Goal: Task Accomplishment & Management: Complete application form

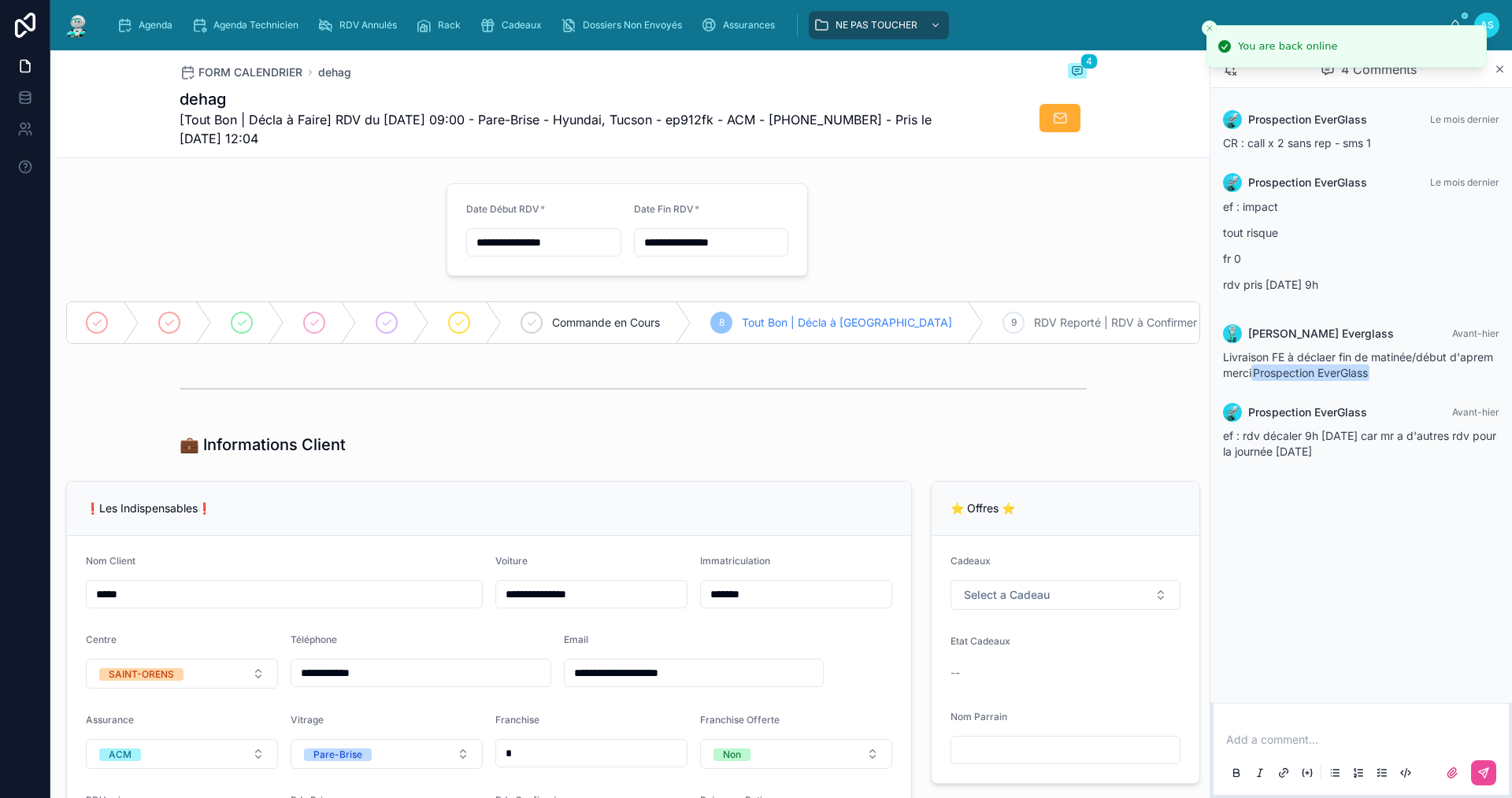
scroll to position [996, 0]
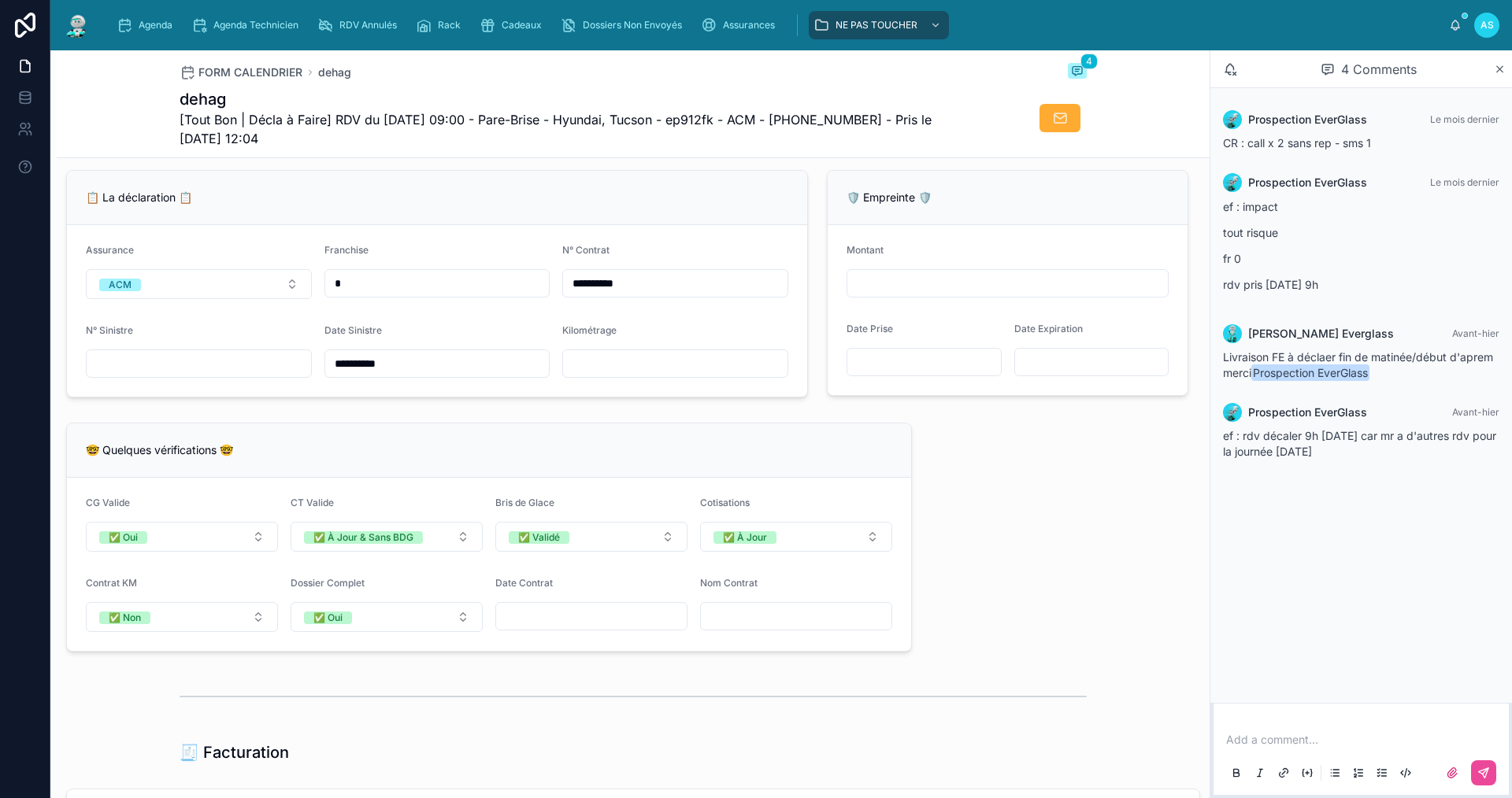
click at [186, 374] on input "text" at bounding box center [198, 364] width 225 height 22
click at [141, 374] on input "text" at bounding box center [198, 364] width 225 height 22
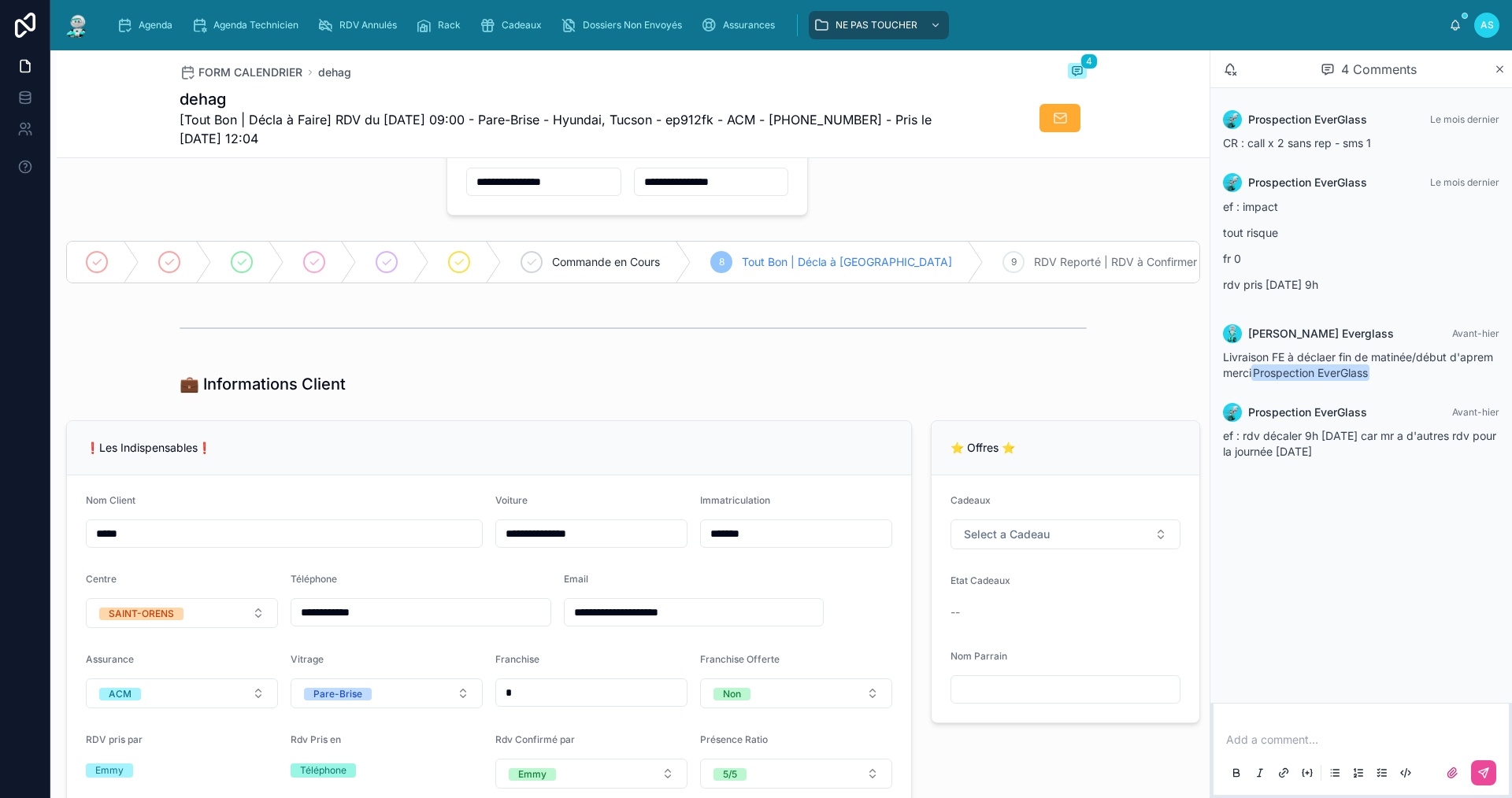
scroll to position [157, 0]
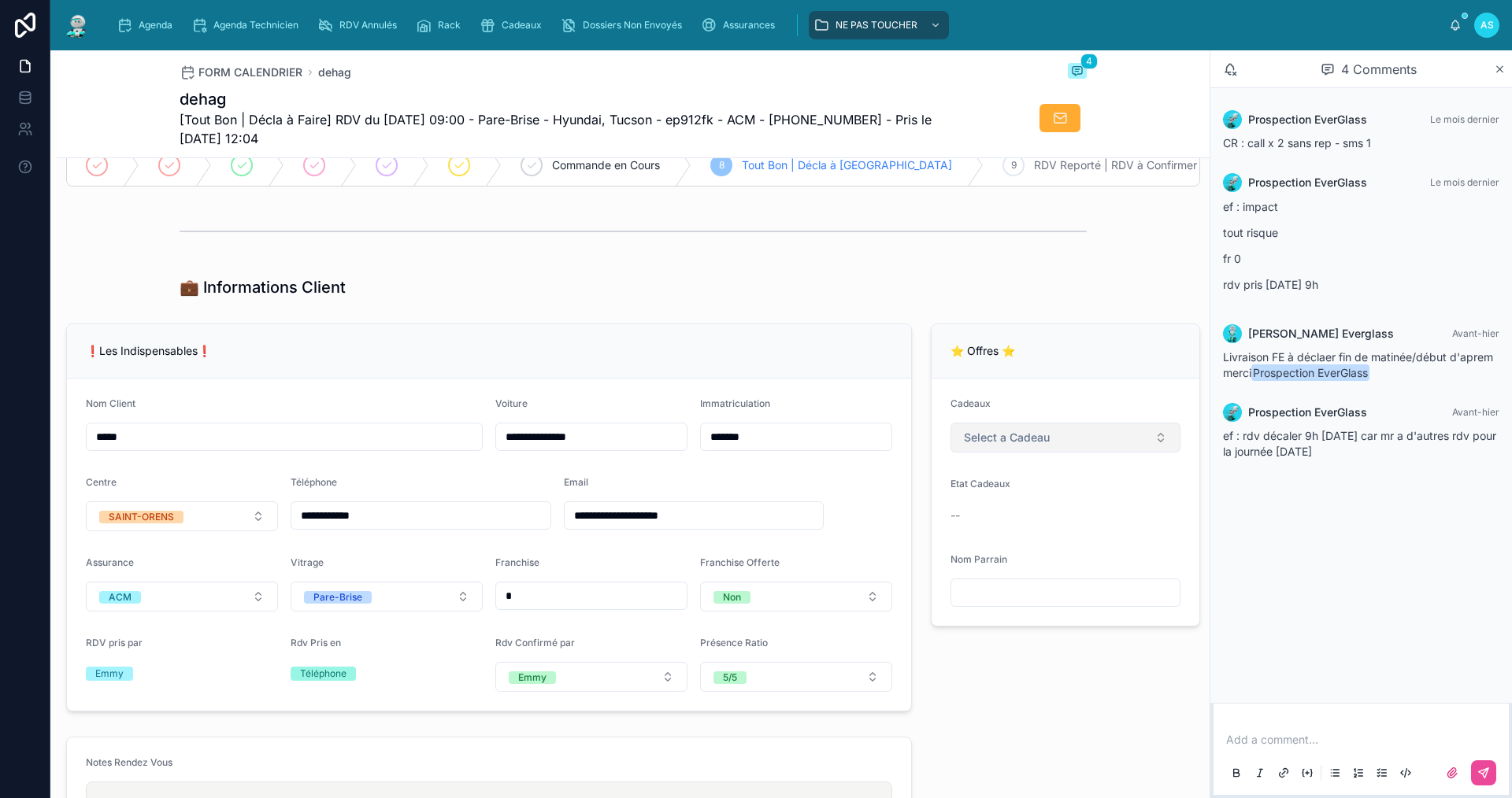
type input "**********"
click at [1018, 445] on span "Select a Cadeau" at bounding box center [1006, 437] width 85 height 15
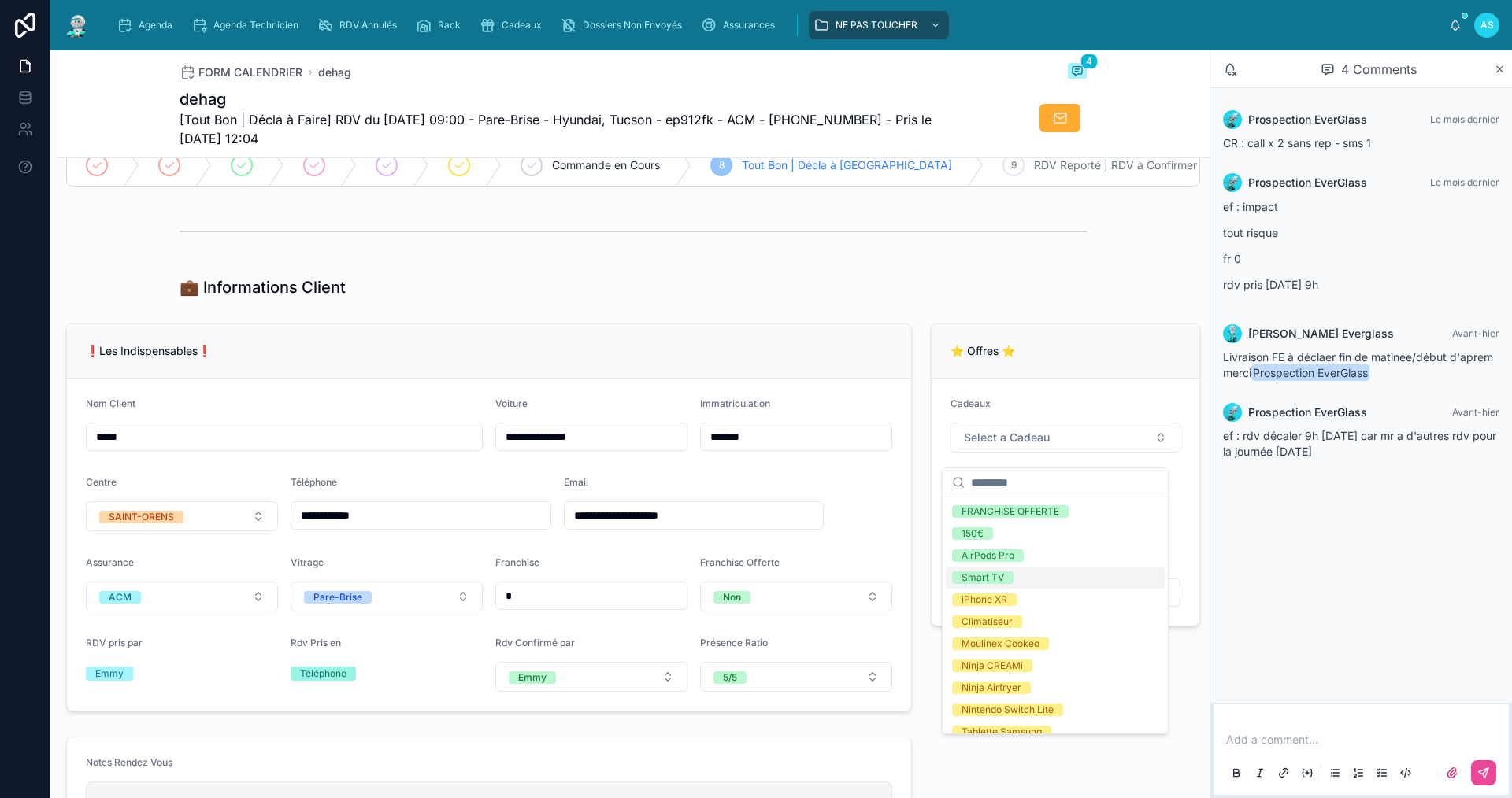
scroll to position [299, 0]
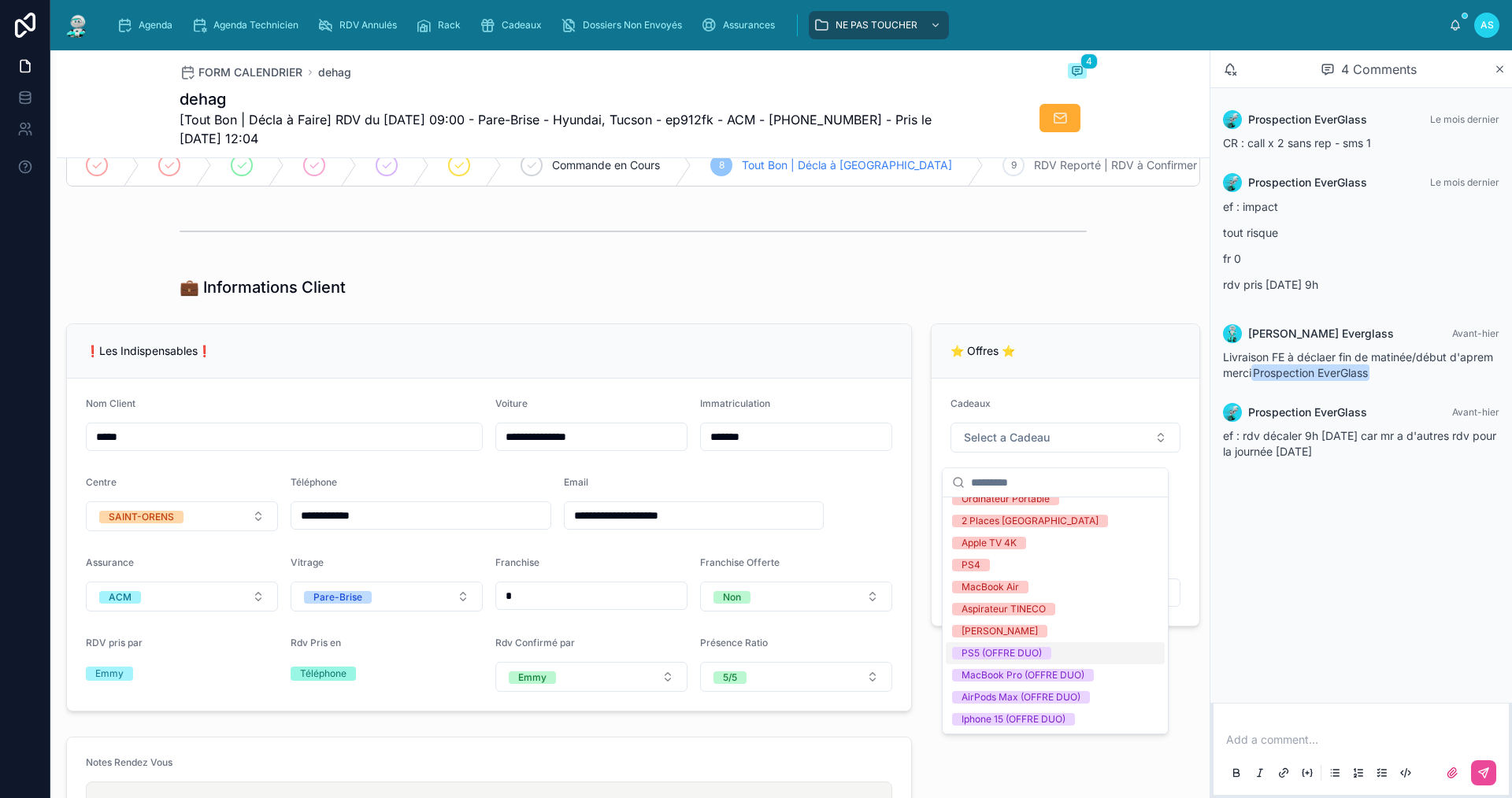
click at [1025, 654] on div "PS5 (OFFRE DUO)" at bounding box center [1001, 653] width 80 height 13
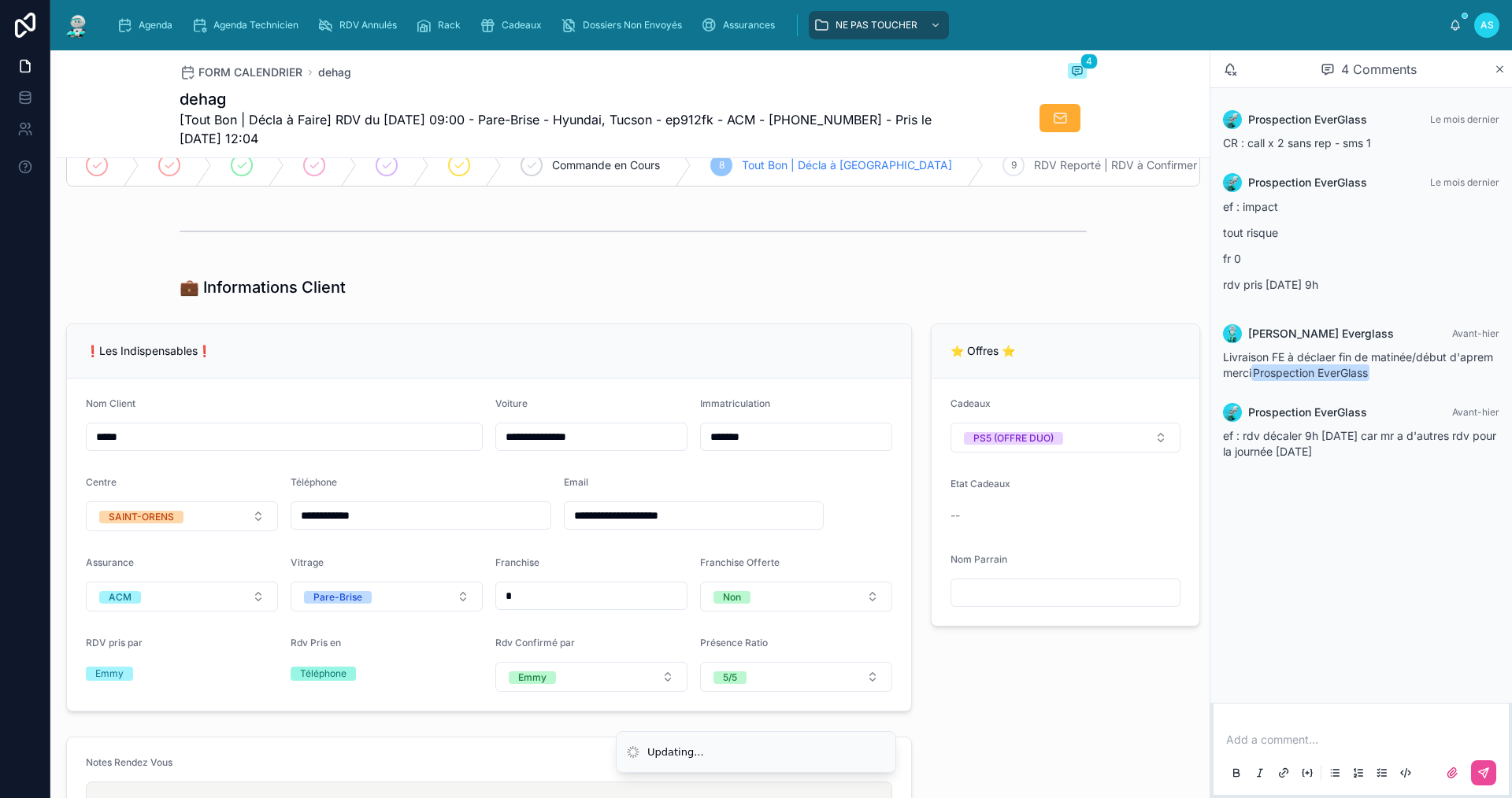
scroll to position [551, 0]
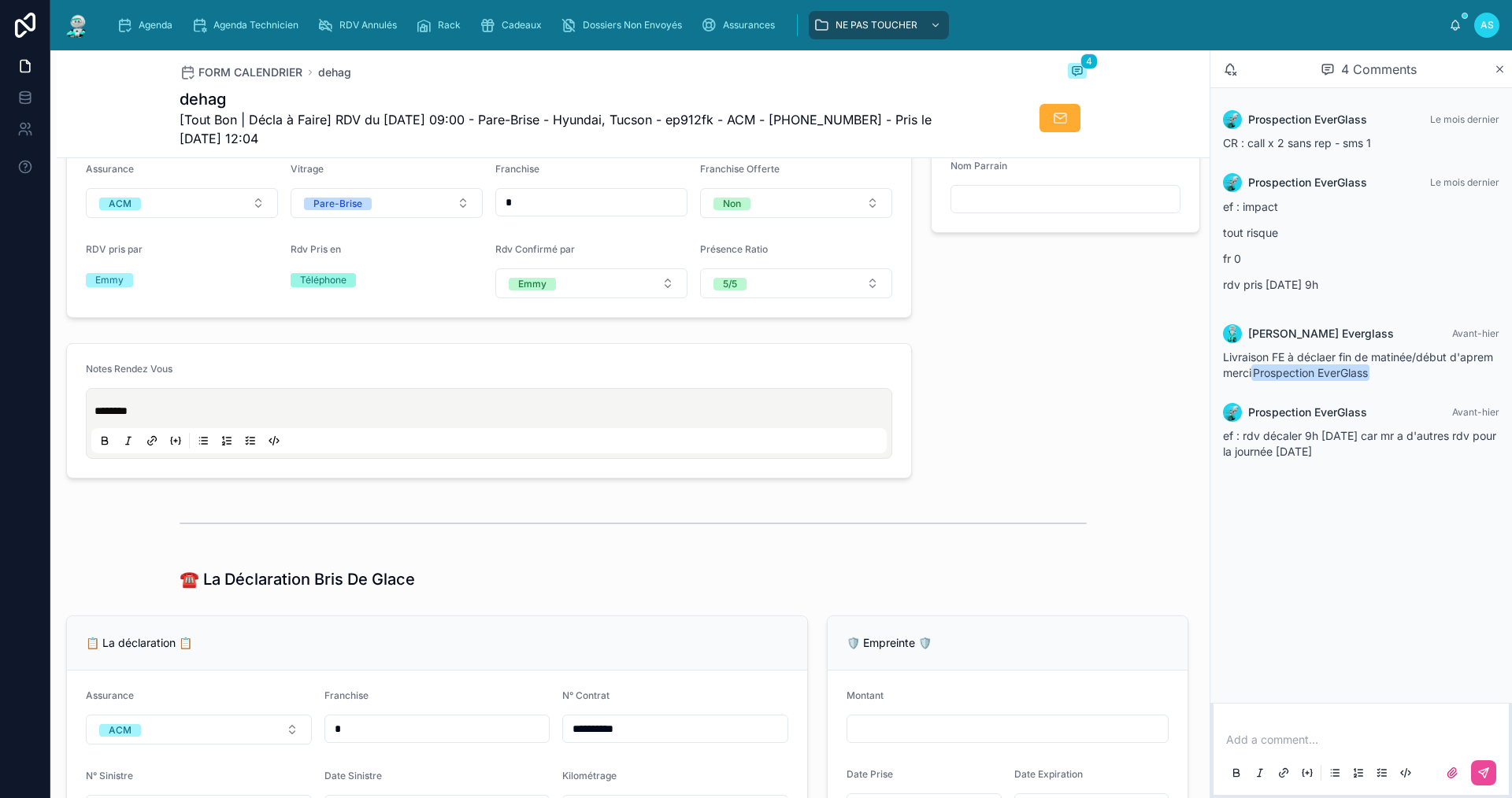
click at [115, 416] on span "********" at bounding box center [111, 411] width 33 height 11
click at [169, 419] on p "********" at bounding box center [492, 410] width 796 height 15
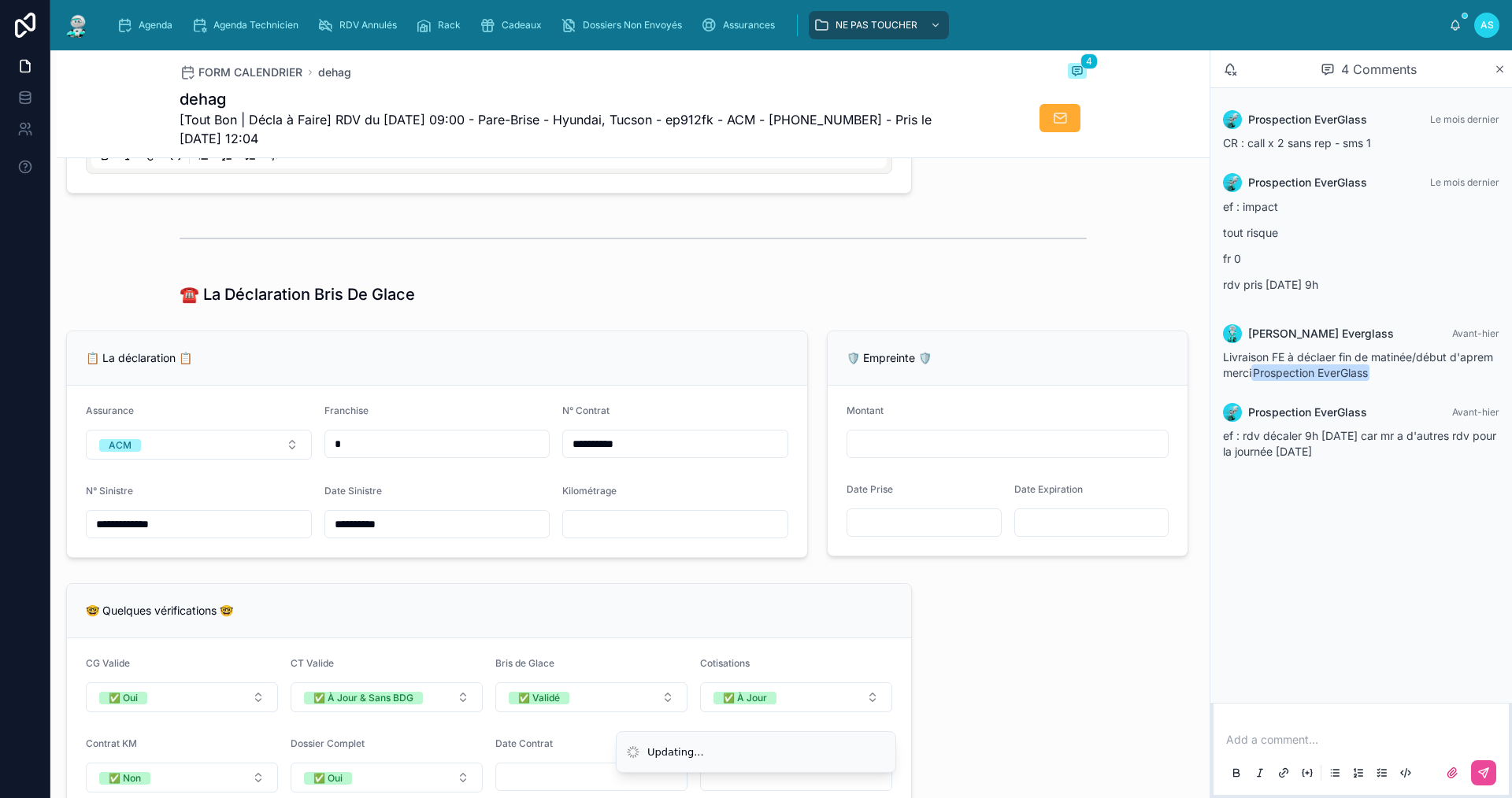
scroll to position [944, 0]
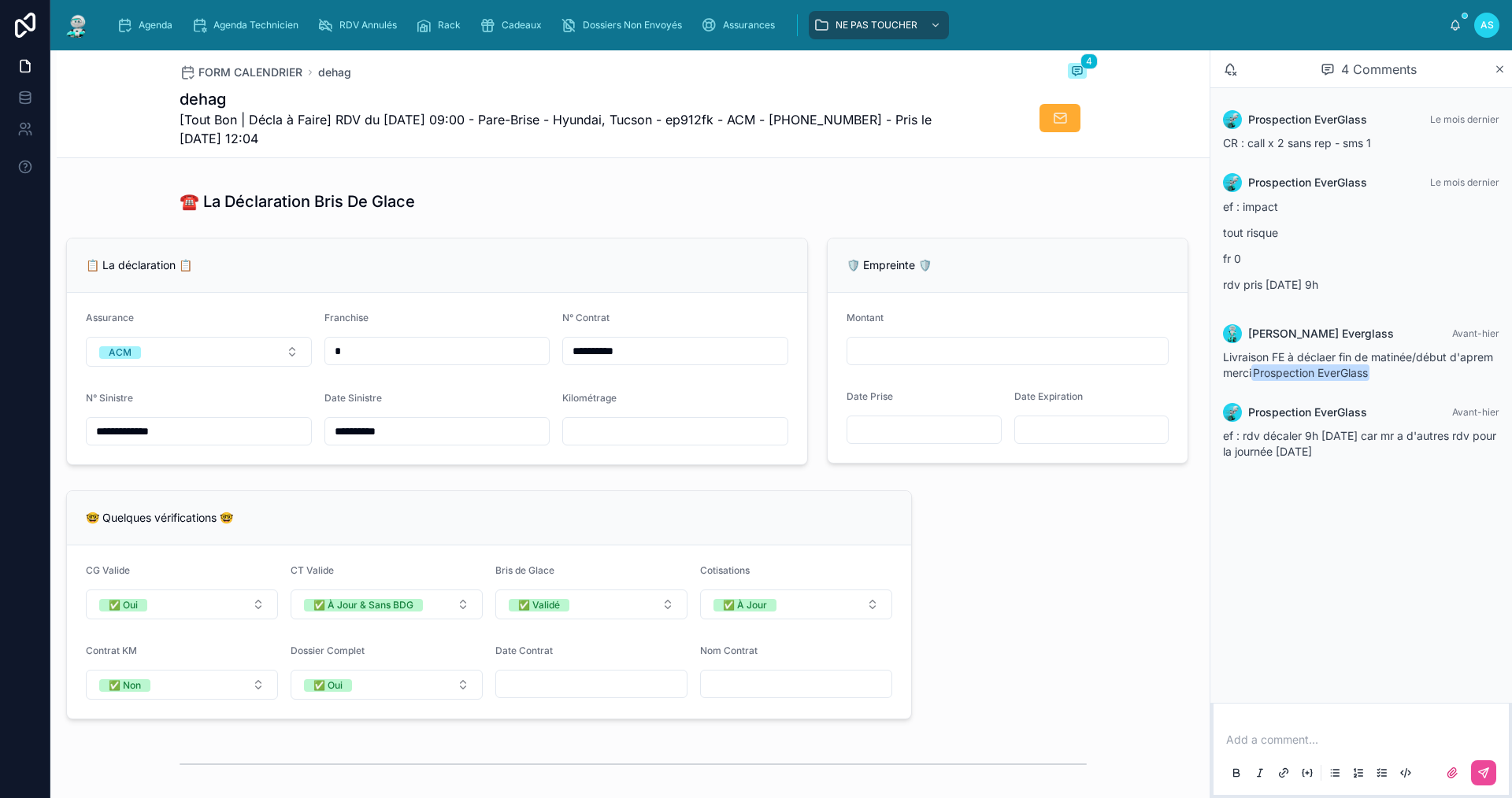
click at [686, 445] on div at bounding box center [675, 431] width 226 height 28
click at [679, 443] on input "text" at bounding box center [675, 431] width 225 height 22
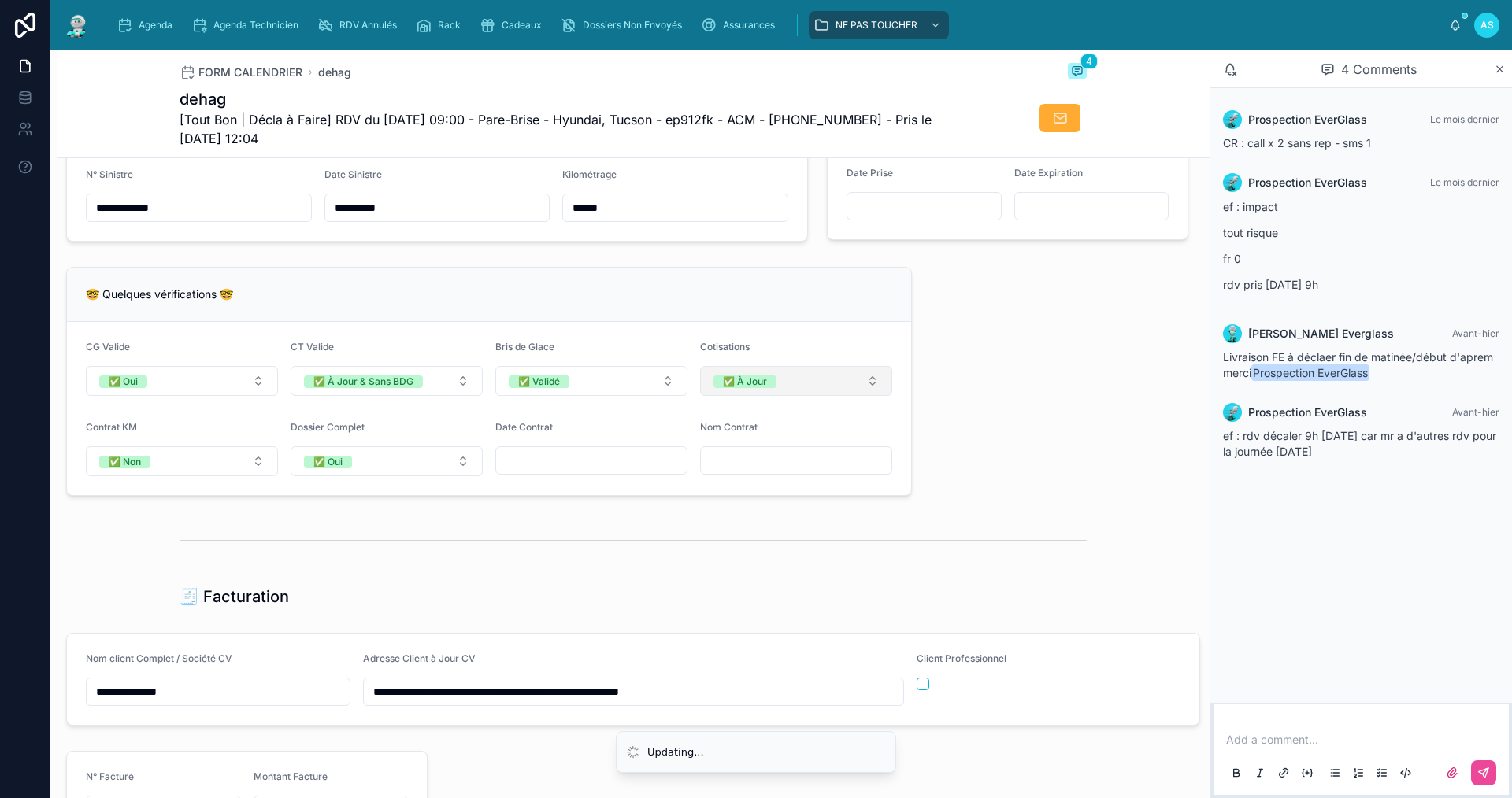
scroll to position [1181, 0]
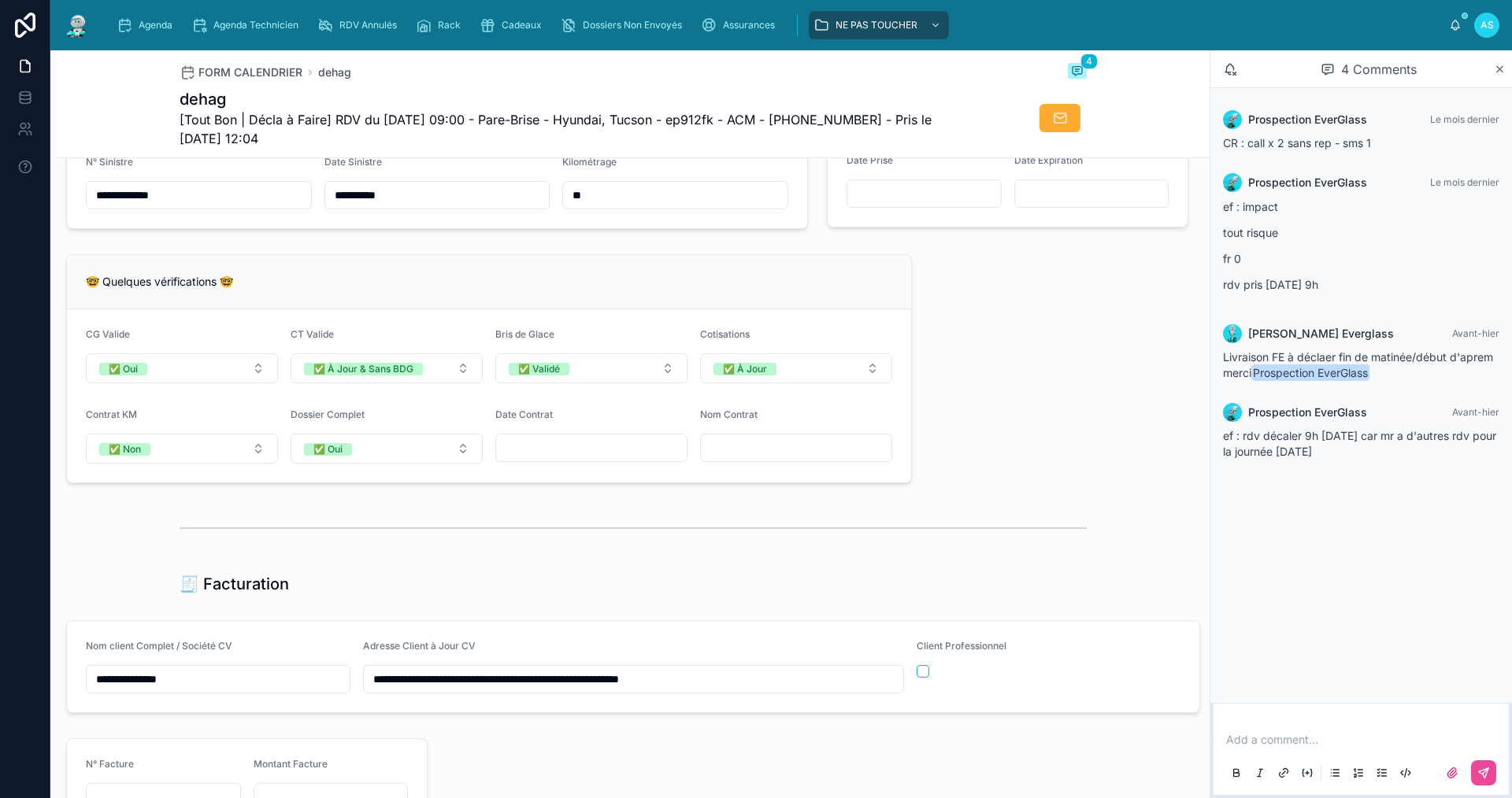
type input "******"
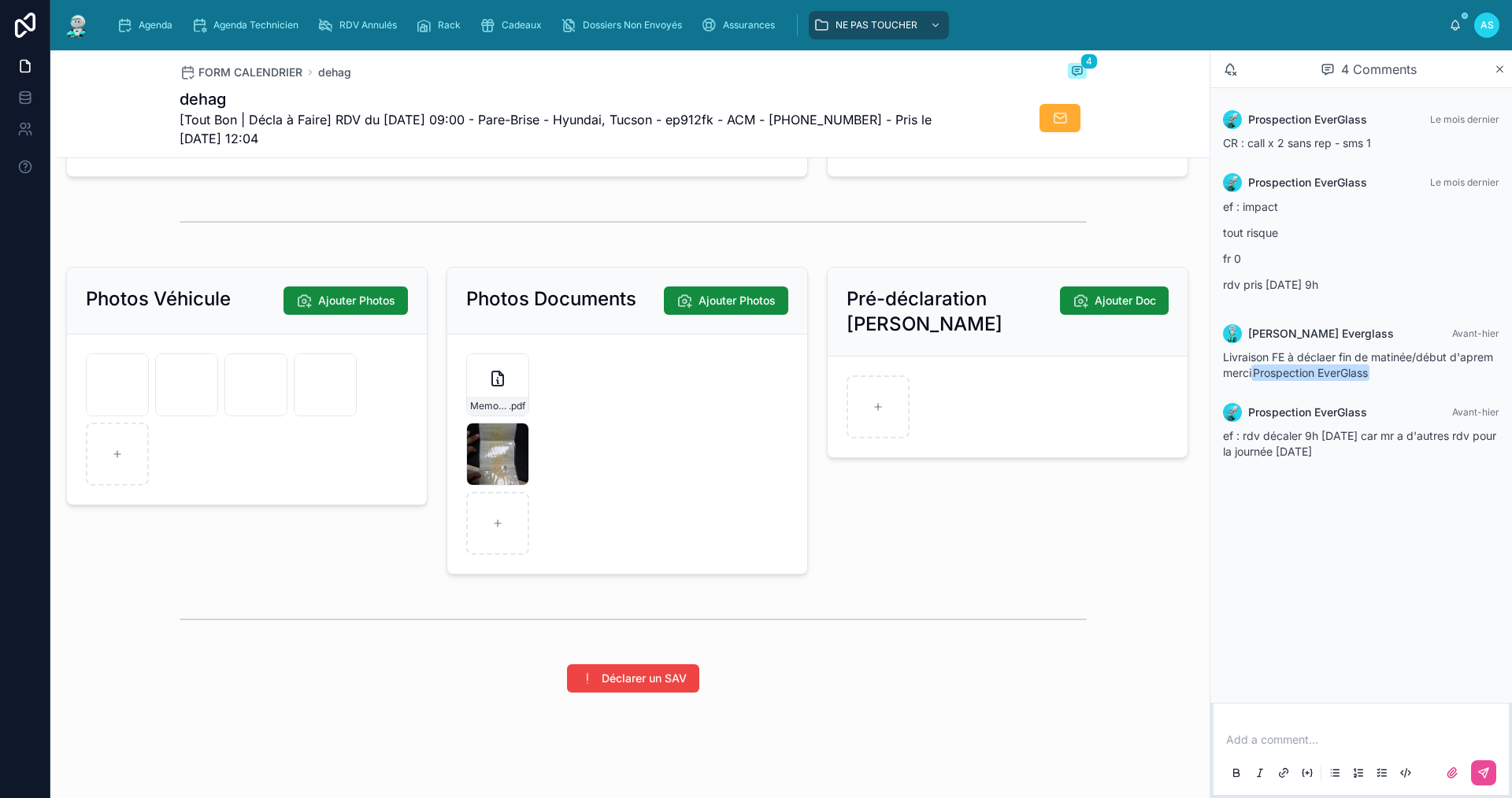
scroll to position [2105, 0]
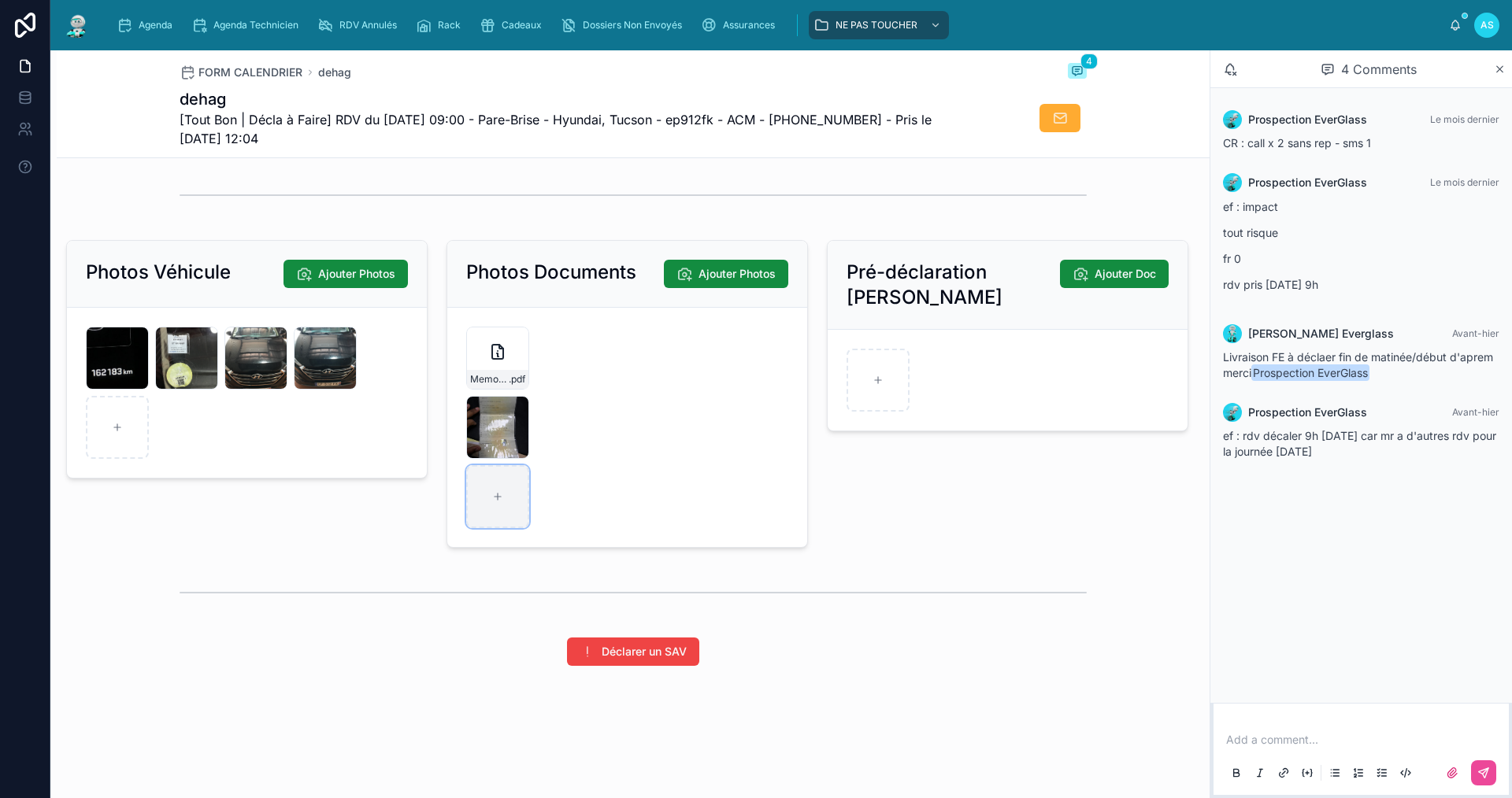
click at [505, 504] on div at bounding box center [497, 496] width 63 height 63
type input "**********"
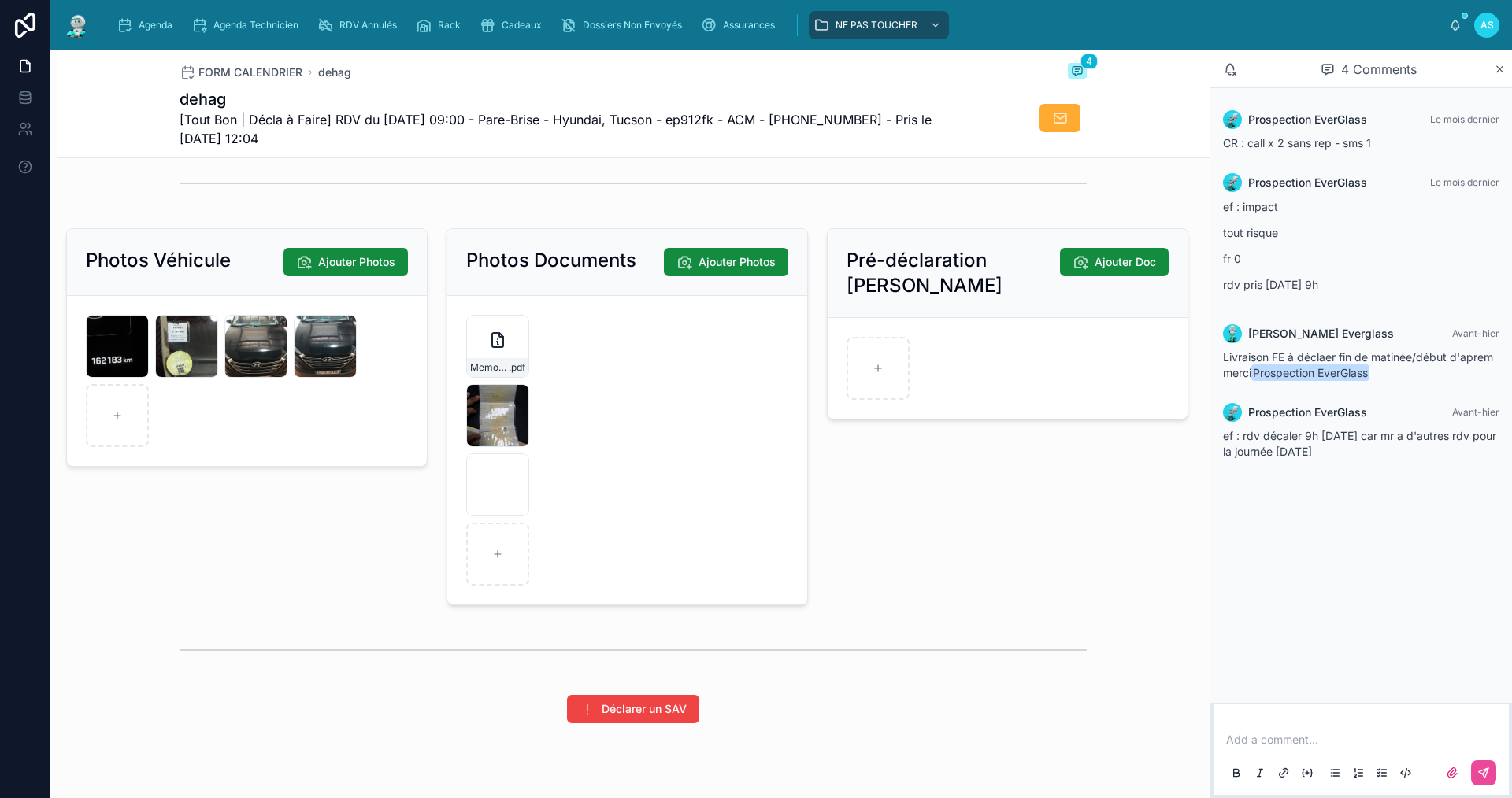
click at [160, 604] on div "Photos Véhicule Ajouter Photos E5C1DA97-D62B-4A34-A3E4-7B0FCCB220C4 .jpeg 48103…" at bounding box center [246, 416] width 380 height 390
click at [155, 33] on div "Agenda" at bounding box center [147, 25] width 62 height 25
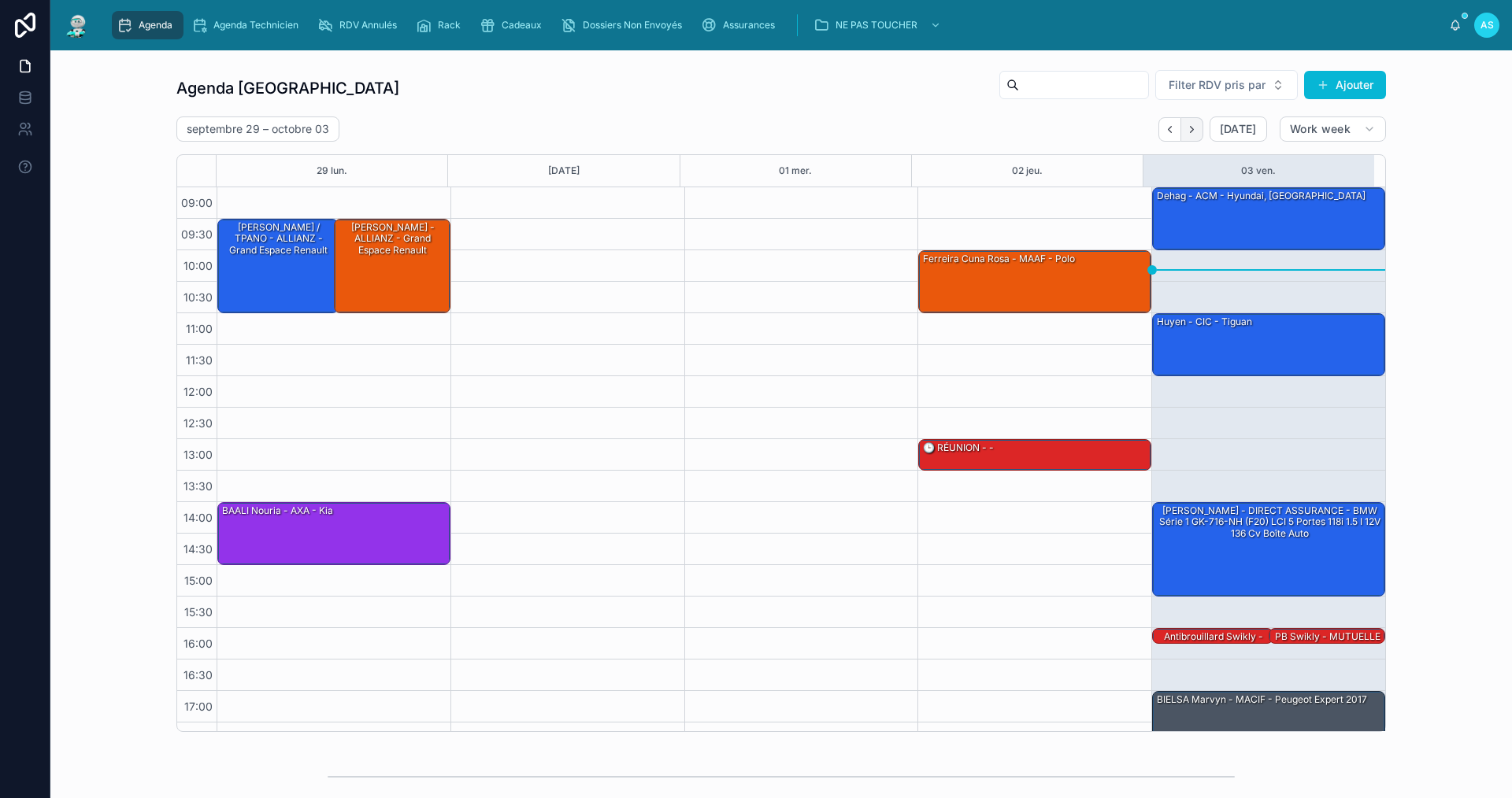
click at [1187, 130] on icon "Next" at bounding box center [1191, 129] width 12 height 12
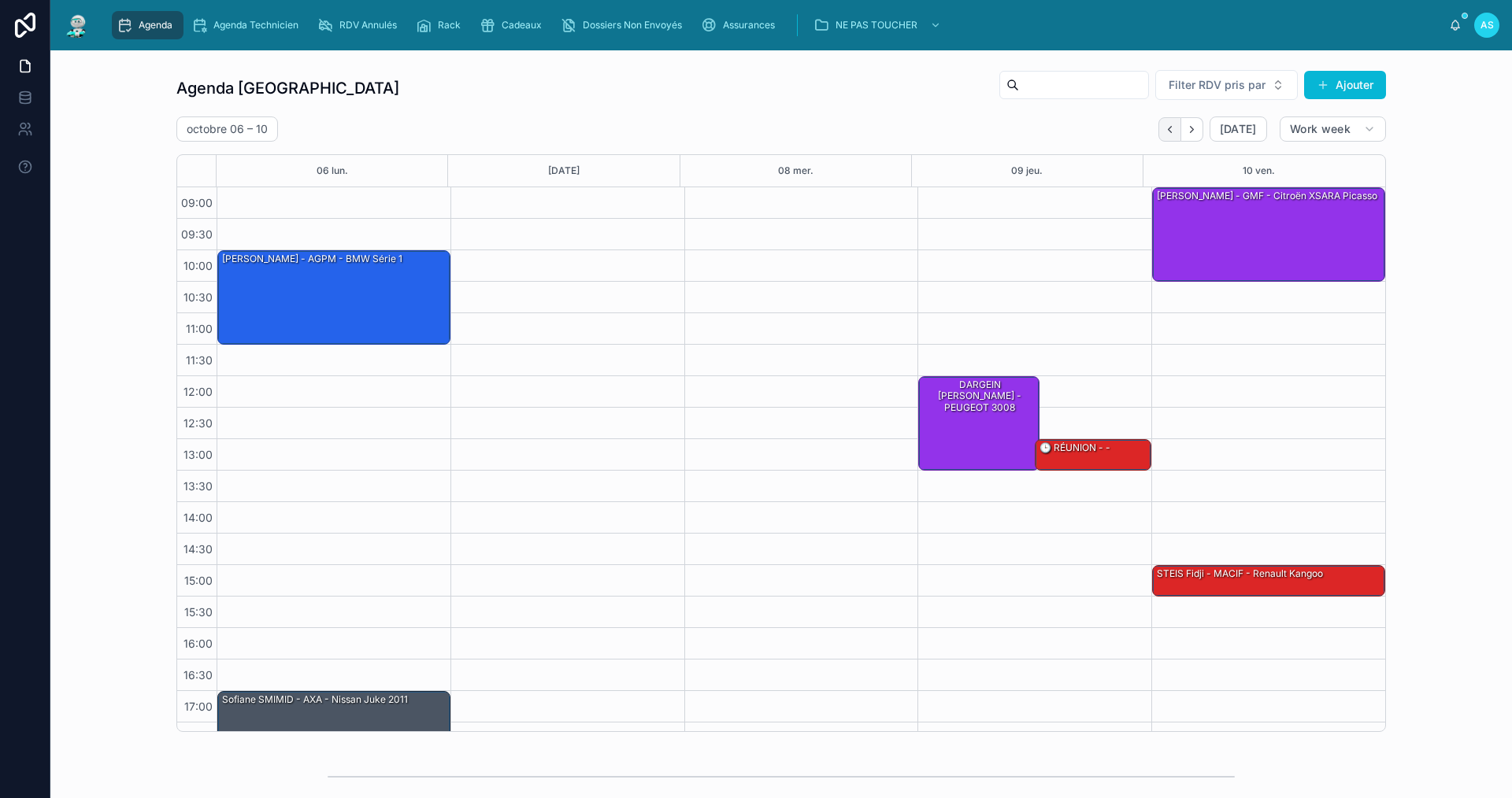
click at [1164, 133] on icon "Back" at bounding box center [1169, 129] width 12 height 12
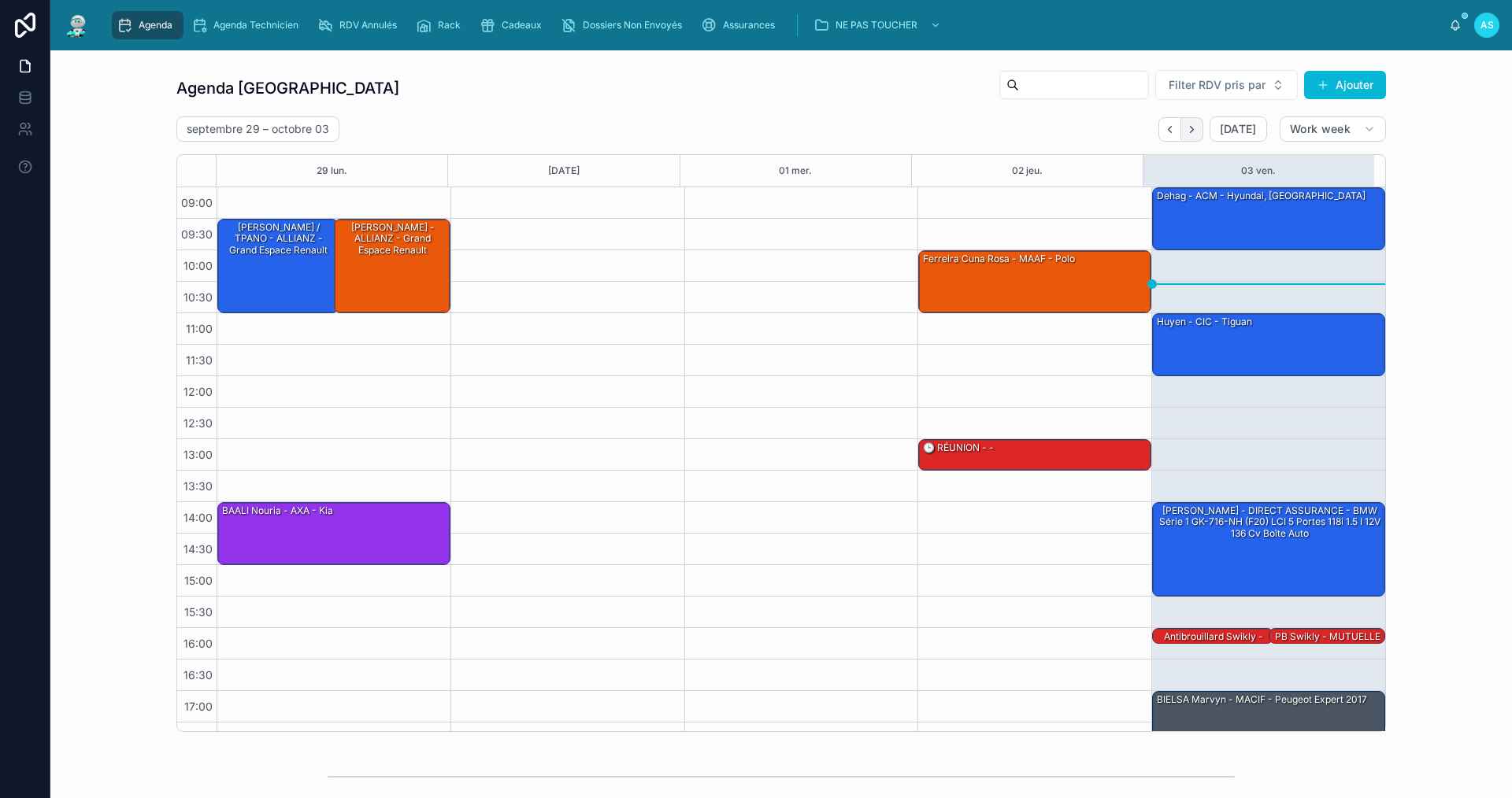
click at [1191, 135] on icon "Next" at bounding box center [1191, 129] width 12 height 12
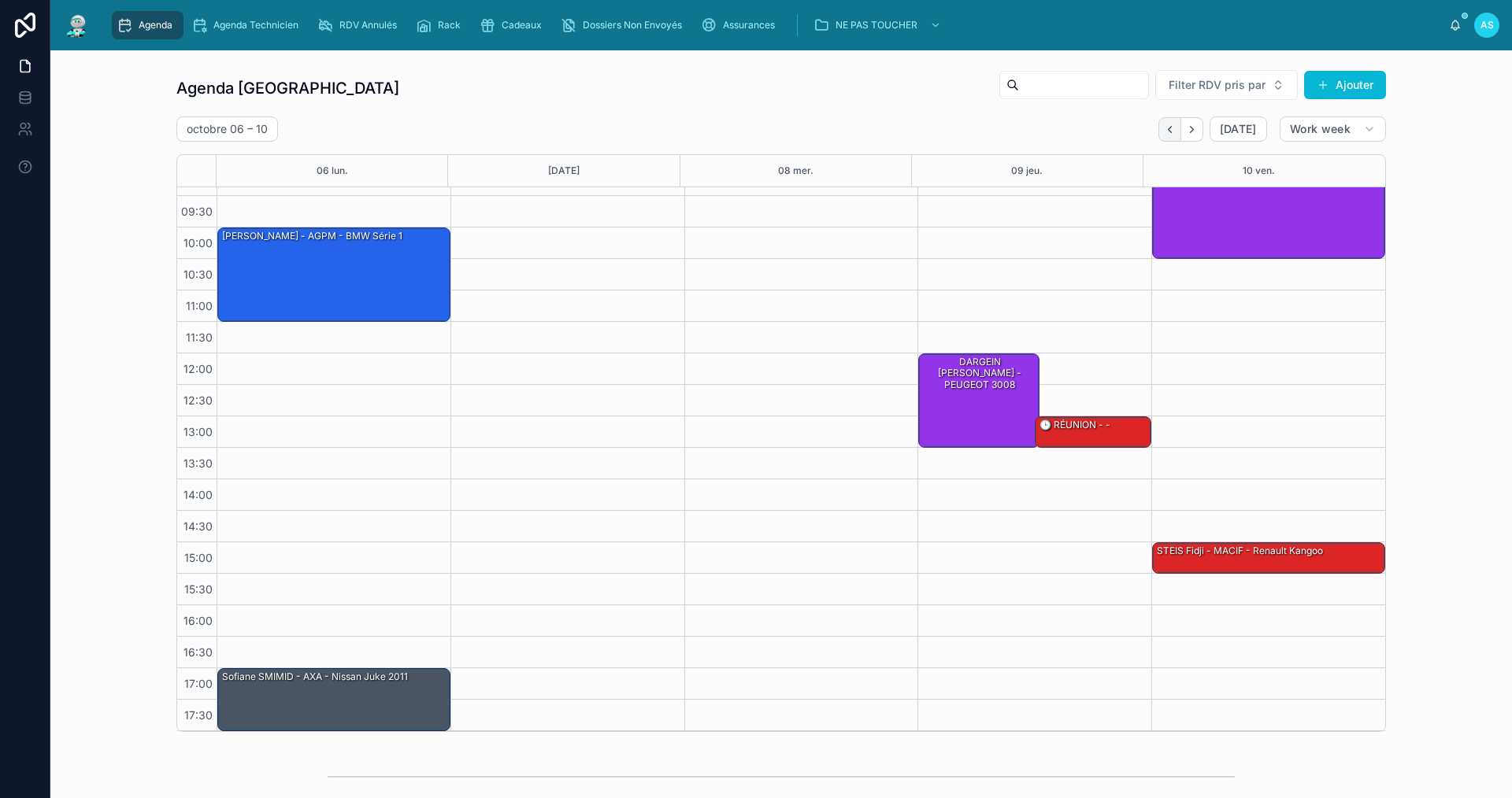
click at [1165, 133] on icon "Back" at bounding box center [1169, 129] width 12 height 12
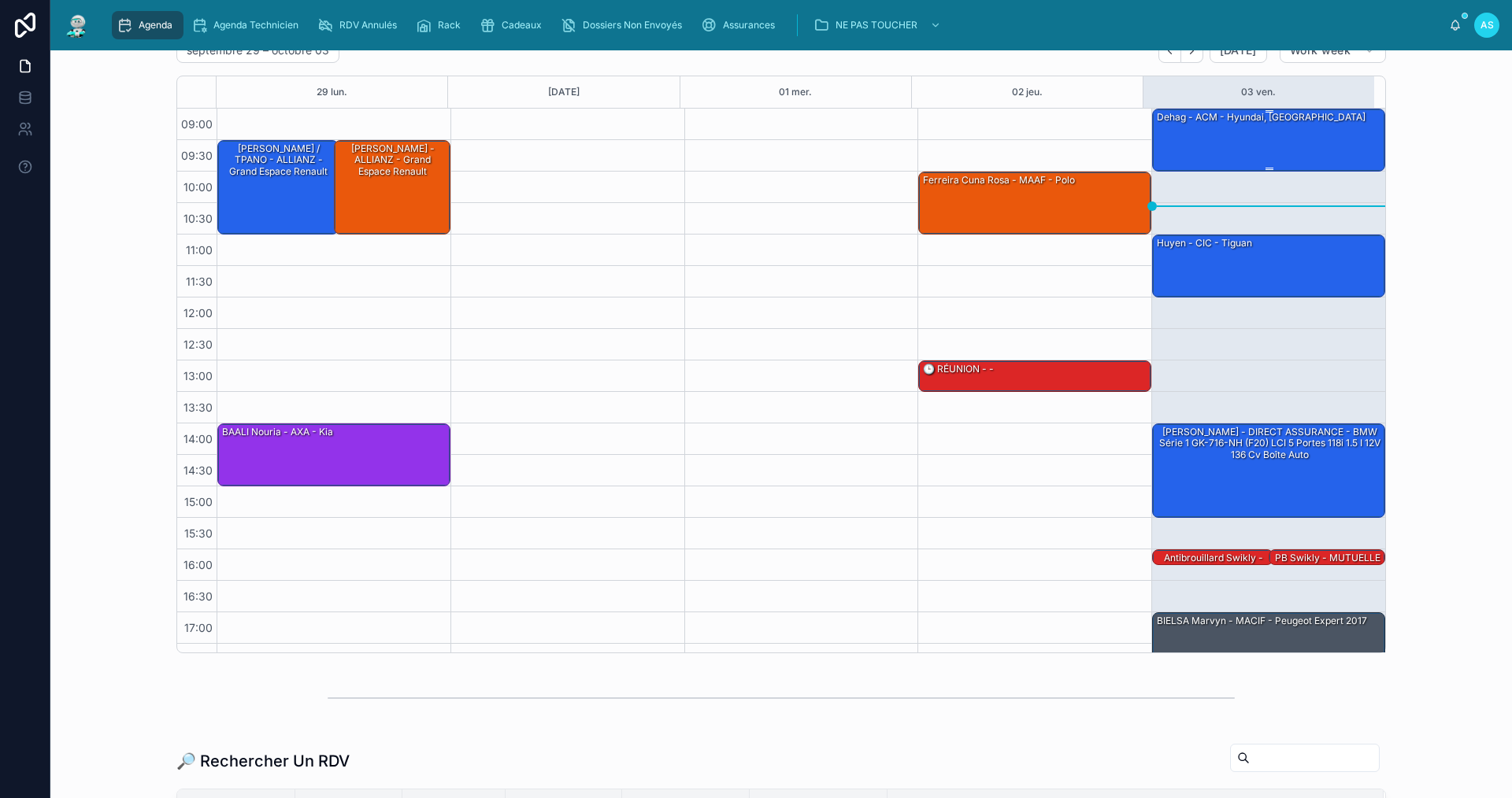
click at [1215, 154] on div "dehag - ACM - Hyundai, [GEOGRAPHIC_DATA]" at bounding box center [1269, 139] width 228 height 60
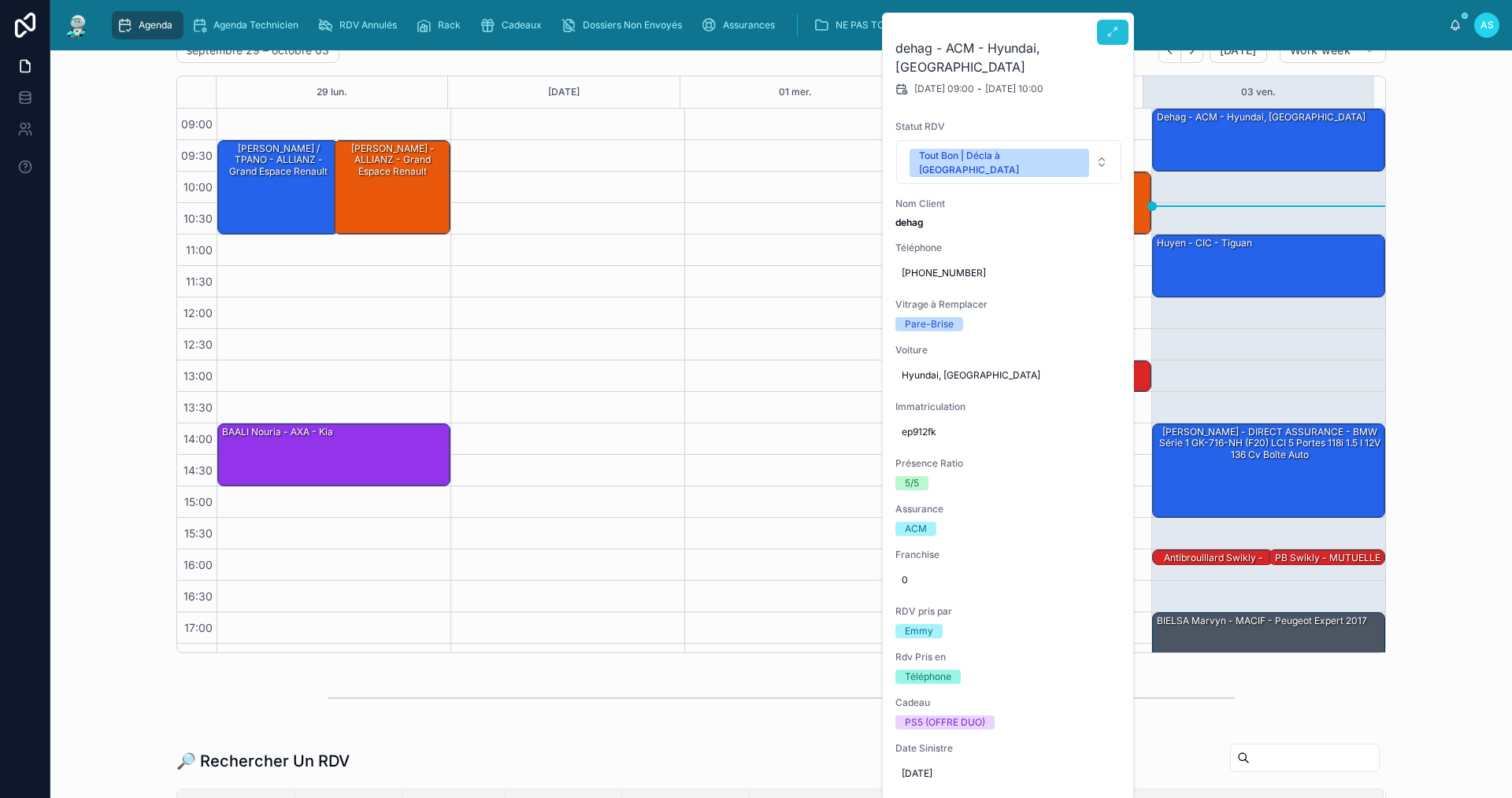
click at [1116, 33] on icon at bounding box center [1113, 33] width 13 height 13
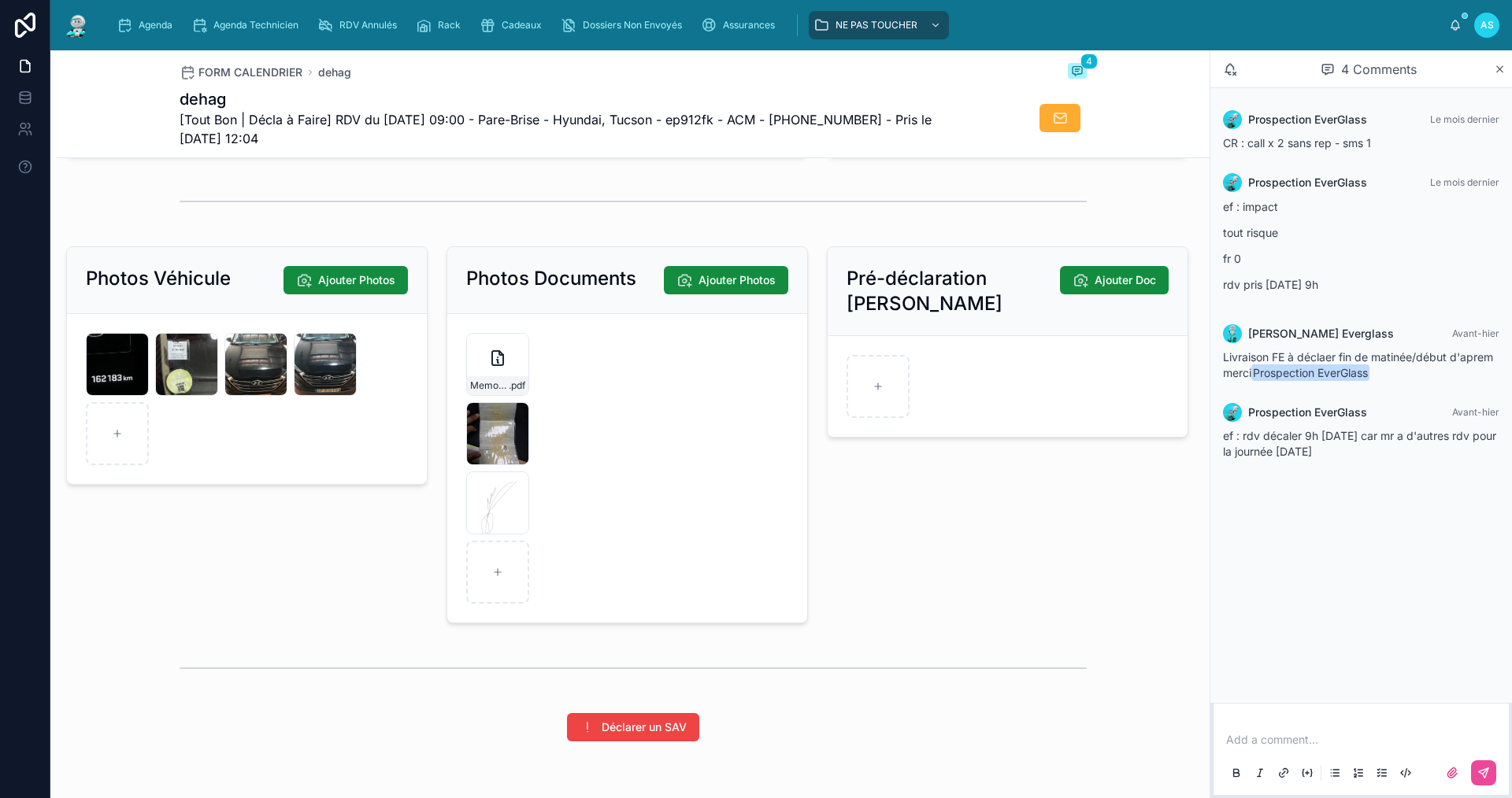
scroll to position [2125, 0]
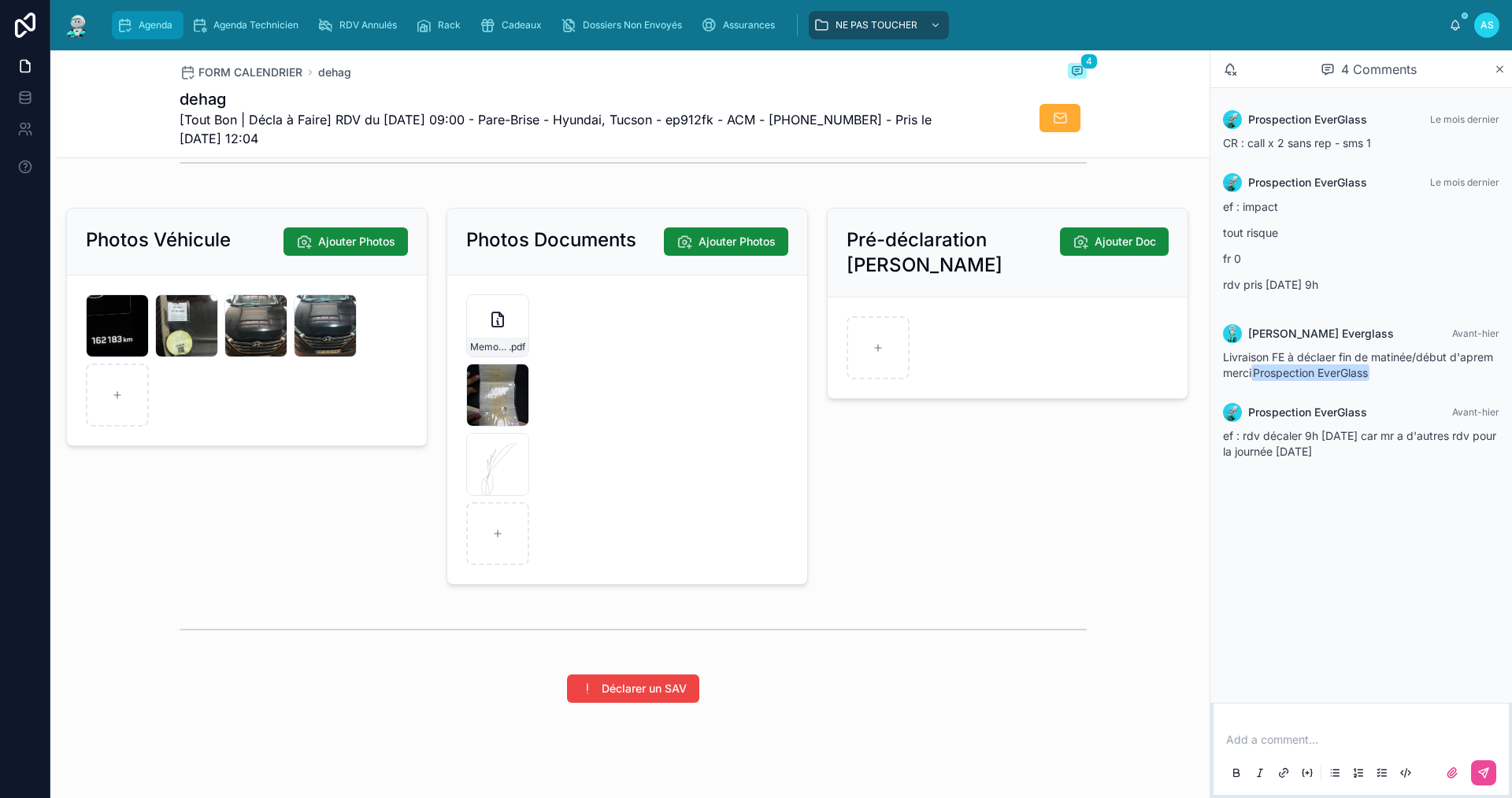
click at [140, 25] on span "Agenda" at bounding box center [155, 25] width 34 height 13
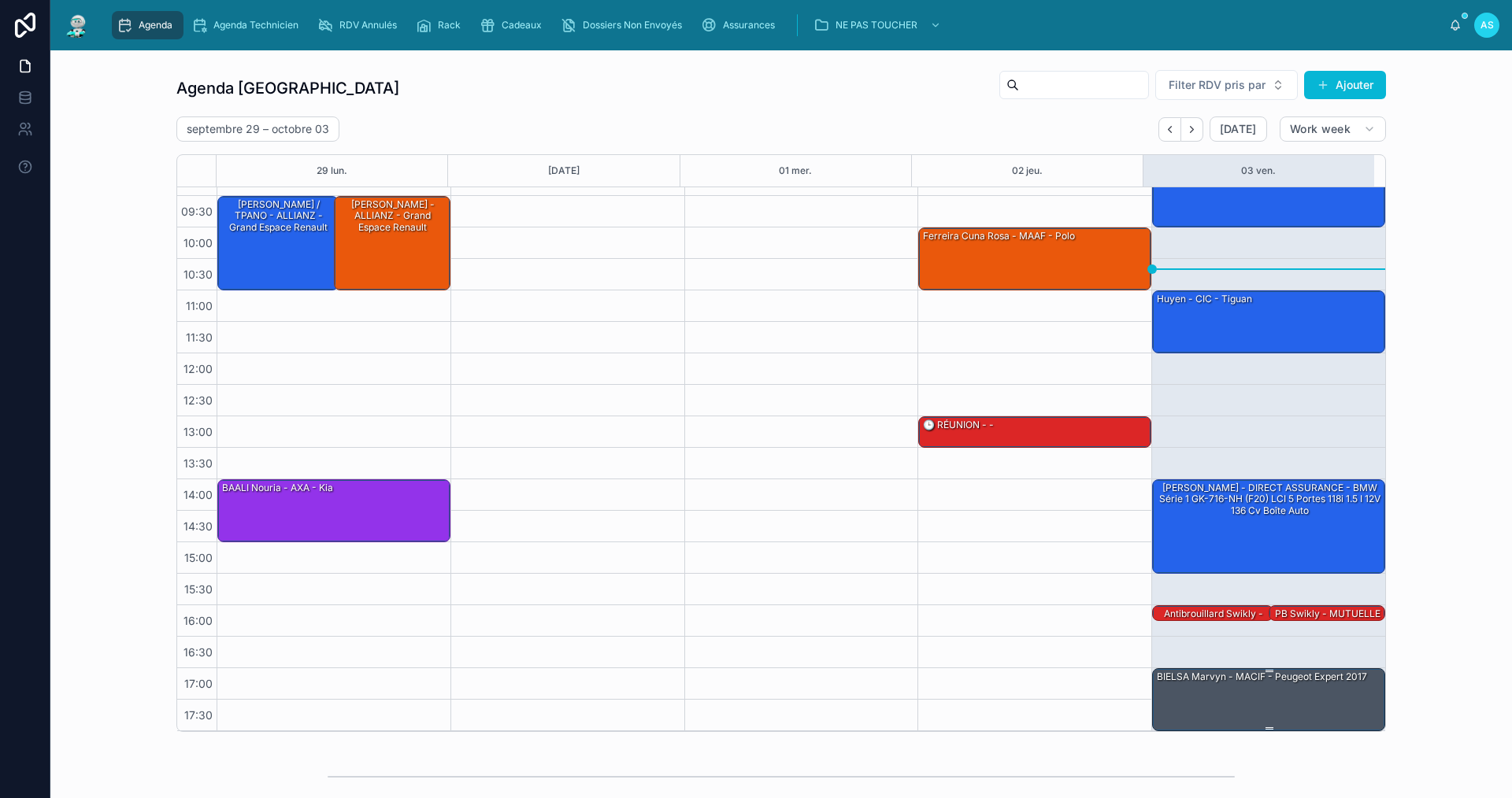
scroll to position [79, 0]
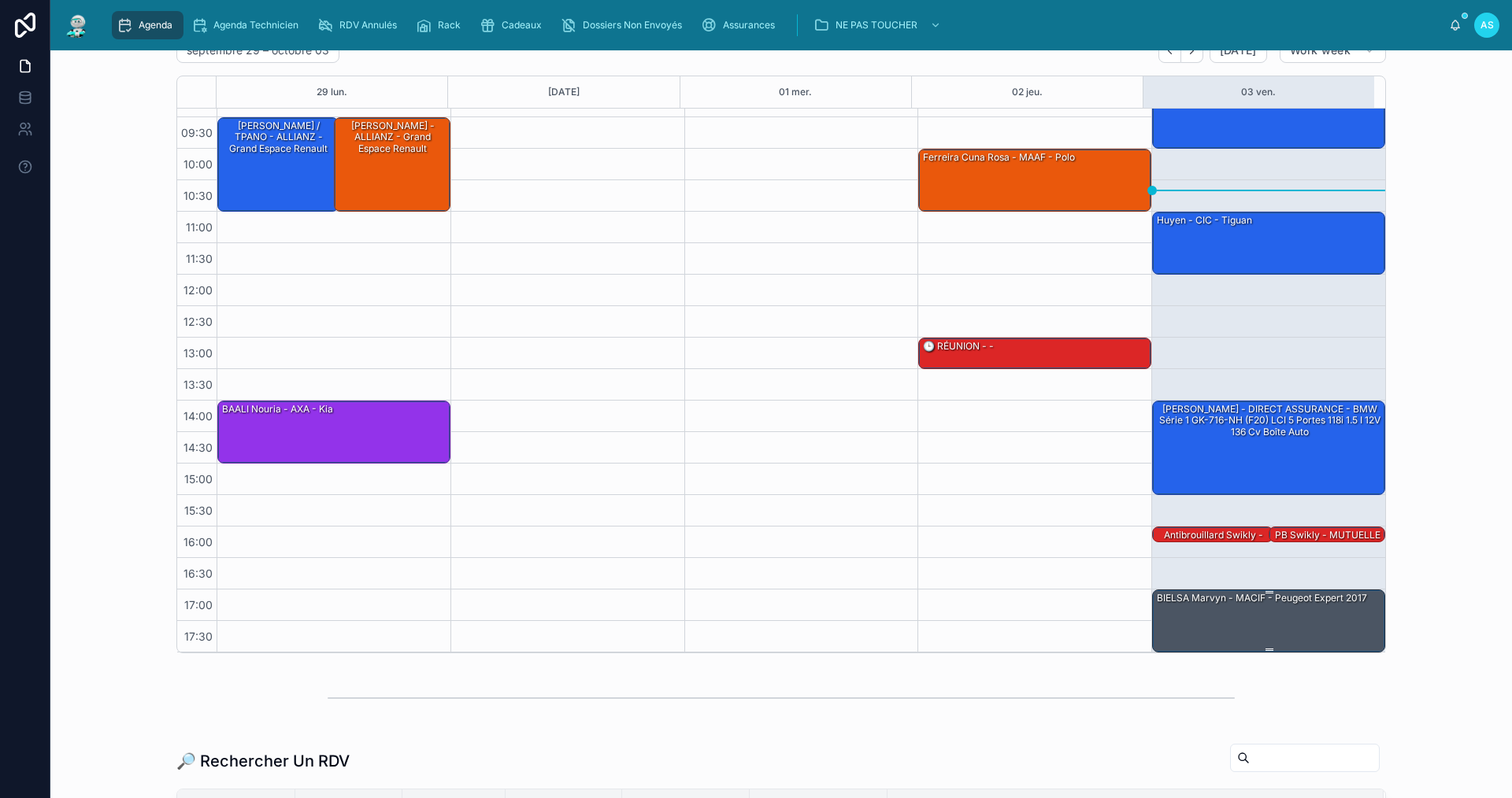
click at [1312, 626] on div "BIELSA Marvyn - MACIF - Peugeot Expert 2017" at bounding box center [1269, 621] width 228 height 60
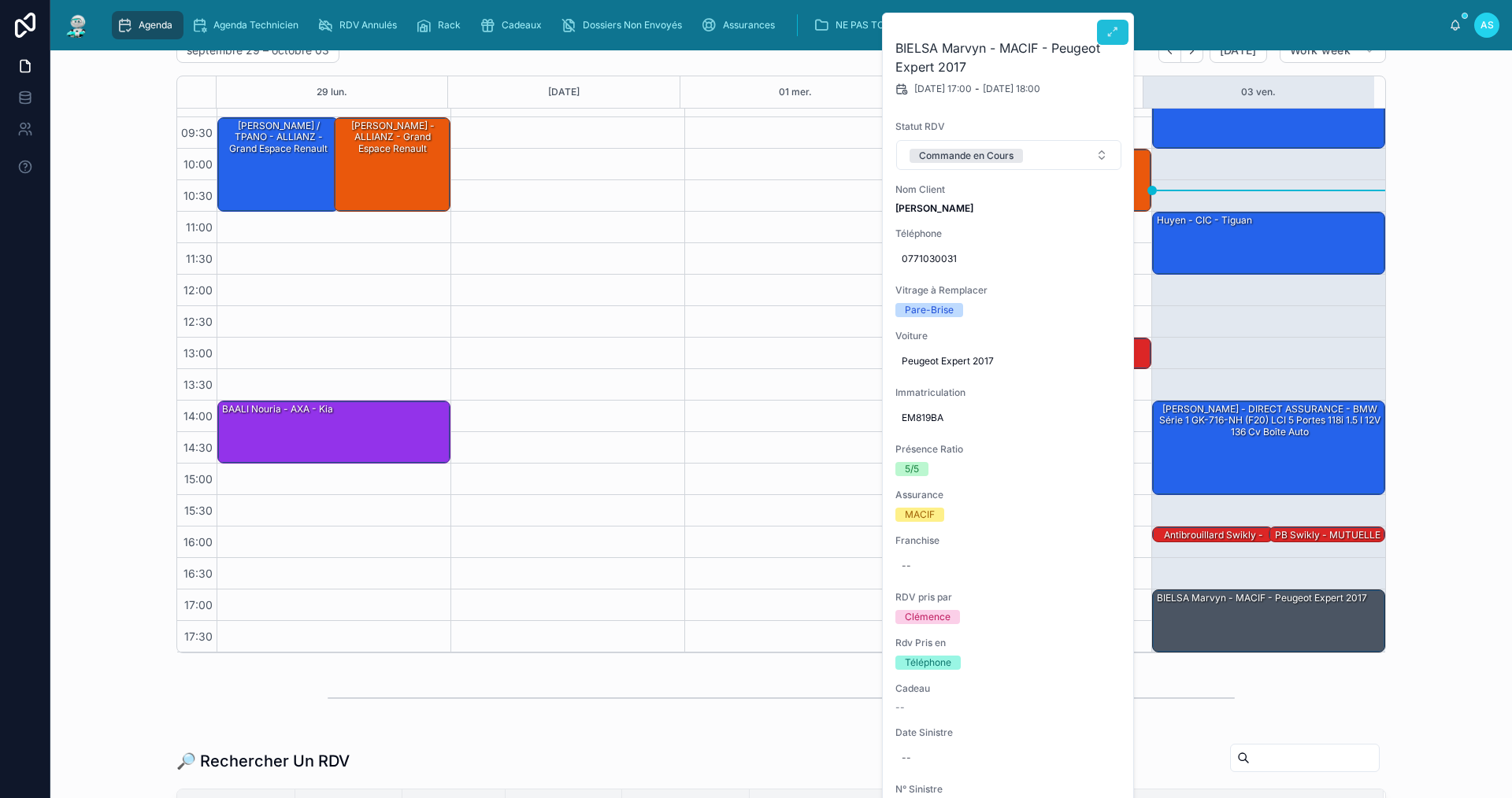
click at [1111, 26] on icon at bounding box center [1113, 33] width 13 height 13
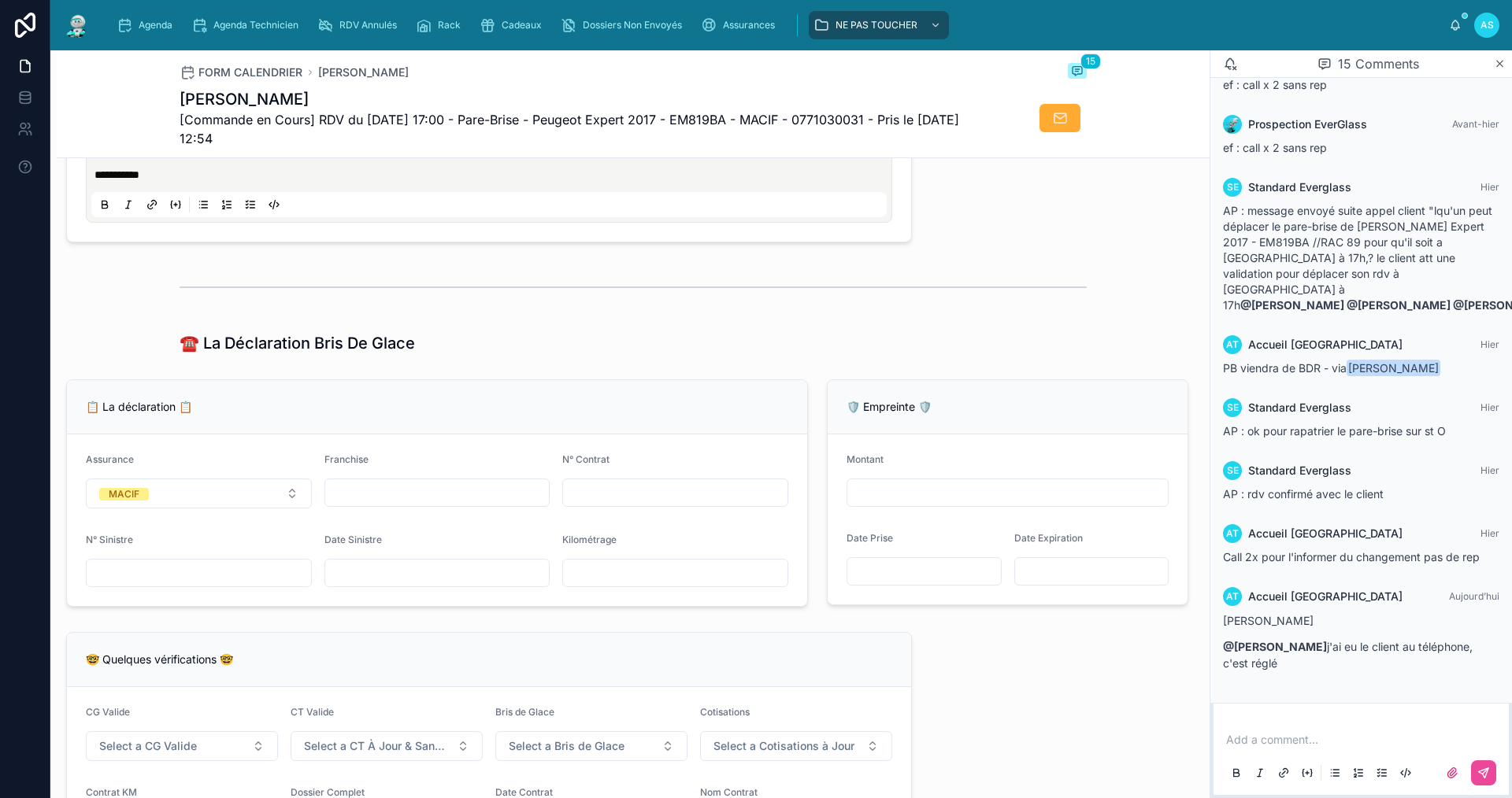
scroll to position [866, 0]
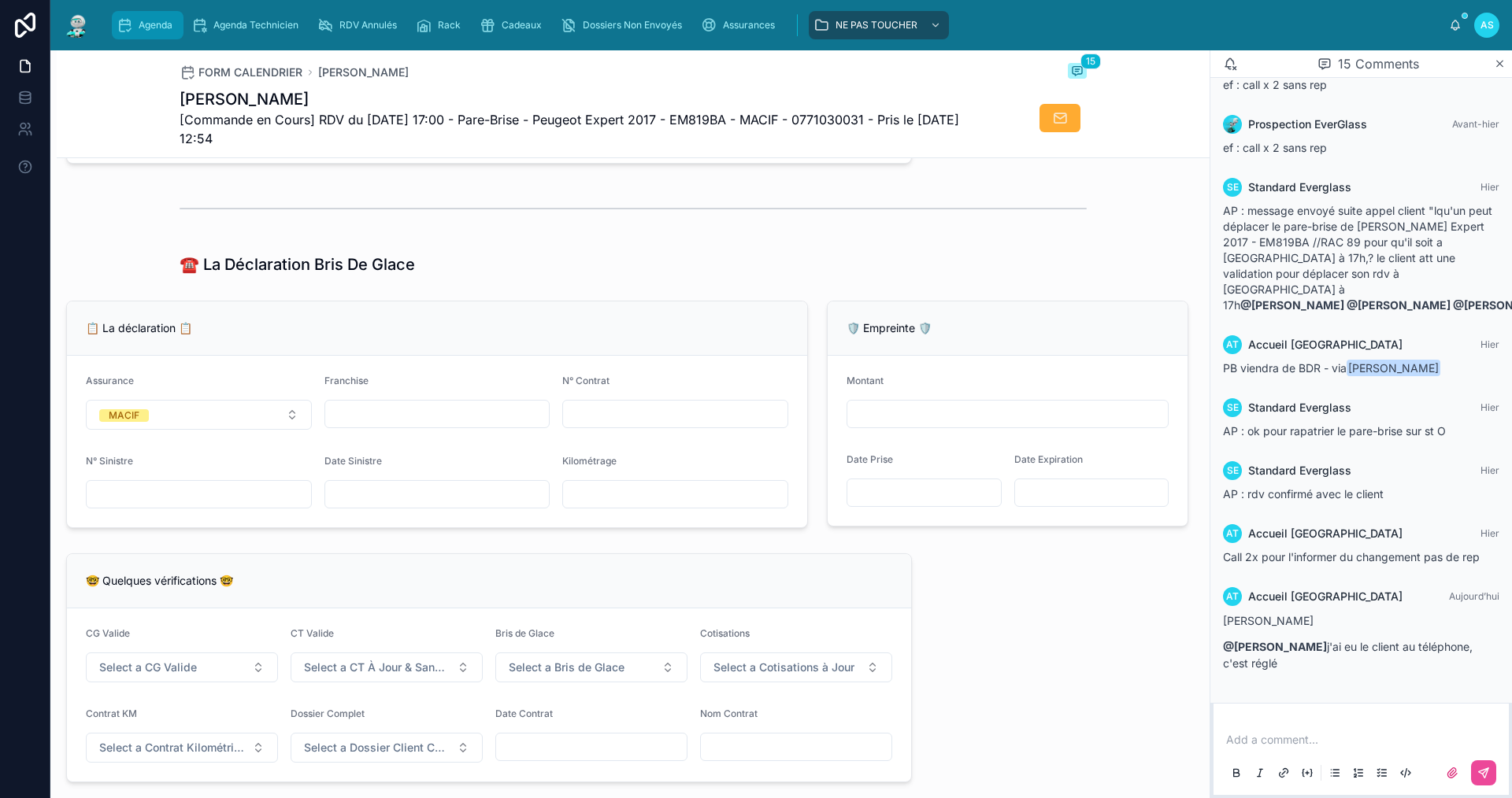
click at [166, 26] on span "Agenda" at bounding box center [155, 25] width 34 height 13
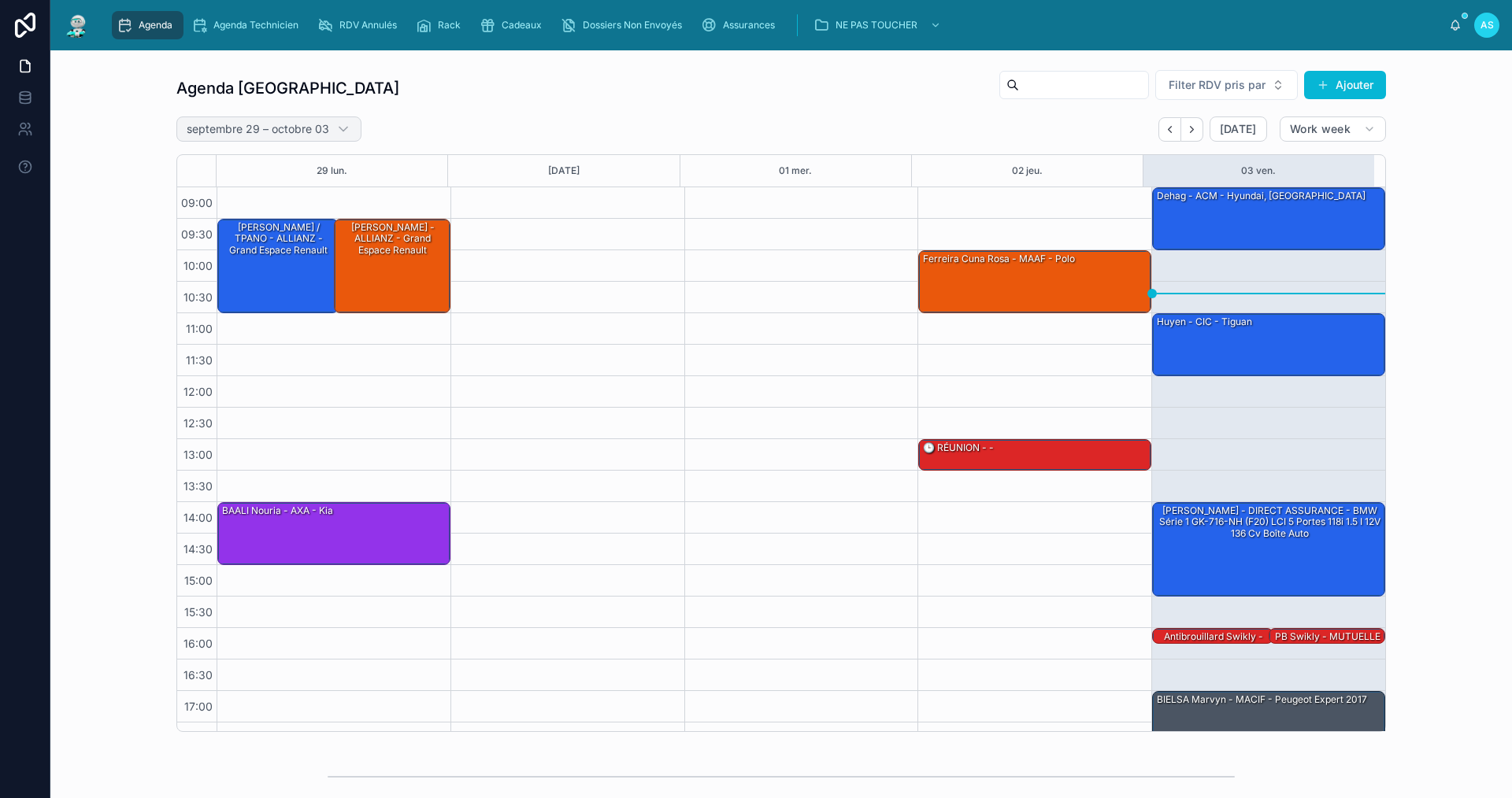
scroll to position [23, 0]
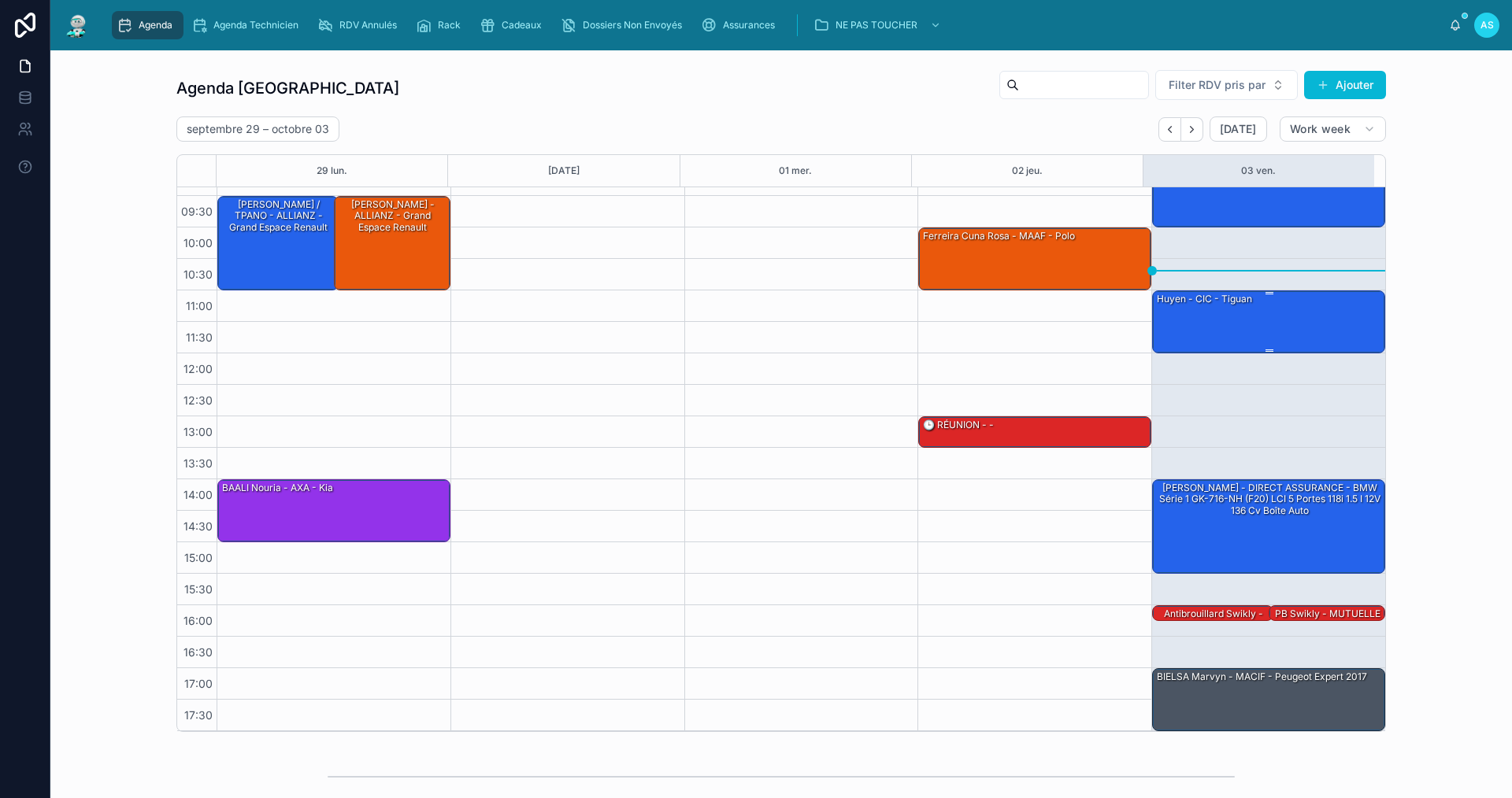
click at [1215, 324] on div "huyen - CIC - tiguan" at bounding box center [1269, 321] width 228 height 60
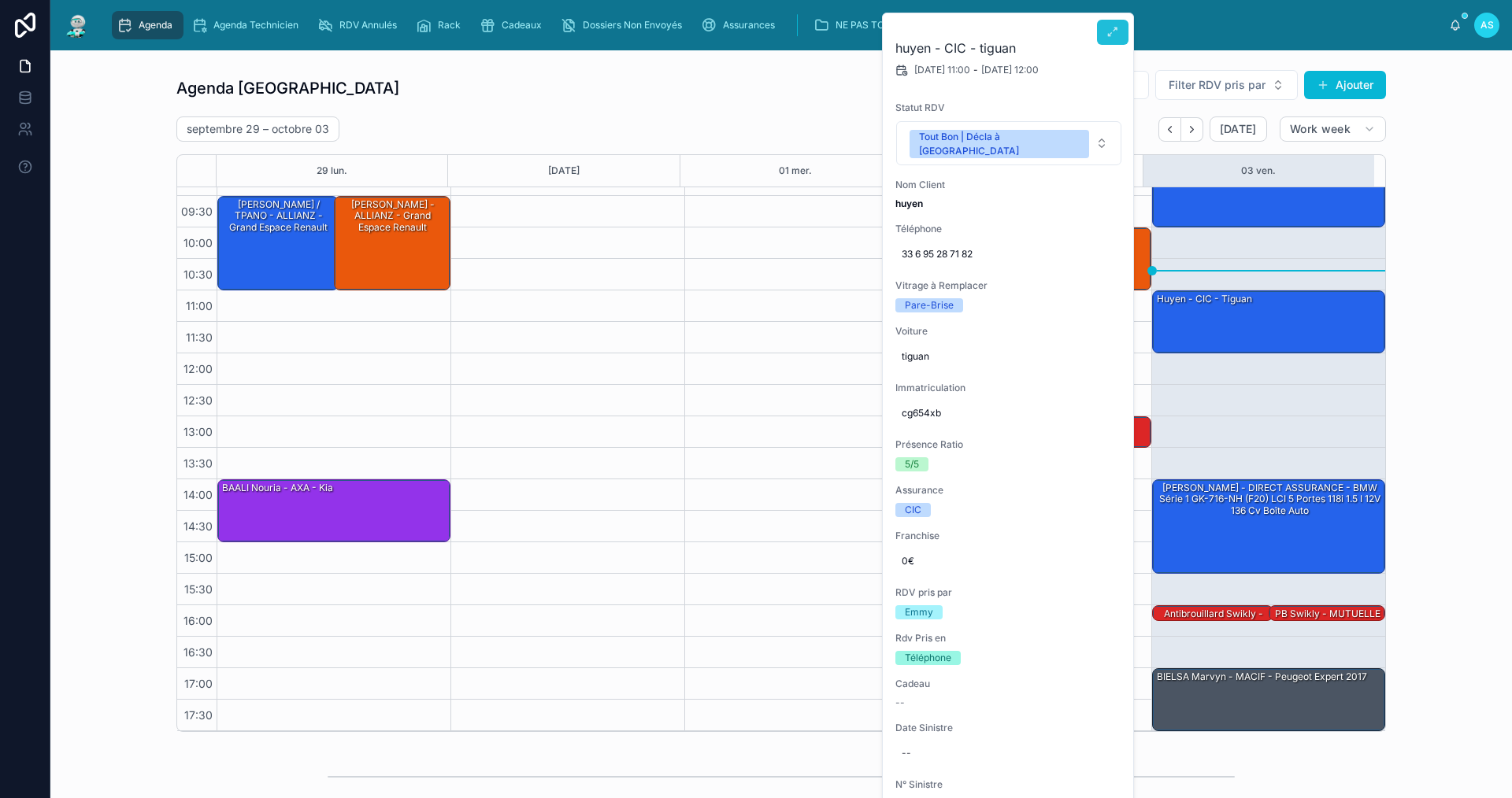
click at [1107, 28] on icon at bounding box center [1113, 33] width 13 height 13
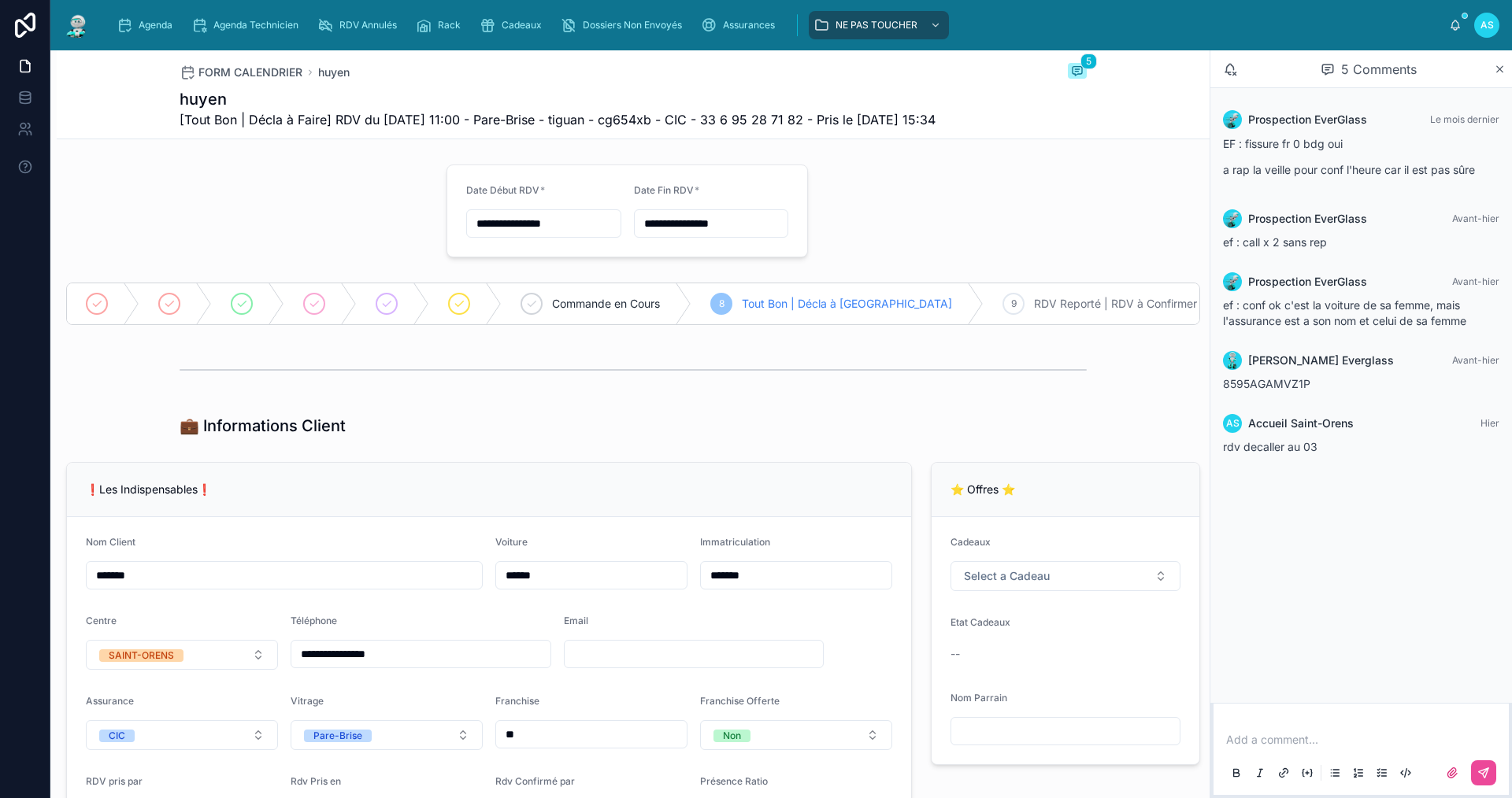
click at [154, 29] on span "Agenda" at bounding box center [155, 25] width 34 height 13
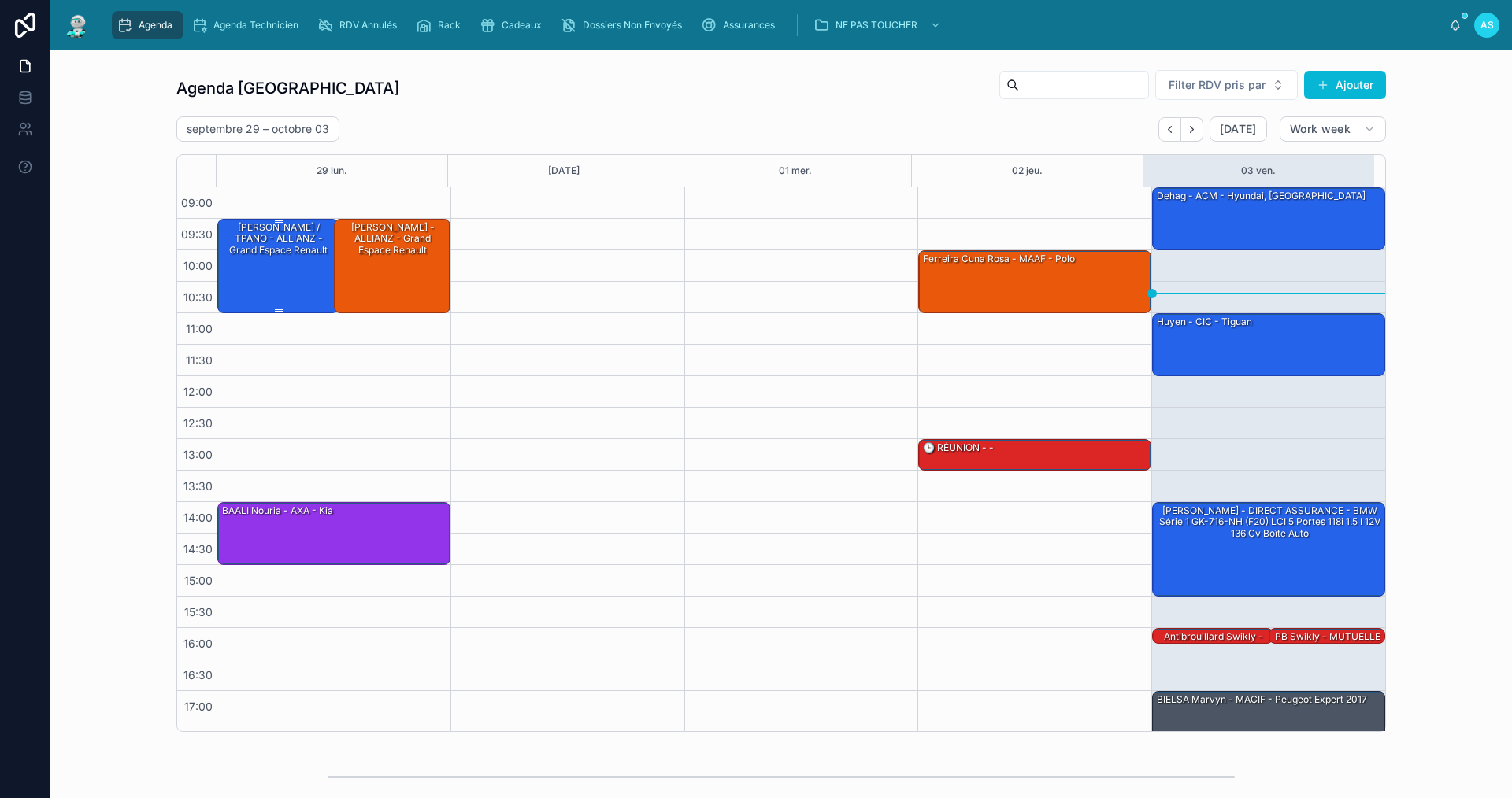
scroll to position [23, 0]
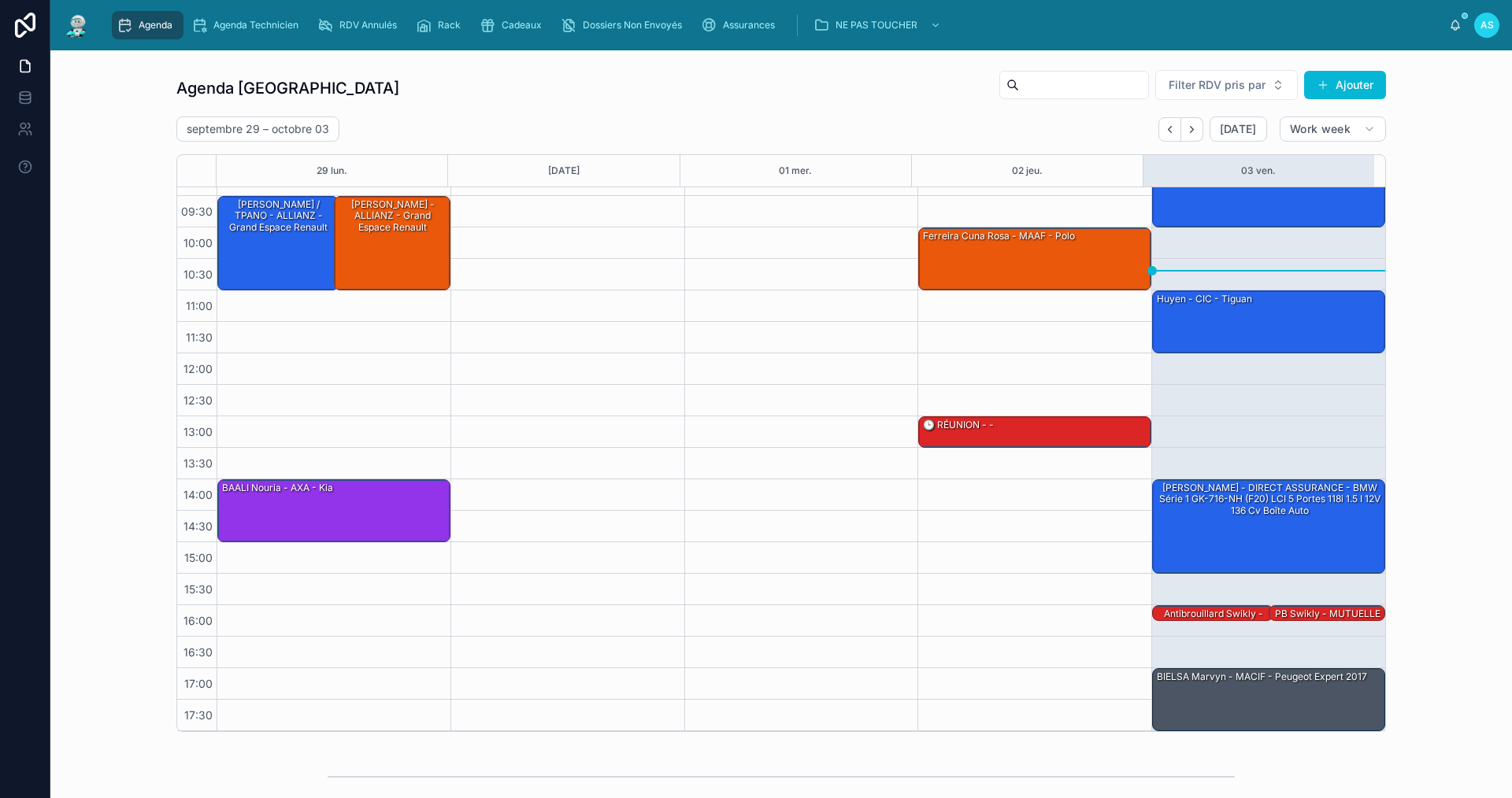
click at [479, 126] on div "[DATE] – [DATE] [DATE] Work week" at bounding box center [781, 129] width 1209 height 25
click at [710, 32] on icon "scrollable content" at bounding box center [708, 25] width 15 height 15
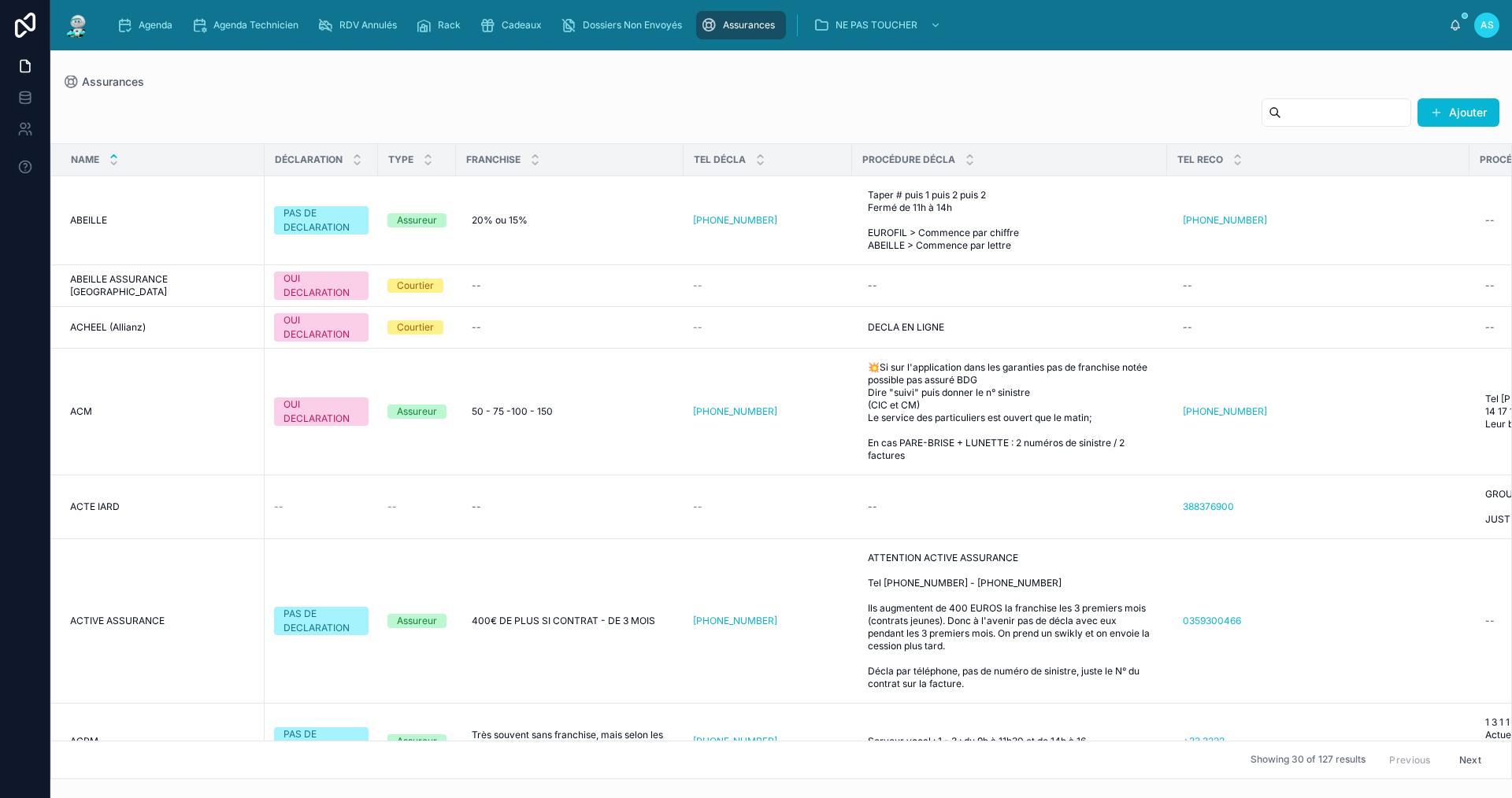
click at [1327, 109] on input "text" at bounding box center [1346, 113] width 129 height 22
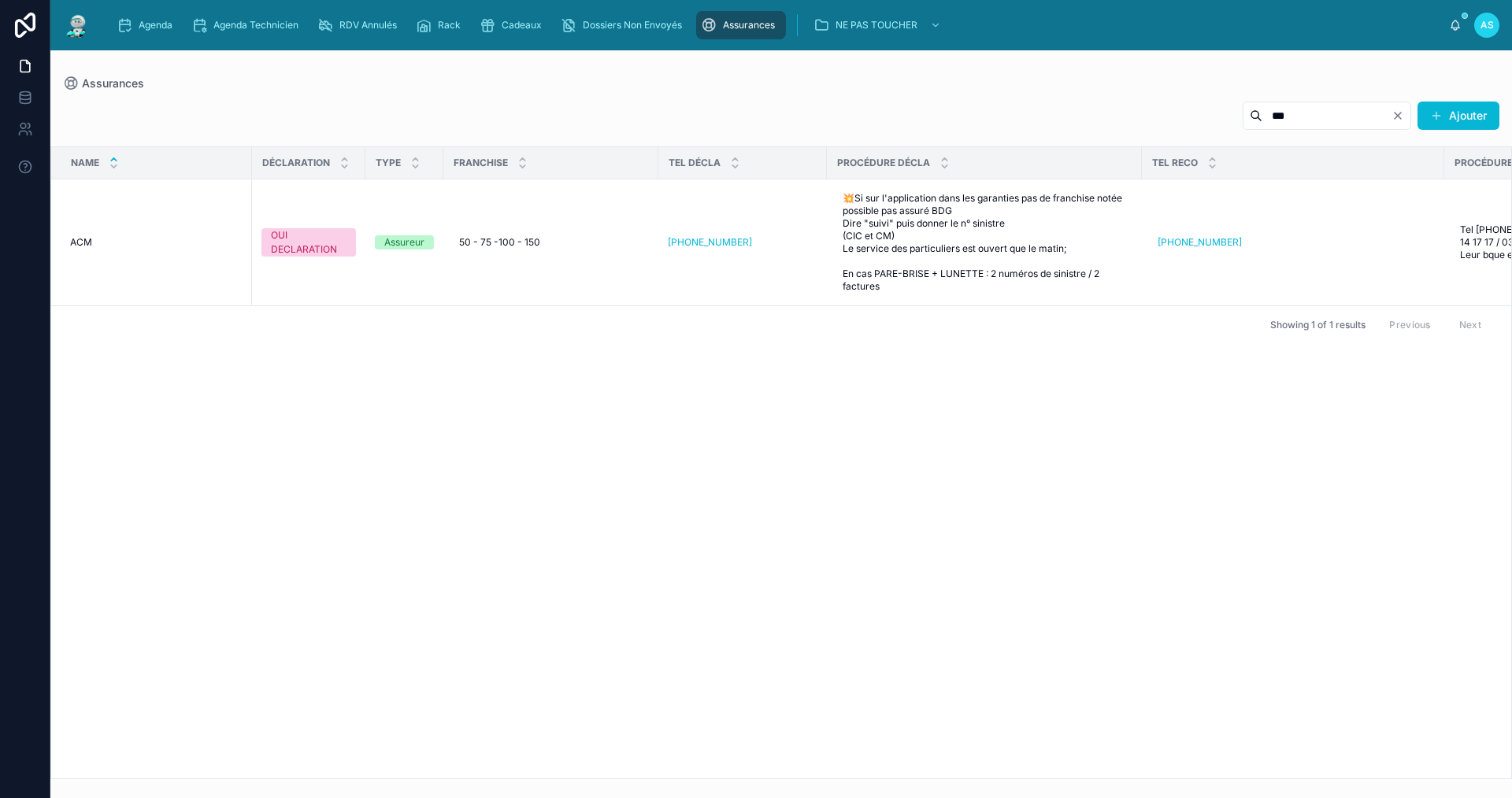
type input "***"
click at [908, 471] on div "Name DÉCLARATION TYPE FRANCHISE TEL DÉCLA PROCÉDURE DÉCLA TEL RECO PROCÉDURE RE…" at bounding box center [781, 463] width 1460 height 632
click at [164, 1] on div "Agenda Agenda Technicien RDV Annulés Rack Cadeaux Dossiers Non Envoyés Assuranc…" at bounding box center [780, 25] width 1461 height 50
click at [157, 33] on div "Agenda" at bounding box center [147, 25] width 62 height 25
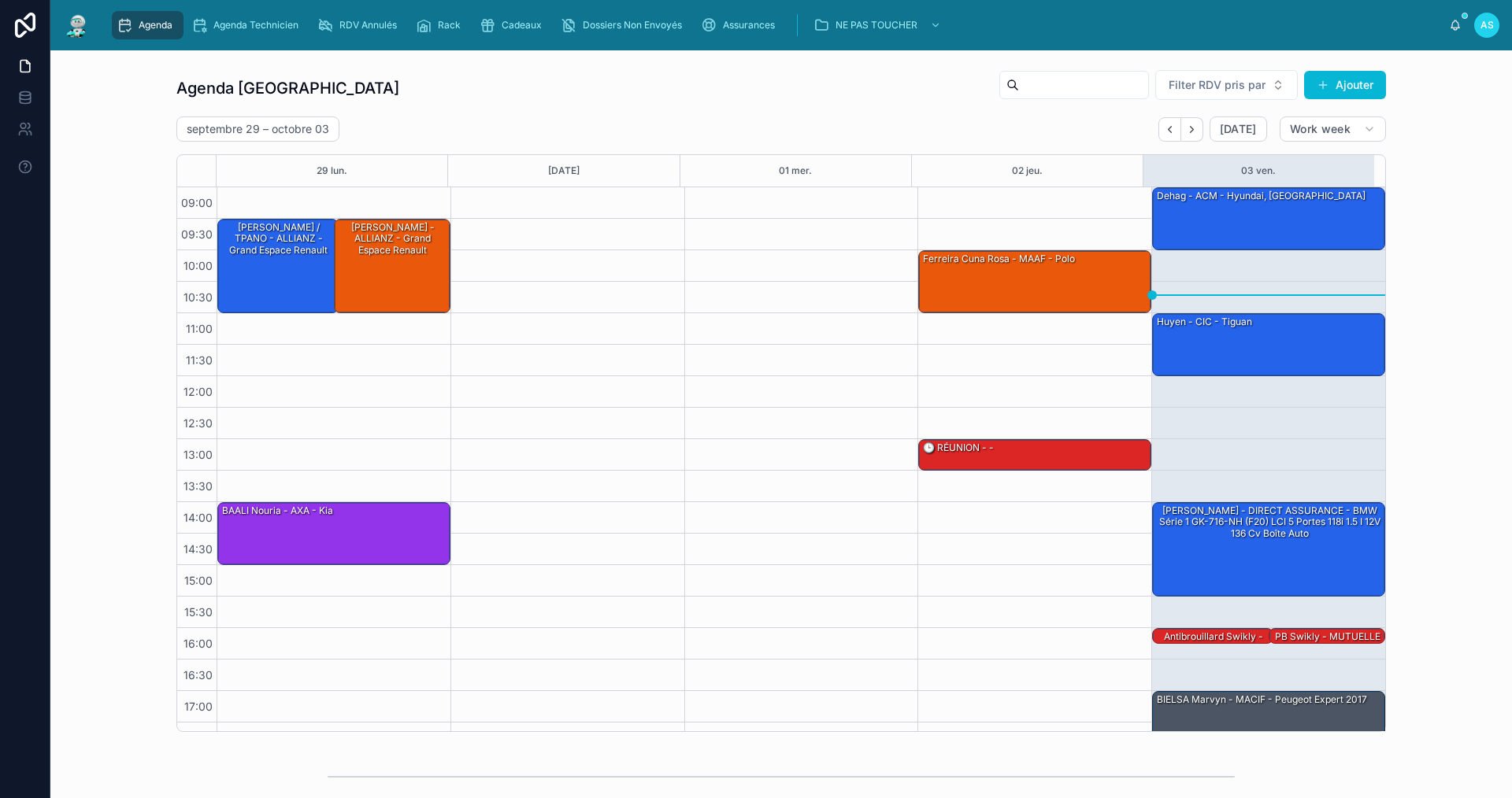
scroll to position [23, 0]
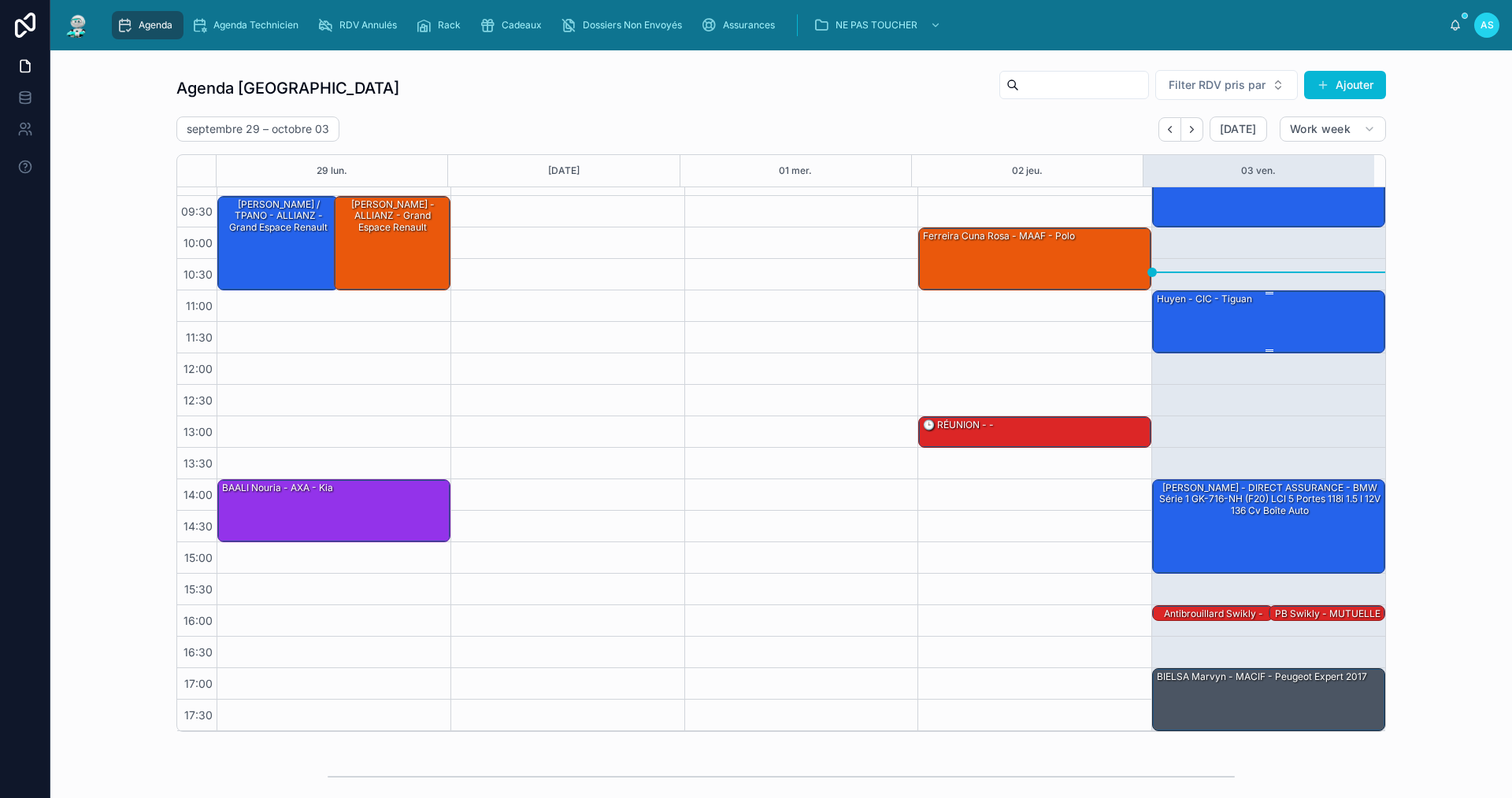
click at [1206, 326] on div "huyen - CIC - tiguan" at bounding box center [1269, 321] width 228 height 60
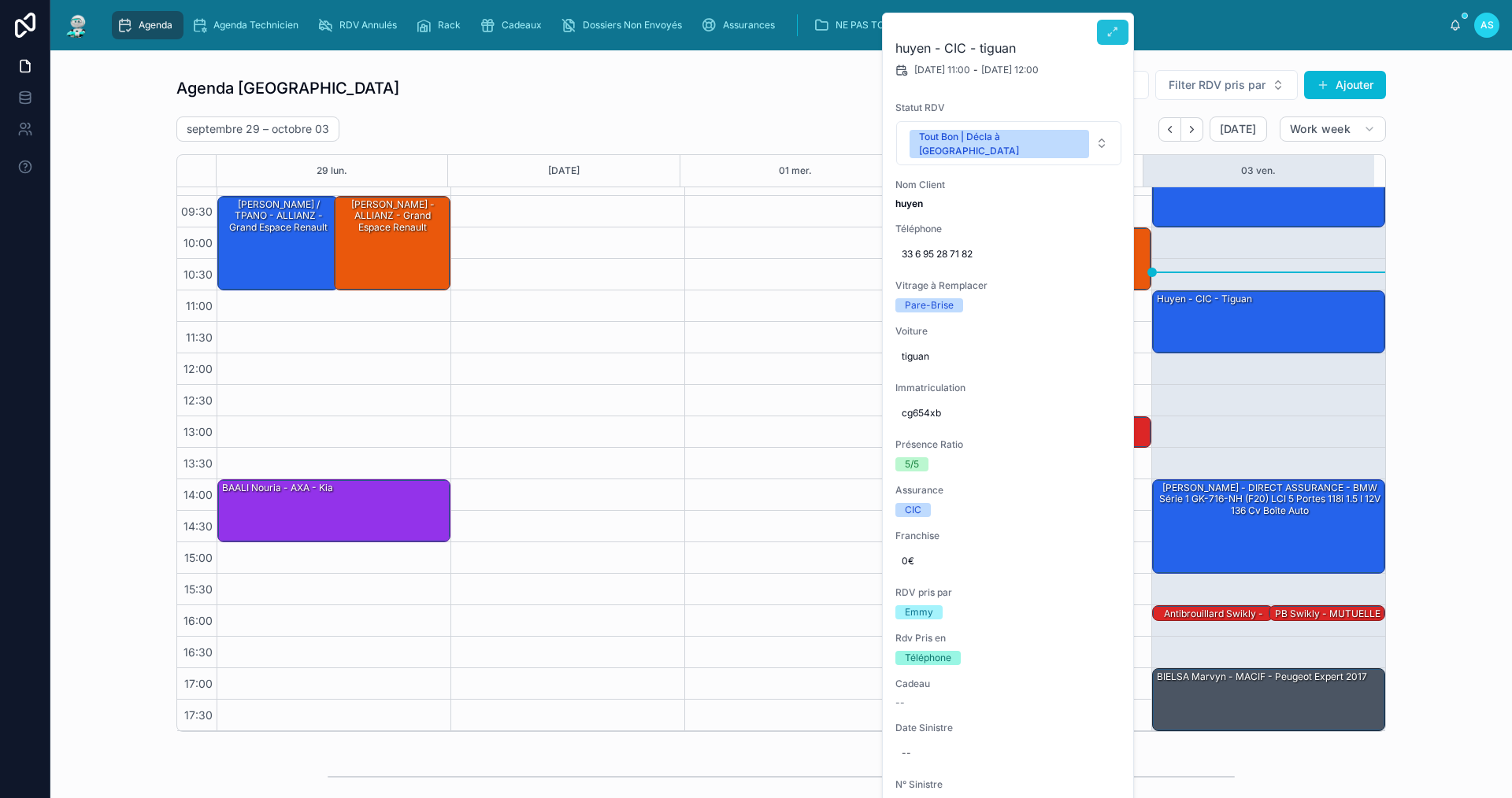
click at [1114, 40] on button at bounding box center [1112, 33] width 32 height 25
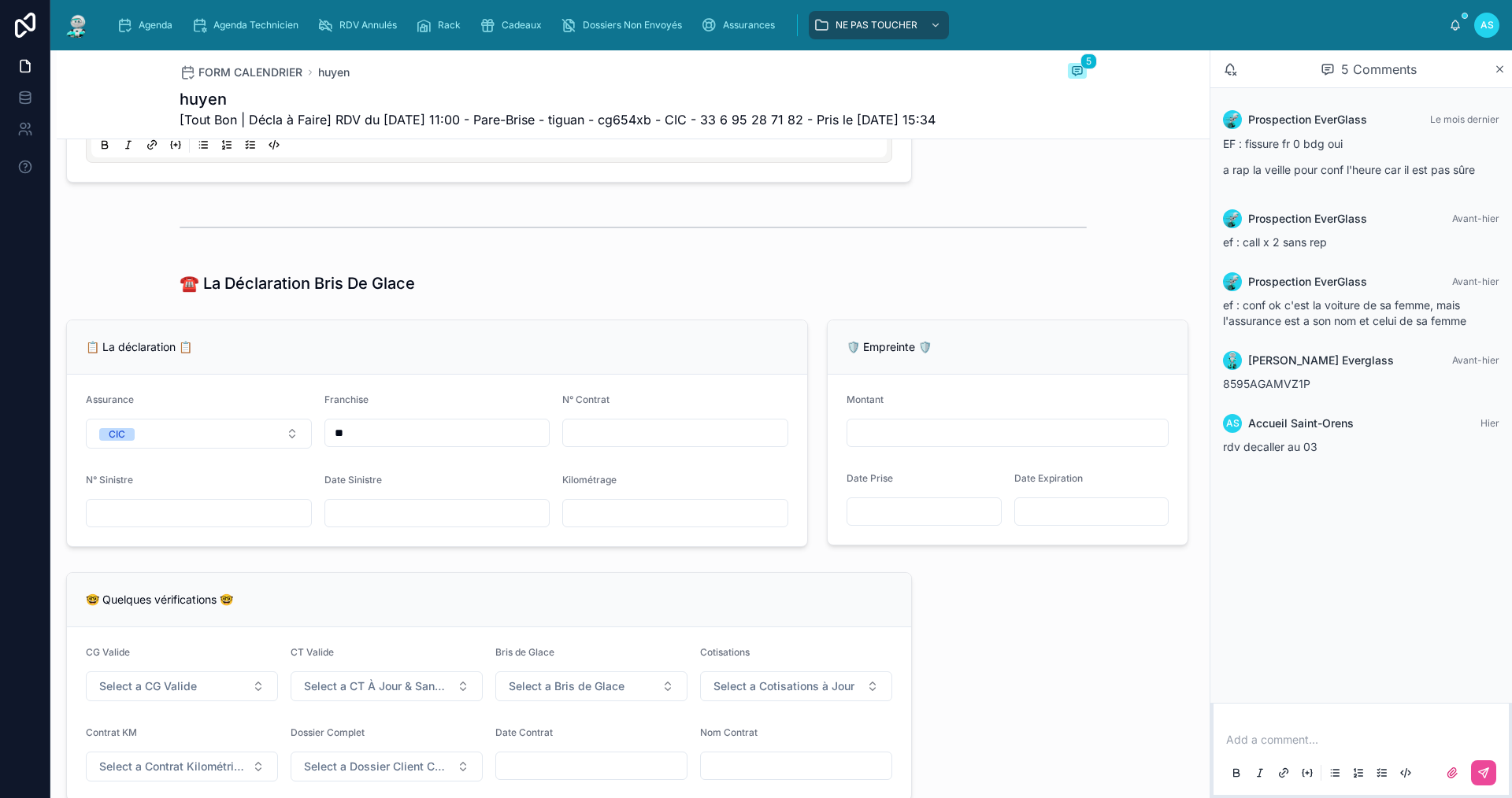
scroll to position [866, 0]
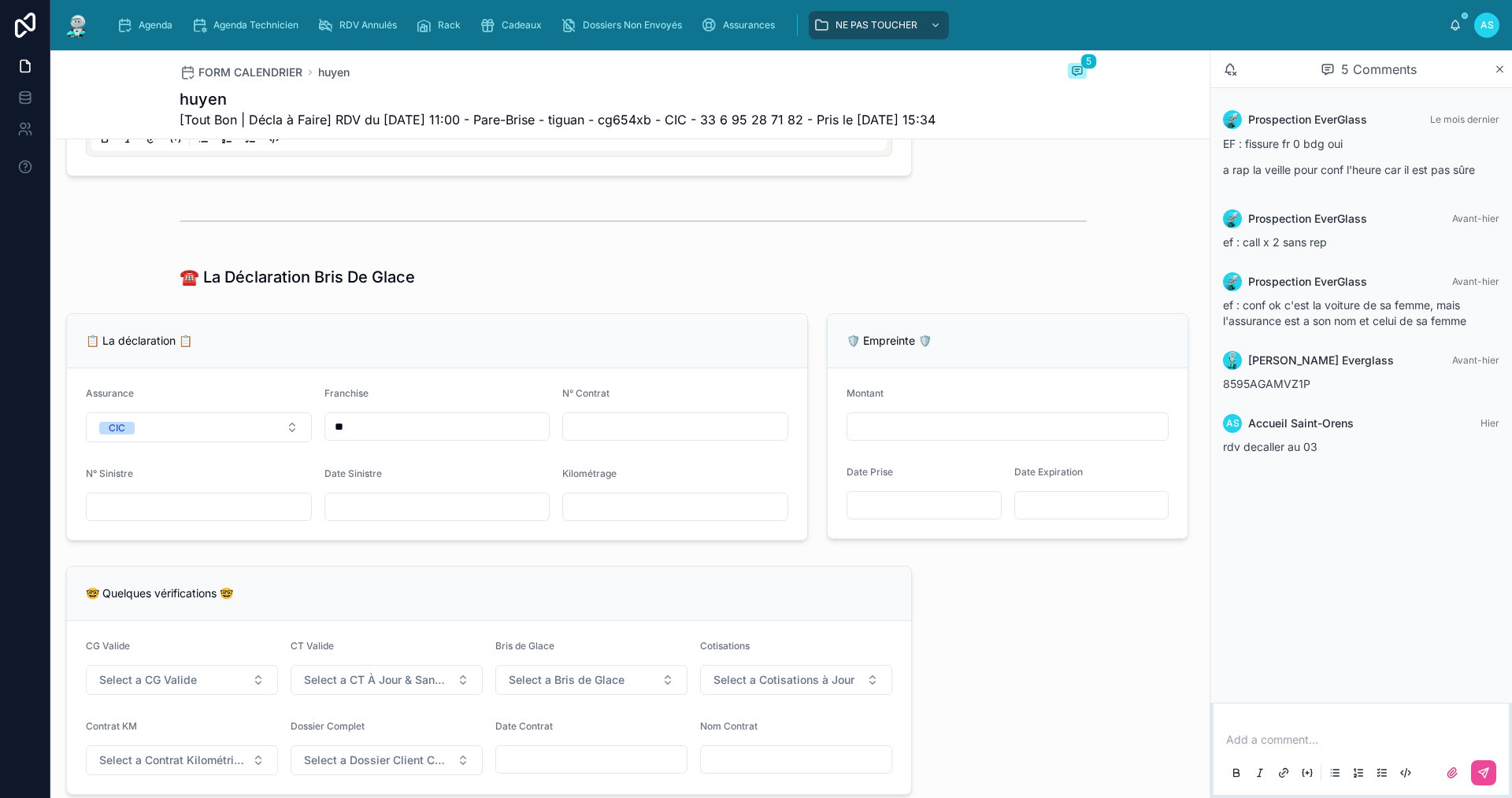
click at [628, 438] on input "text" at bounding box center [675, 426] width 225 height 22
type input "*"
type input "**********"
click at [386, 518] on input "text" at bounding box center [437, 507] width 225 height 22
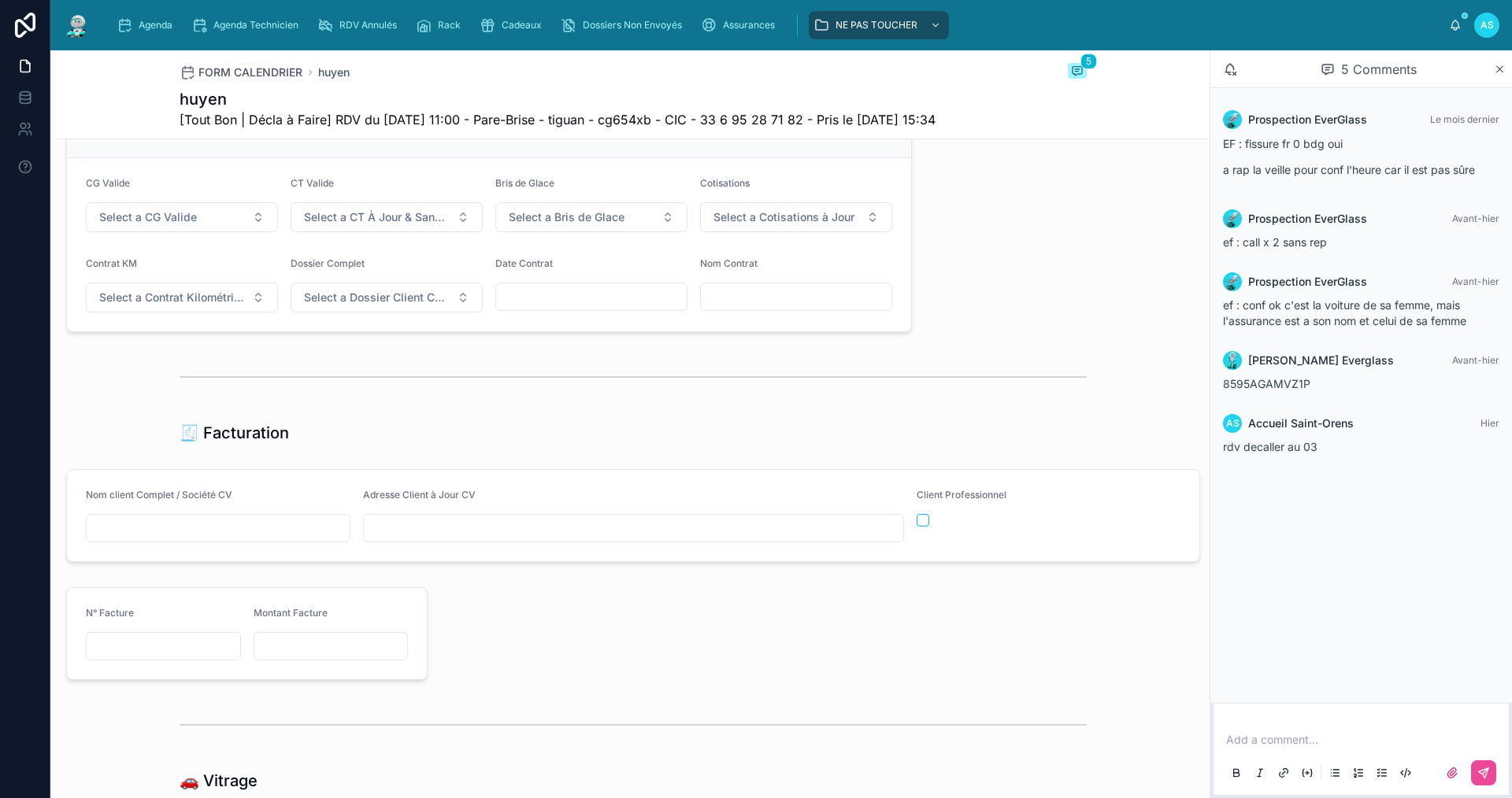
scroll to position [1417, 0]
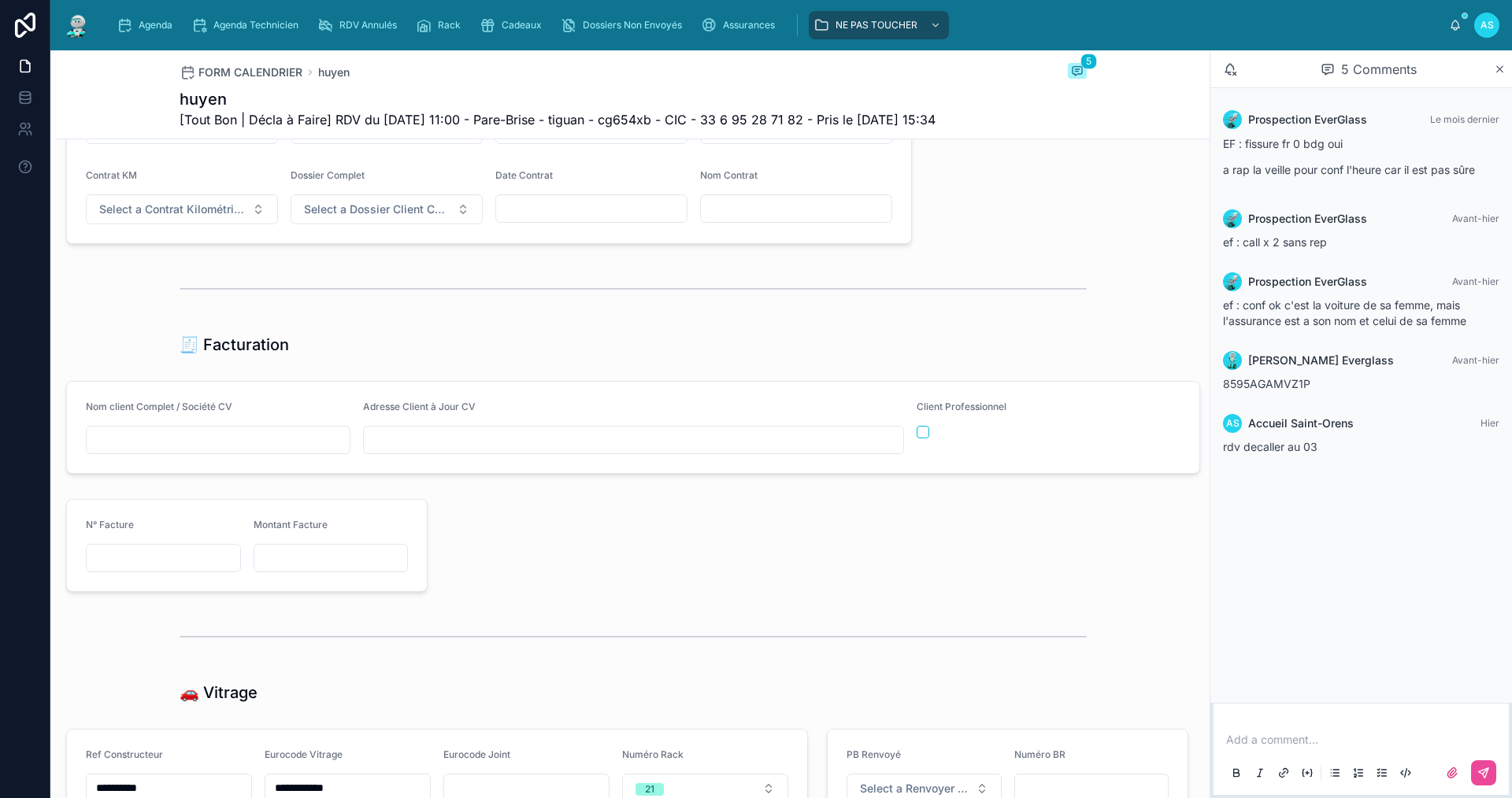
type input "**********"
click at [162, 451] on input "text" at bounding box center [217, 440] width 263 height 22
type input "**********"
click at [556, 451] on input "text" at bounding box center [633, 440] width 539 height 22
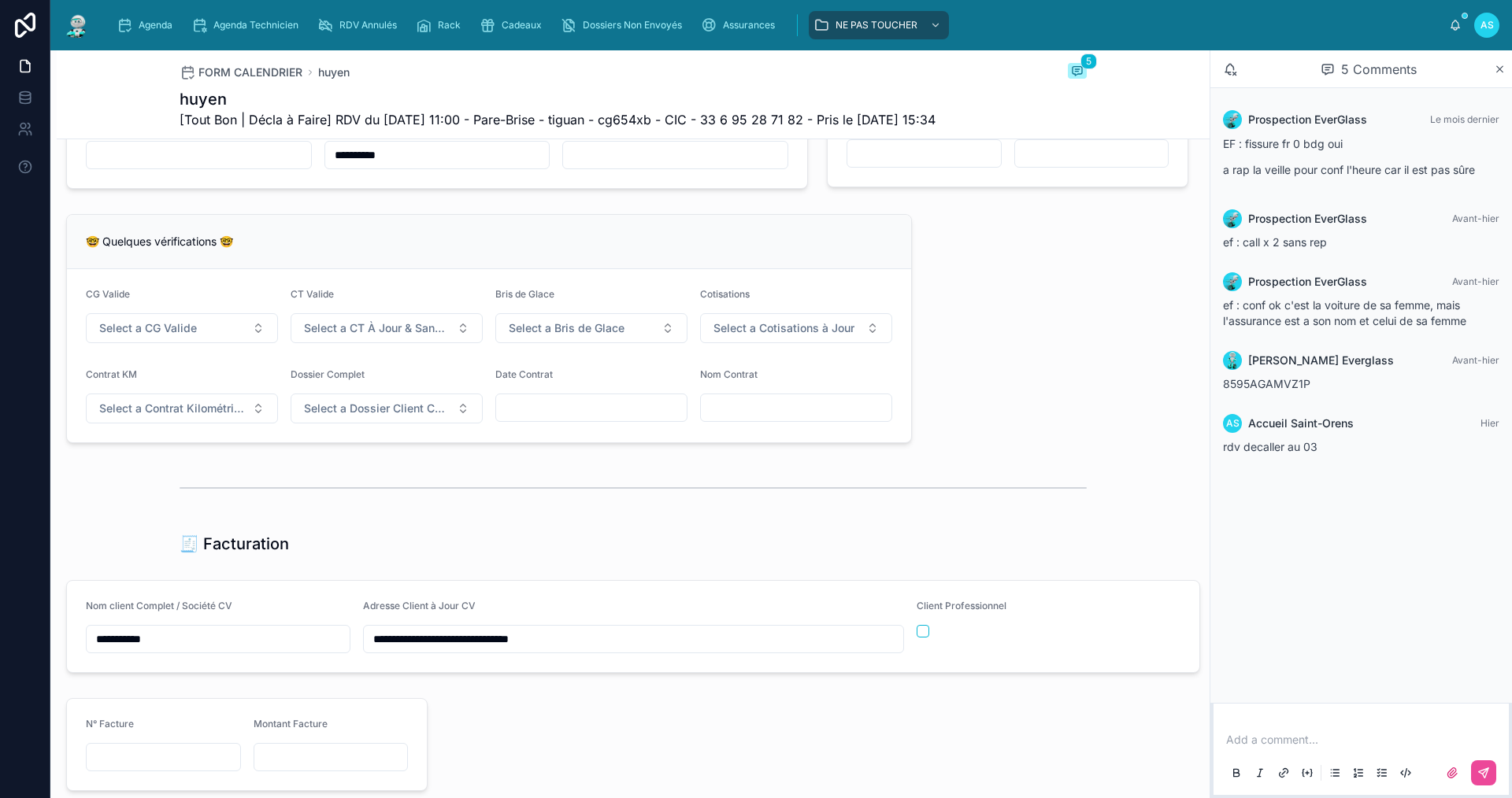
scroll to position [1217, 0]
type input "**********"
click at [166, 337] on span "Select a CG Valide" at bounding box center [147, 328] width 97 height 15
click at [150, 418] on div "✅ Oui" at bounding box center [181, 422] width 189 height 22
click at [376, 337] on span "Select a CT À Jour & Sans BDG" at bounding box center [376, 328] width 146 height 15
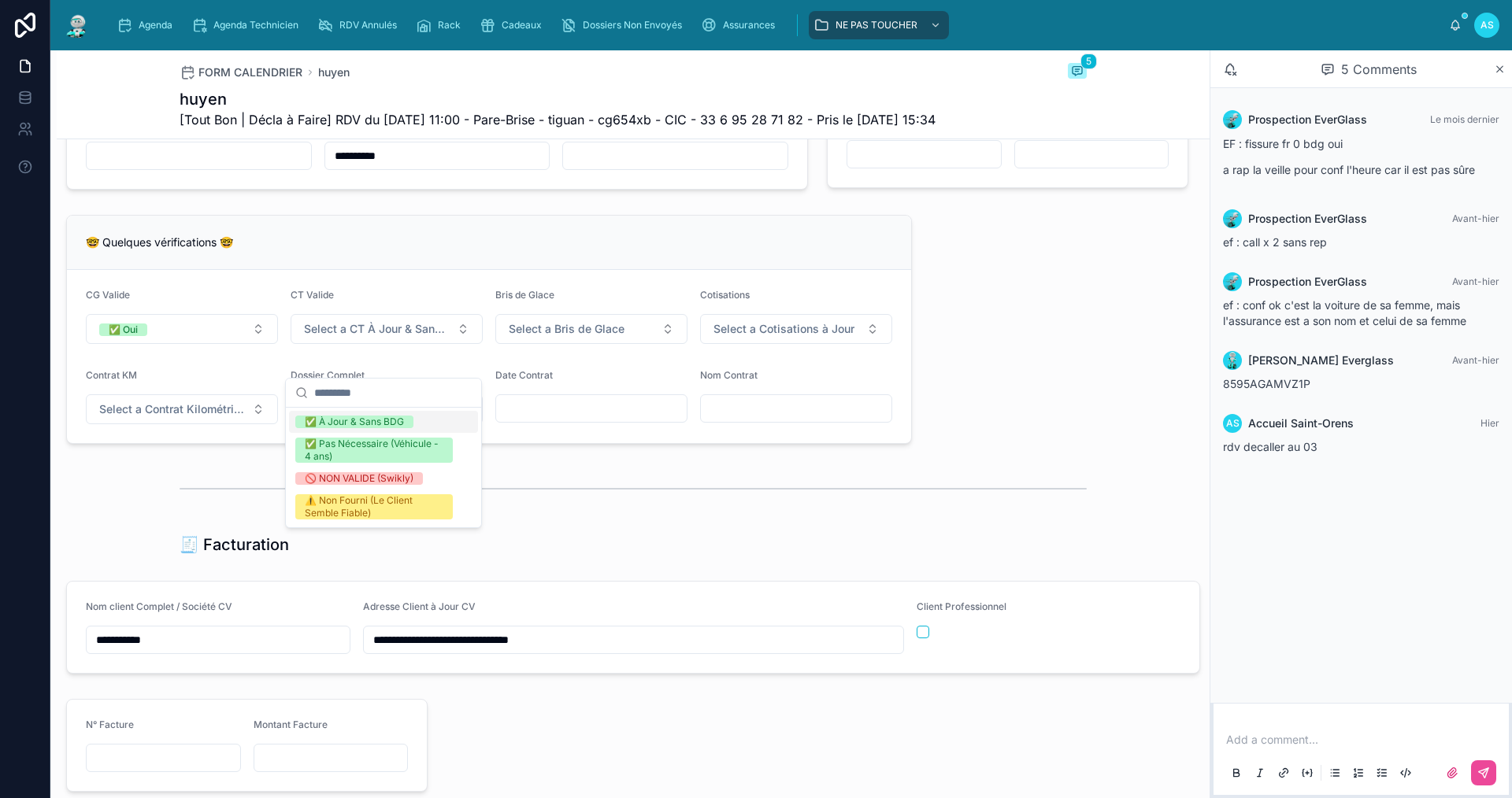
click at [345, 424] on div "✅ À Jour & Sans BDG" at bounding box center [354, 422] width 99 height 13
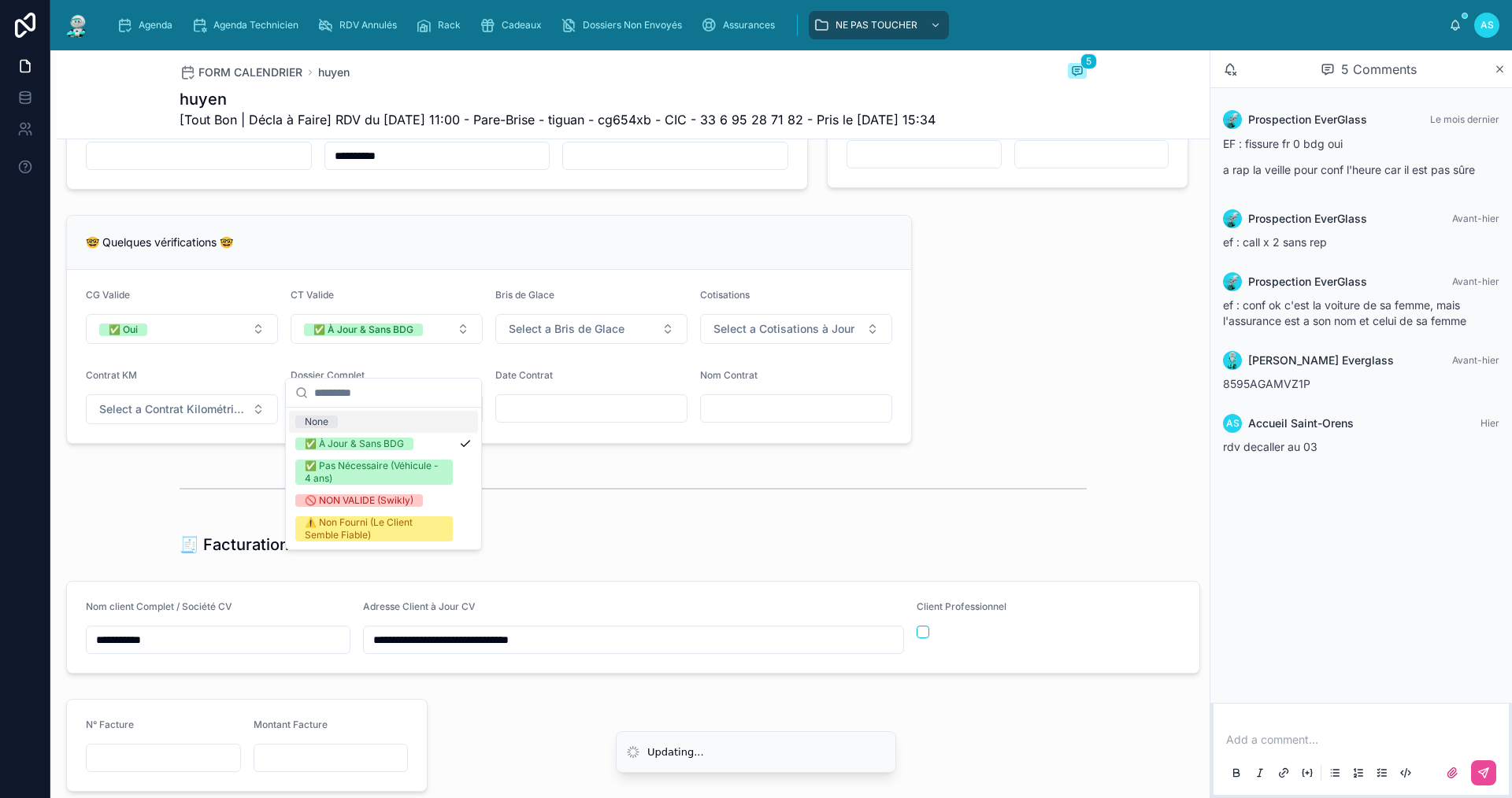
click at [516, 344] on div "Bris de Glace Select a Bris de Glace" at bounding box center [591, 316] width 192 height 55
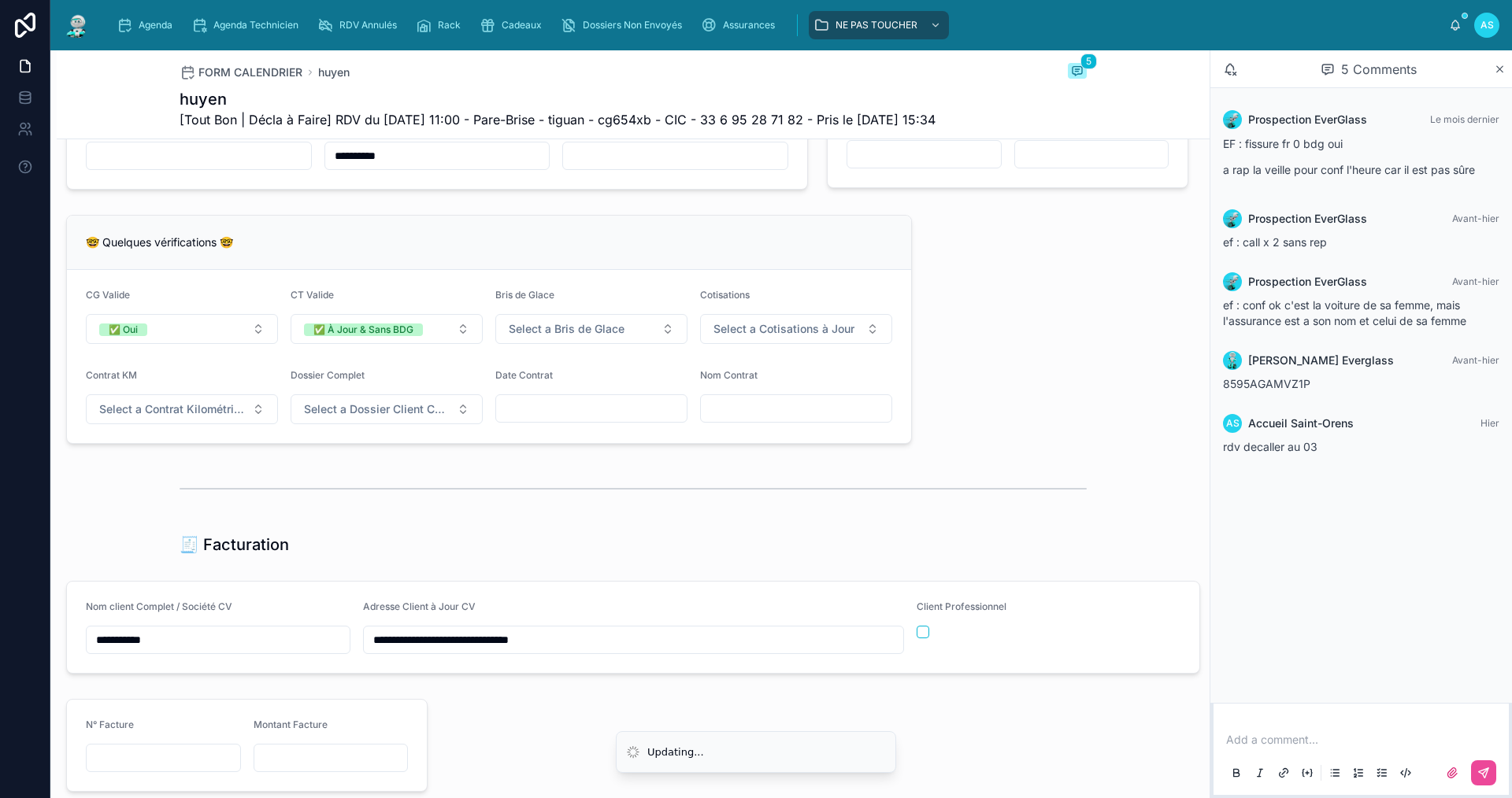
click at [519, 385] on form "CG Valide ✅ Oui CT Valide ✅ À Jour & Sans BDG Bris de Glace Select a Bris de Gl…" at bounding box center [489, 356] width 844 height 174
click at [556, 344] on button "Select a Bris de Glace" at bounding box center [591, 329] width 192 height 30
click at [510, 412] on div "✅ Validé" at bounding box center [586, 422] width 189 height 22
drag, startPoint x: 712, startPoint y: 362, endPoint x: 703, endPoint y: 368, distance: 10.8
click at [714, 337] on span "Select a Cotisations à Jour" at bounding box center [784, 328] width 141 height 15
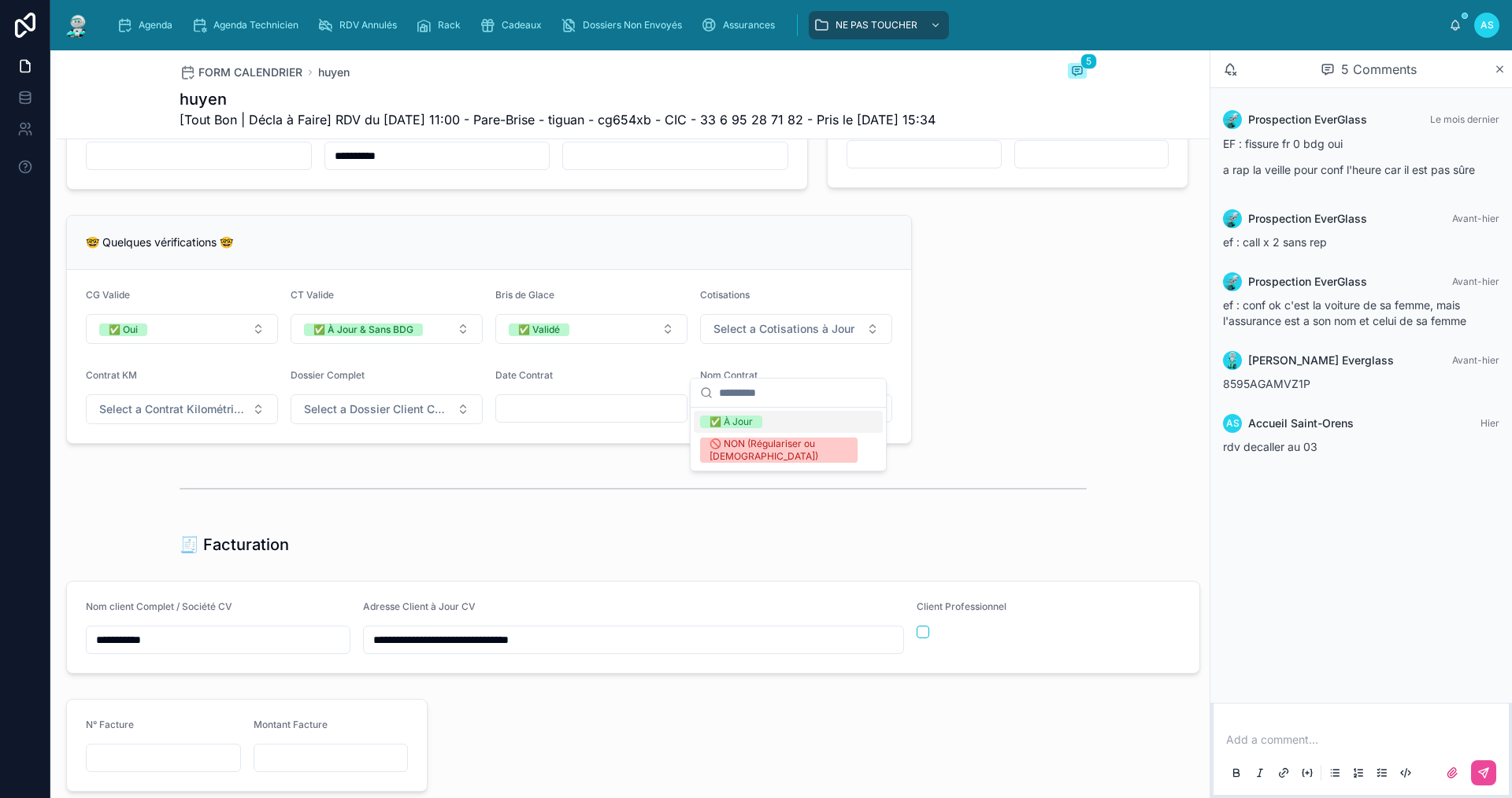
drag, startPoint x: 729, startPoint y: 404, endPoint x: 717, endPoint y: 418, distance: 18.4
click at [727, 404] on input "text" at bounding box center [797, 393] width 157 height 28
click at [714, 421] on div "✅ À Jour" at bounding box center [731, 422] width 44 height 13
click at [165, 424] on button "Select a Contrat Kilométrique" at bounding box center [181, 409] width 192 height 30
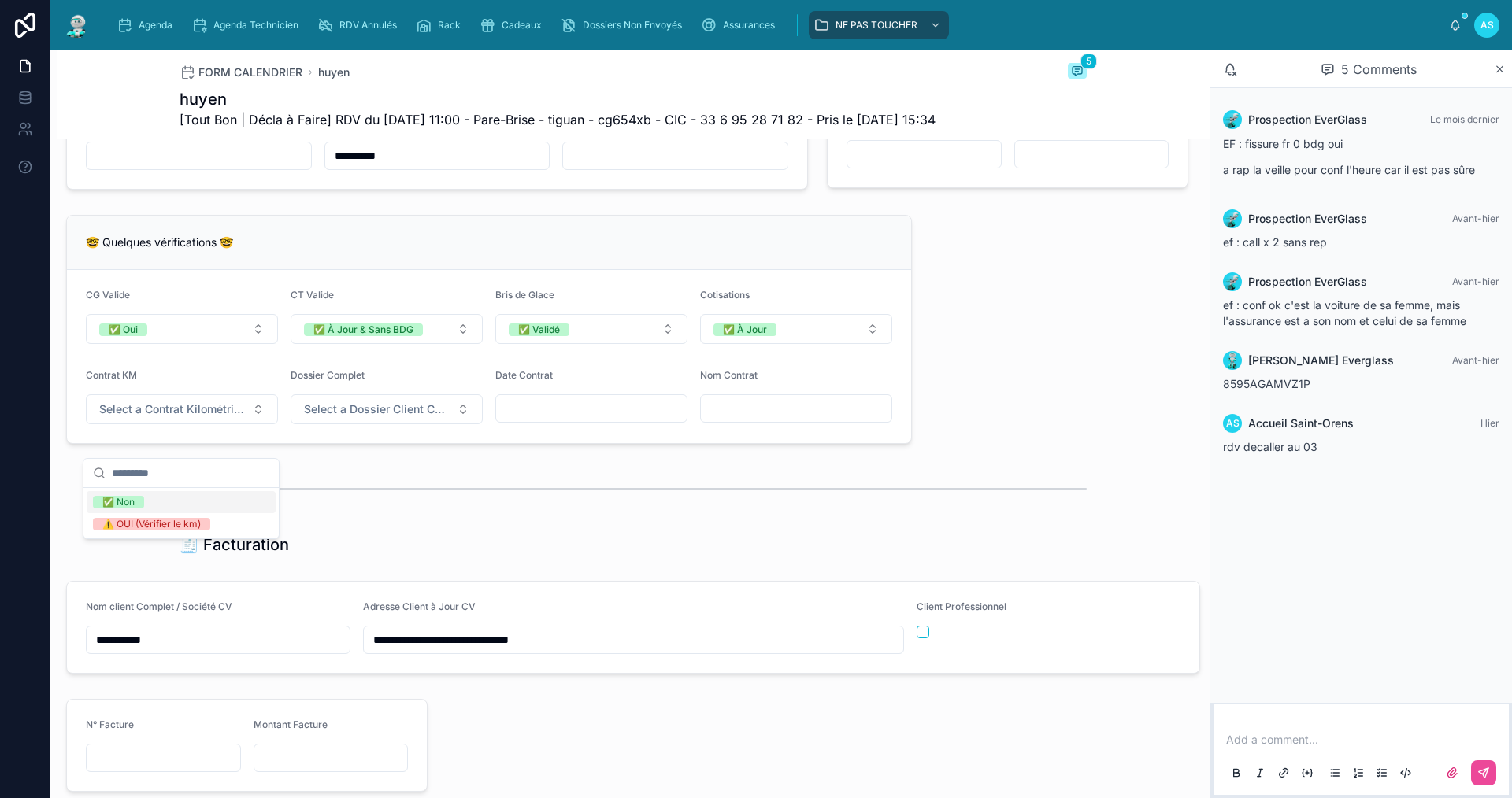
click at [205, 496] on div "✅ Non" at bounding box center [181, 502] width 189 height 22
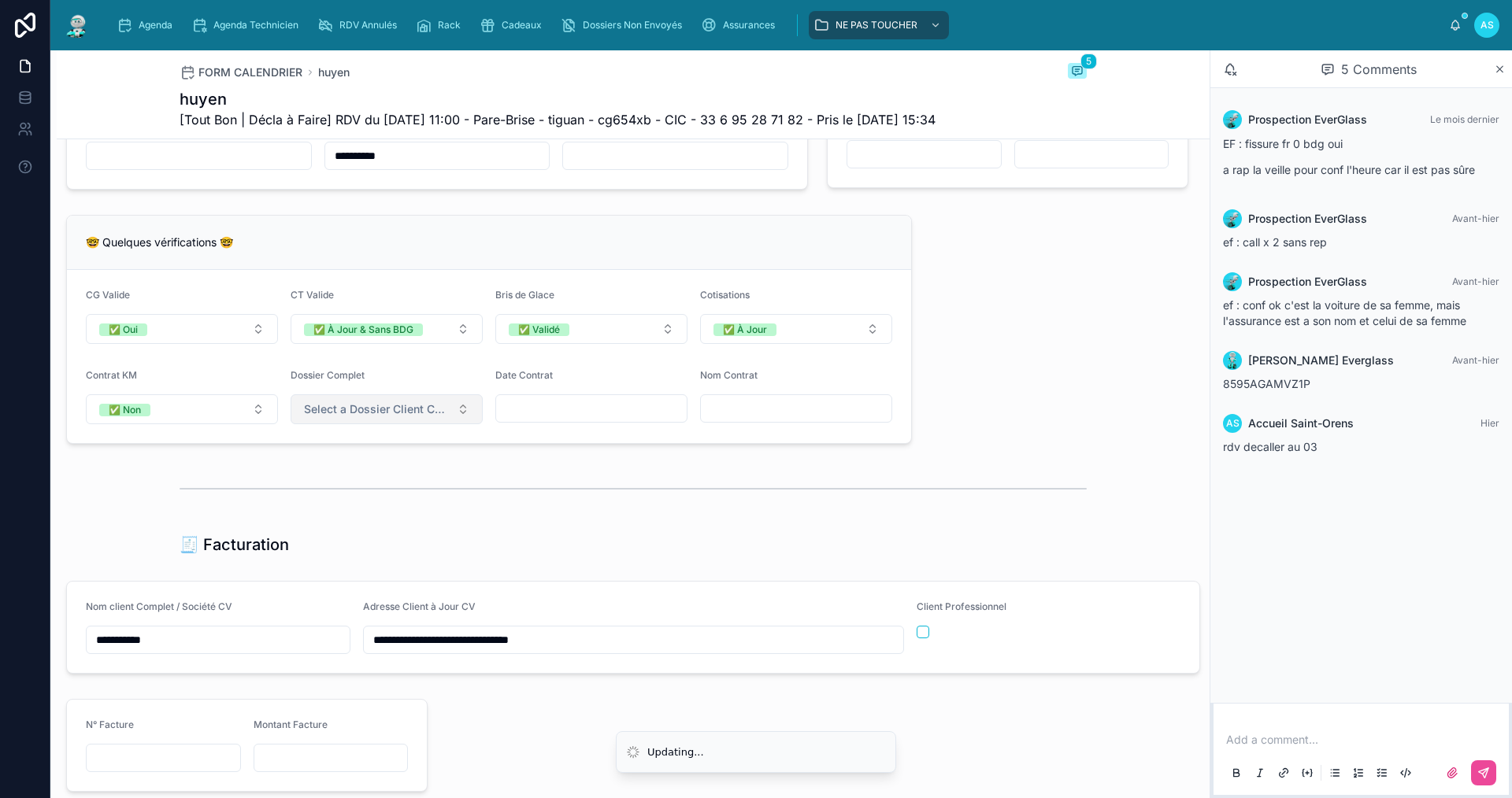
click at [371, 417] on span "Select a Dossier Client Complet" at bounding box center [376, 409] width 146 height 15
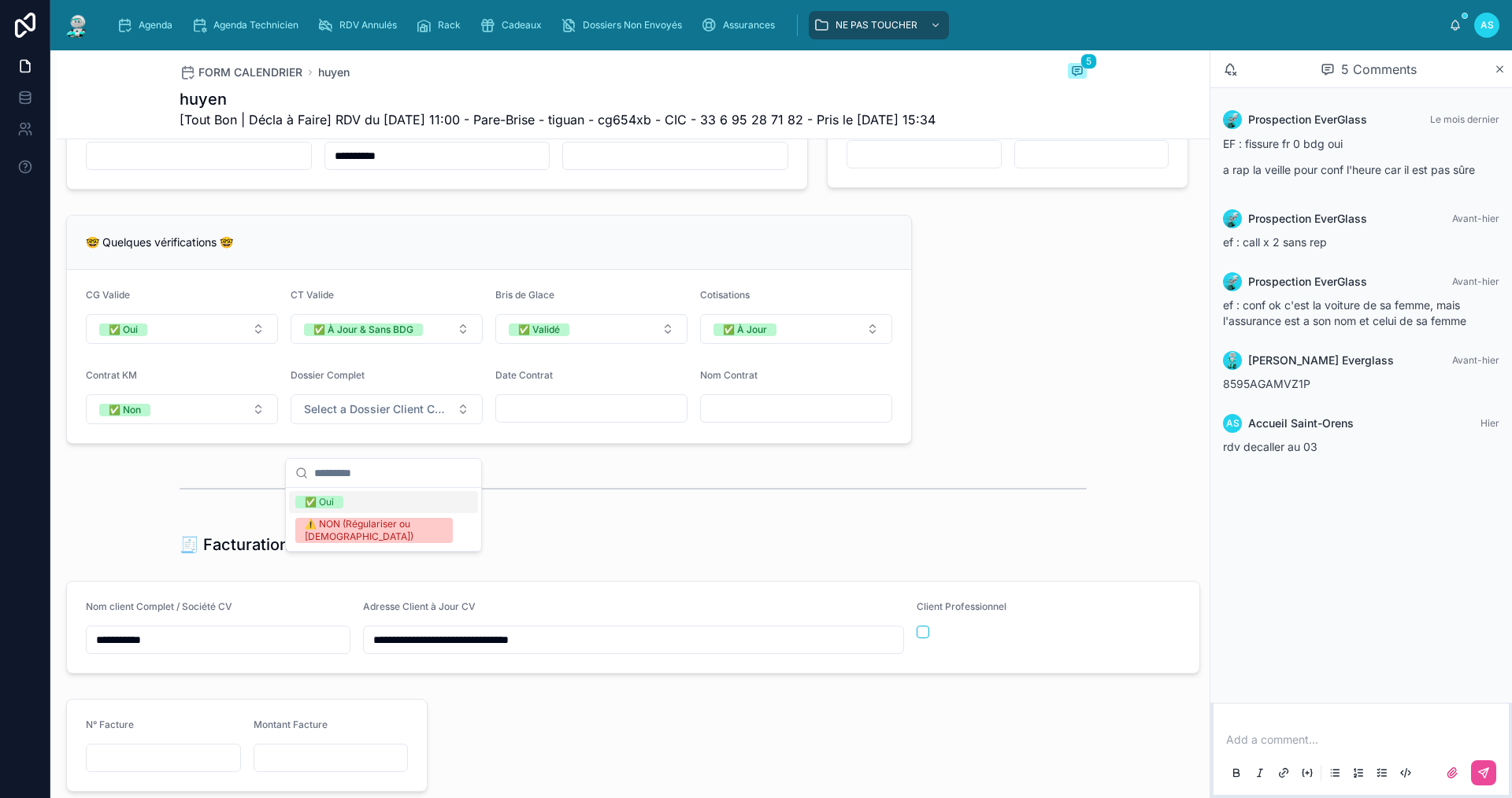
click at [351, 500] on div "✅ Oui" at bounding box center [384, 502] width 189 height 22
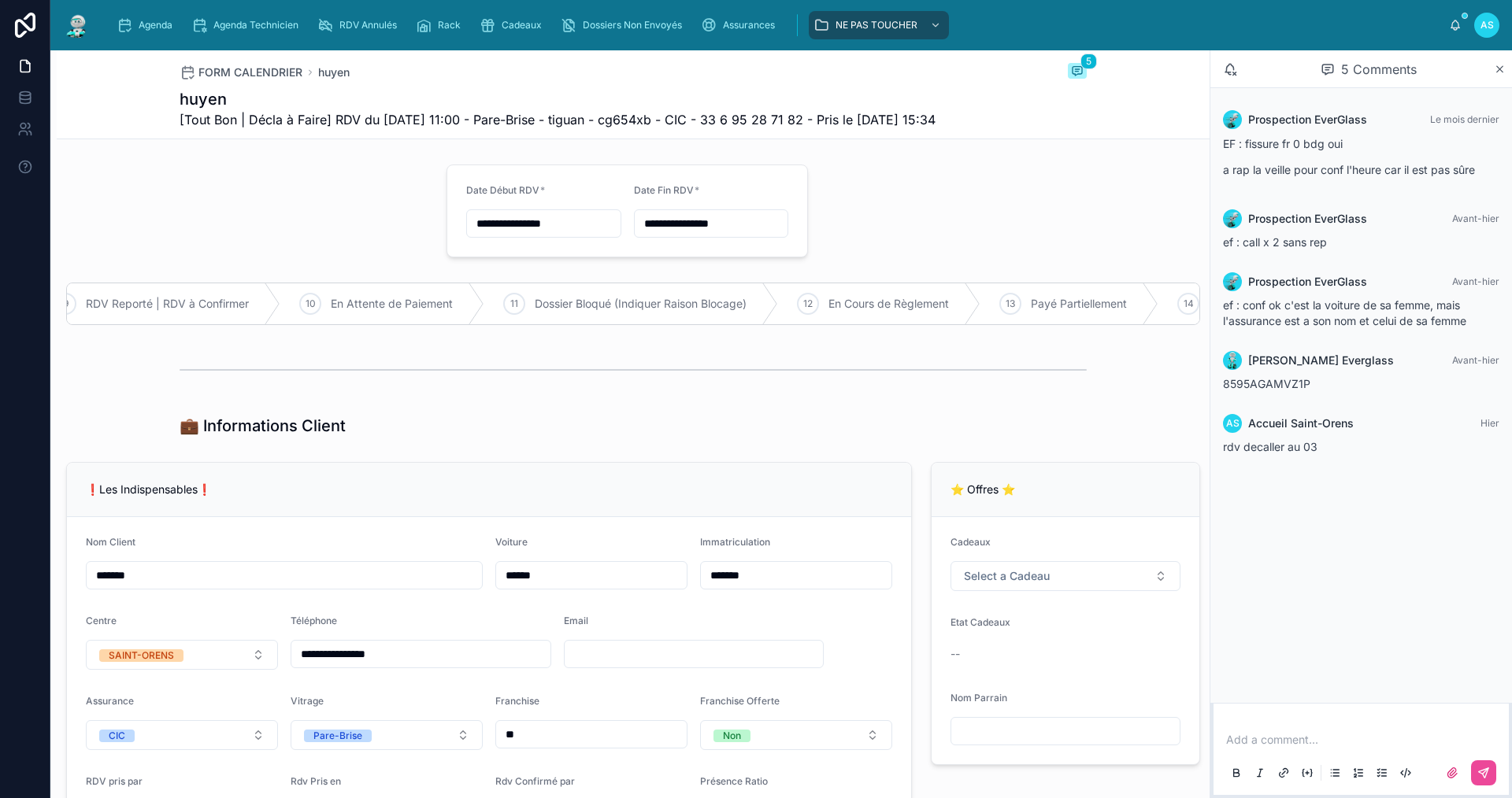
scroll to position [0, 0]
click at [139, 21] on span "Agenda" at bounding box center [155, 25] width 34 height 13
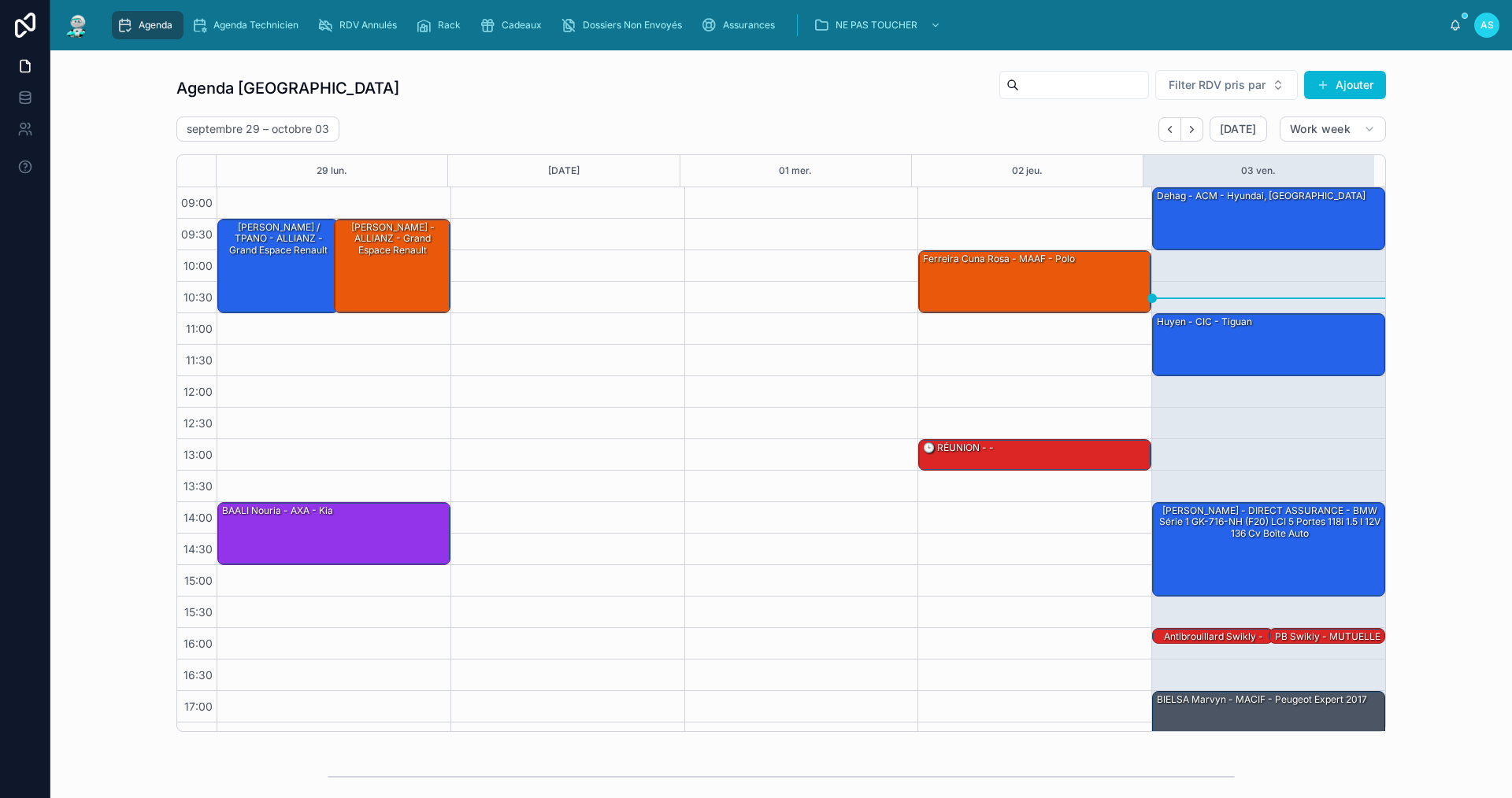
scroll to position [23, 0]
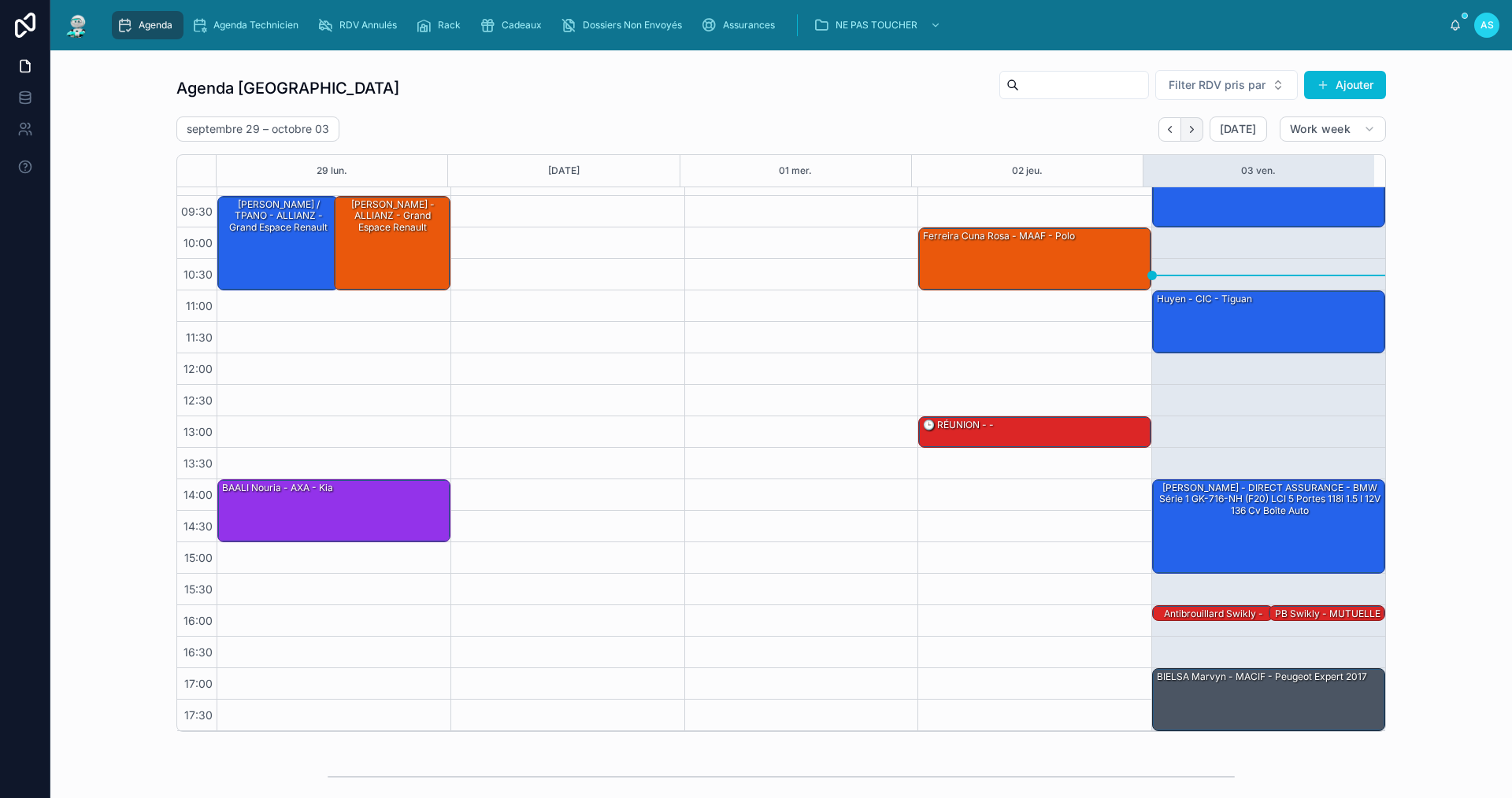
click at [1187, 138] on button "Next" at bounding box center [1192, 129] width 22 height 25
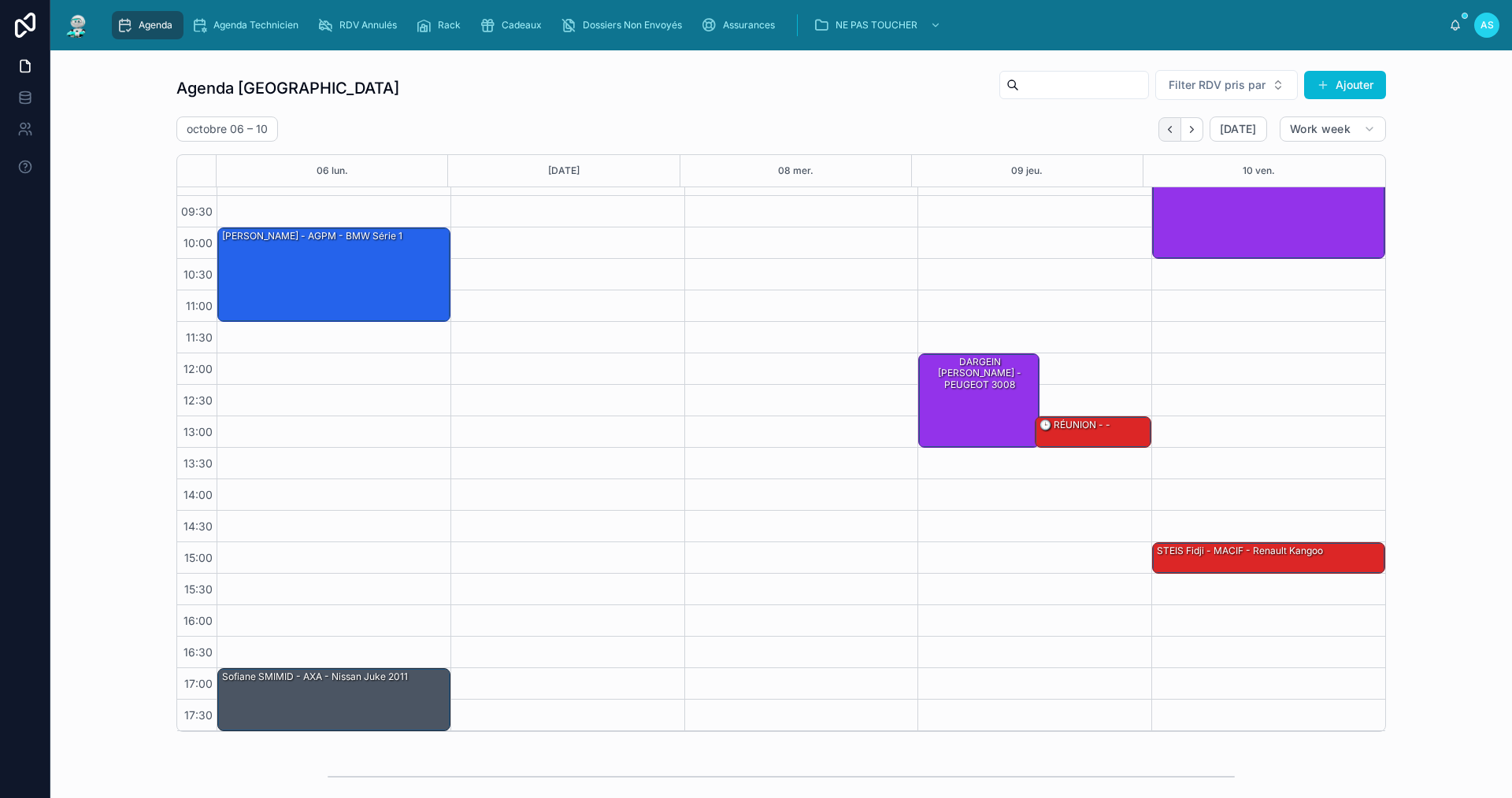
click at [1167, 124] on icon "Back" at bounding box center [1169, 129] width 12 height 12
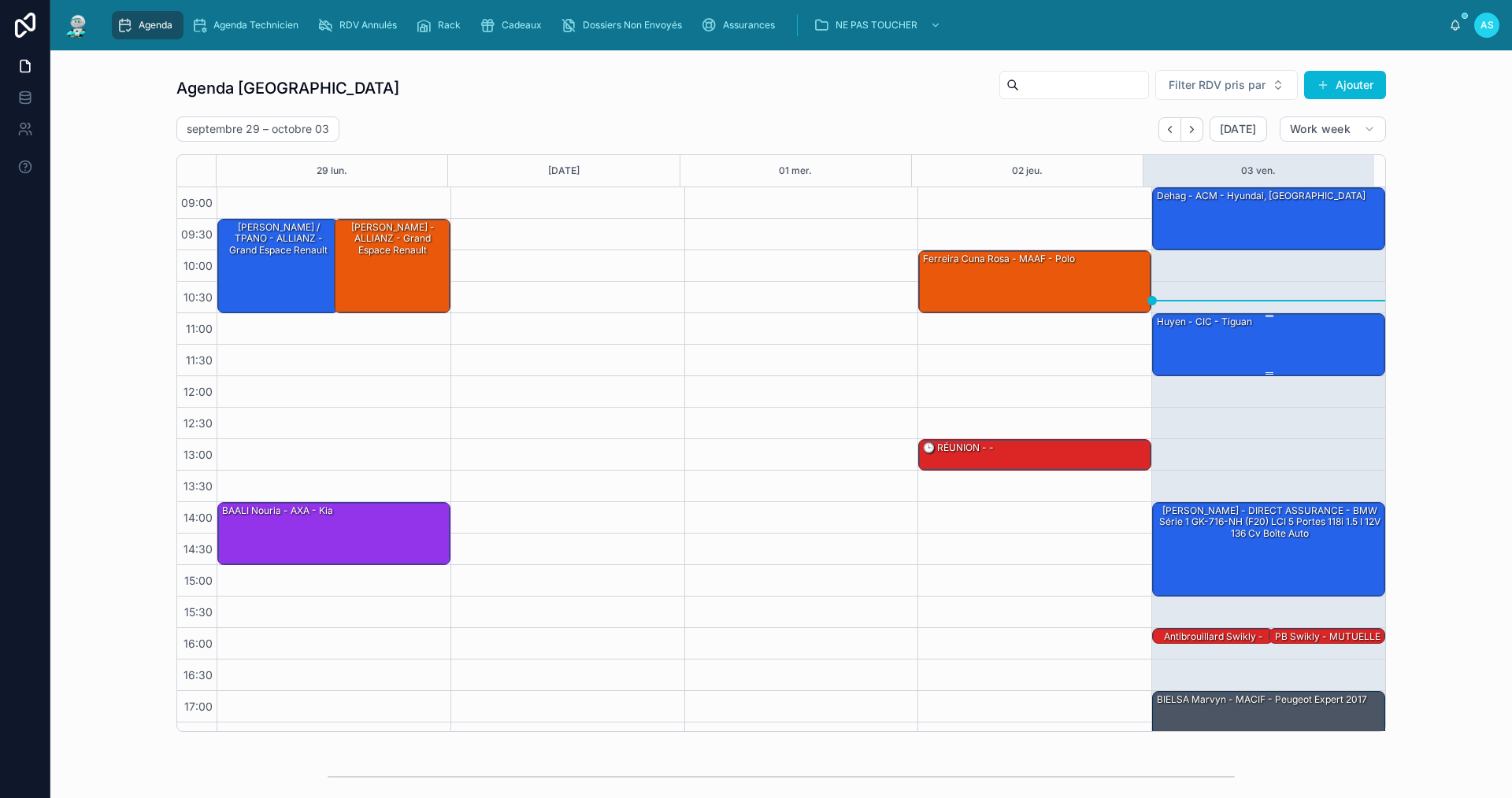
click at [1193, 332] on div "huyen - CIC - tiguan" at bounding box center [1269, 344] width 228 height 60
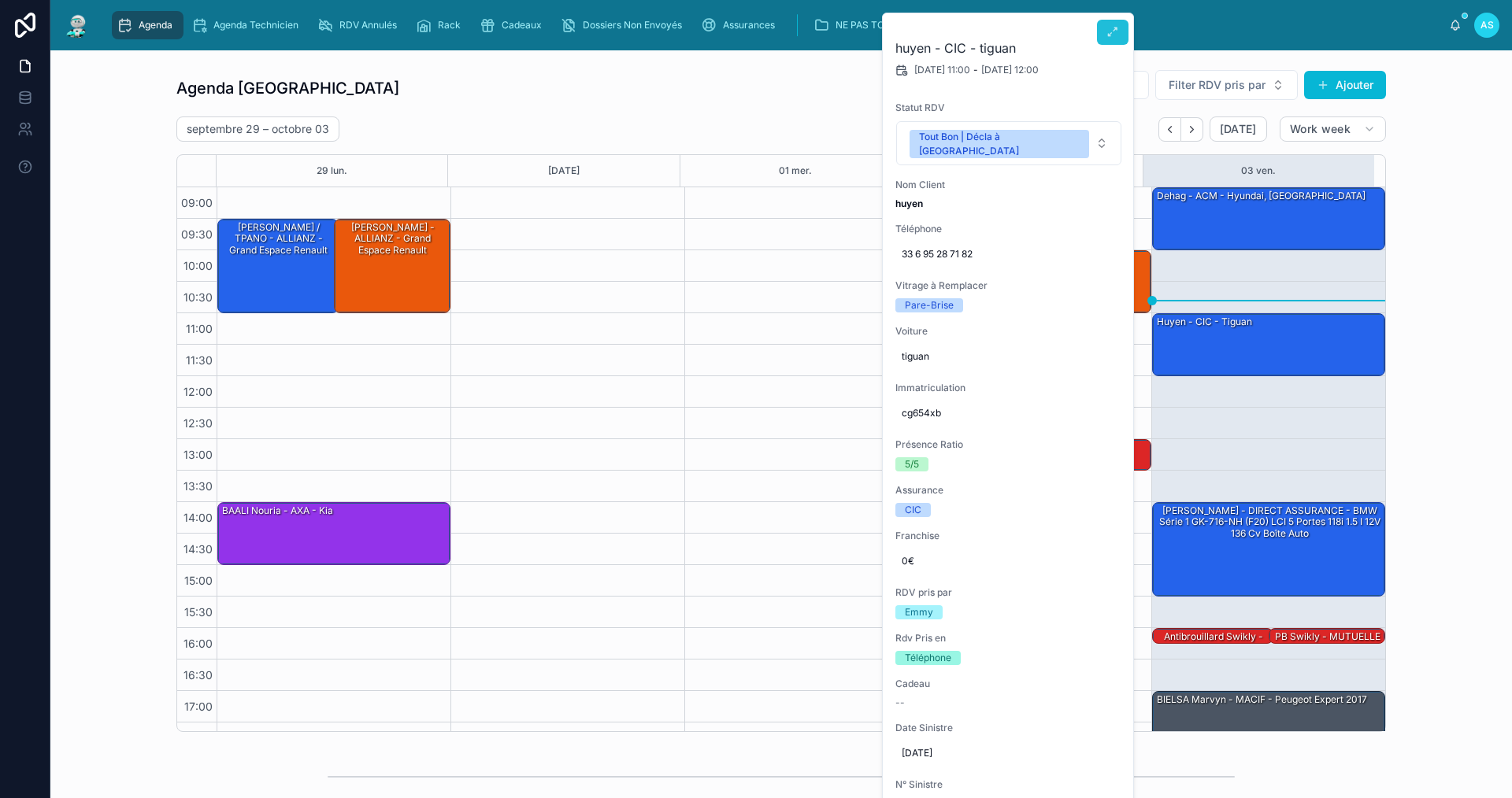
click at [1107, 27] on button at bounding box center [1112, 33] width 32 height 25
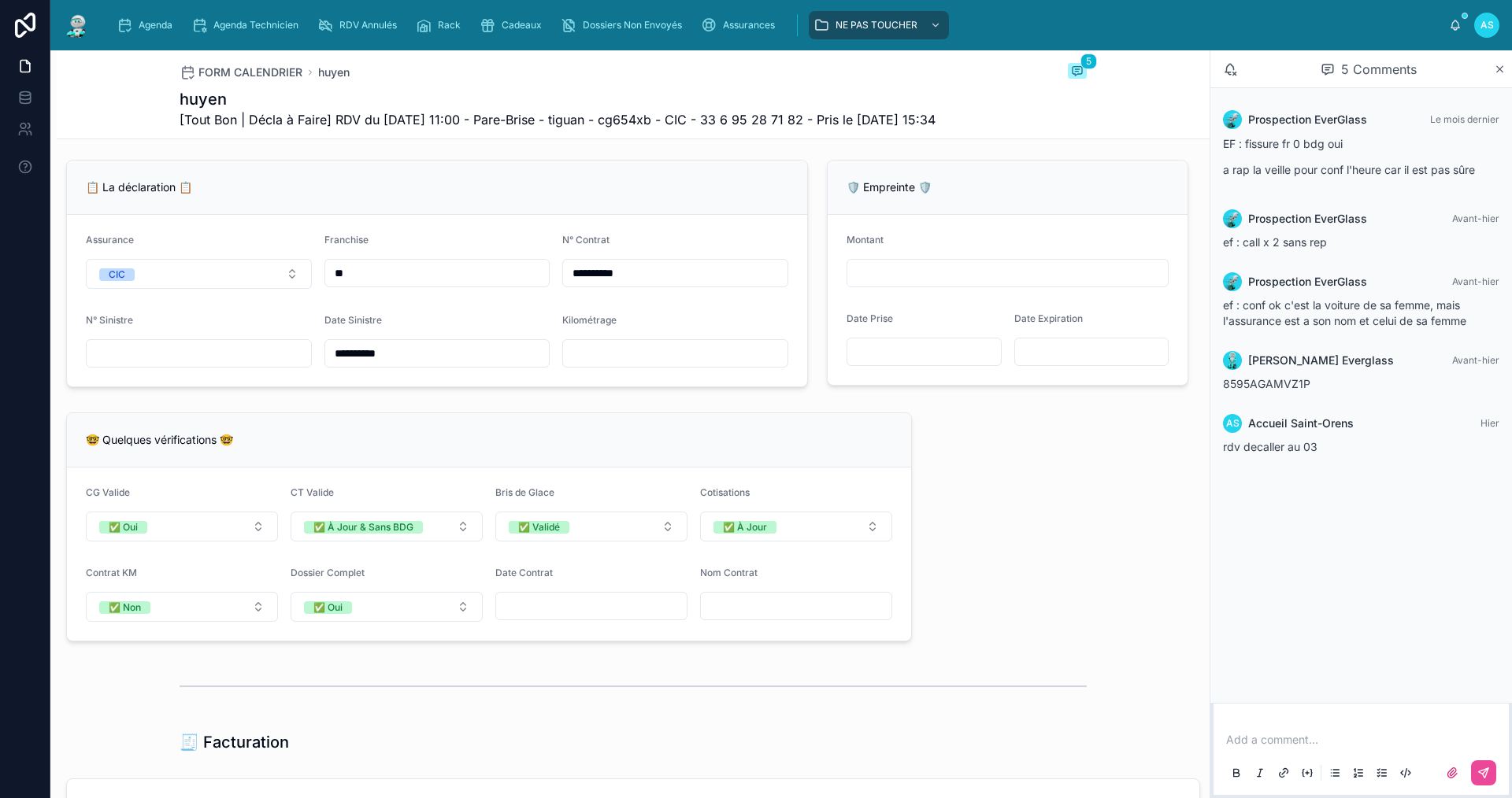
scroll to position [1260, 0]
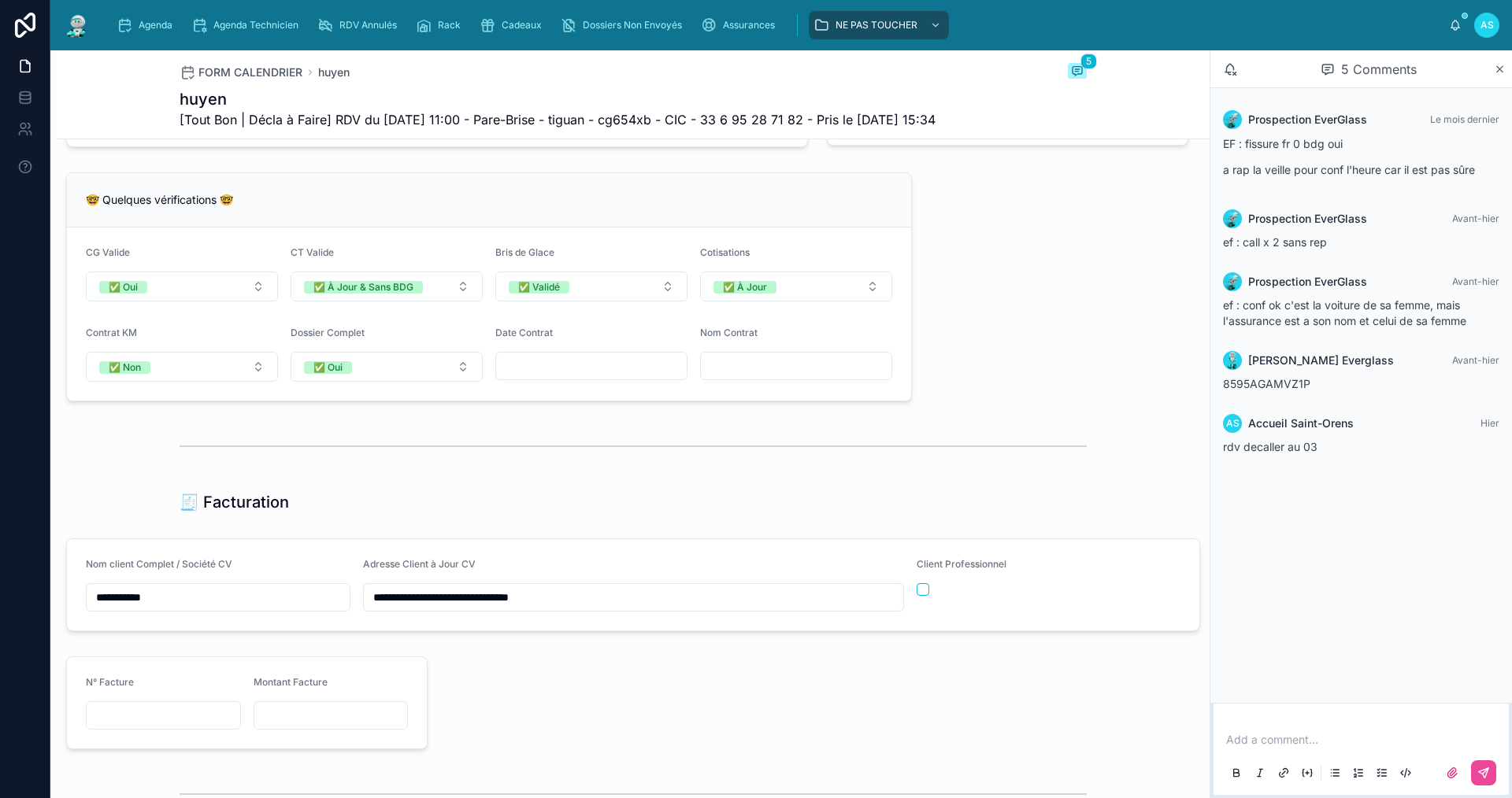
drag, startPoint x: 170, startPoint y: 625, endPoint x: 66, endPoint y: 633, distance: 104.3
click at [66, 632] on div "**********" at bounding box center [633, 584] width 1134 height 93
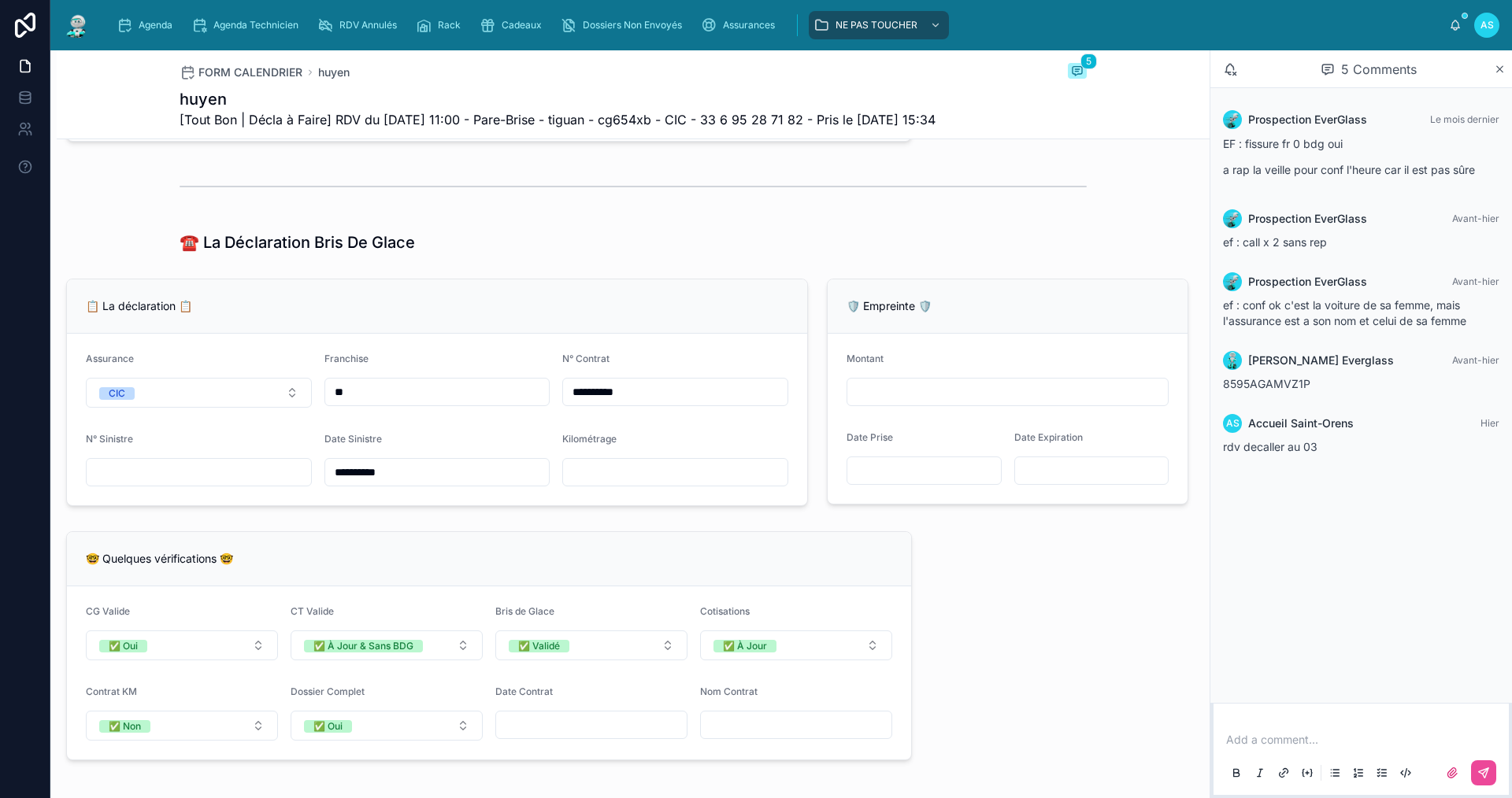
scroll to position [866, 0]
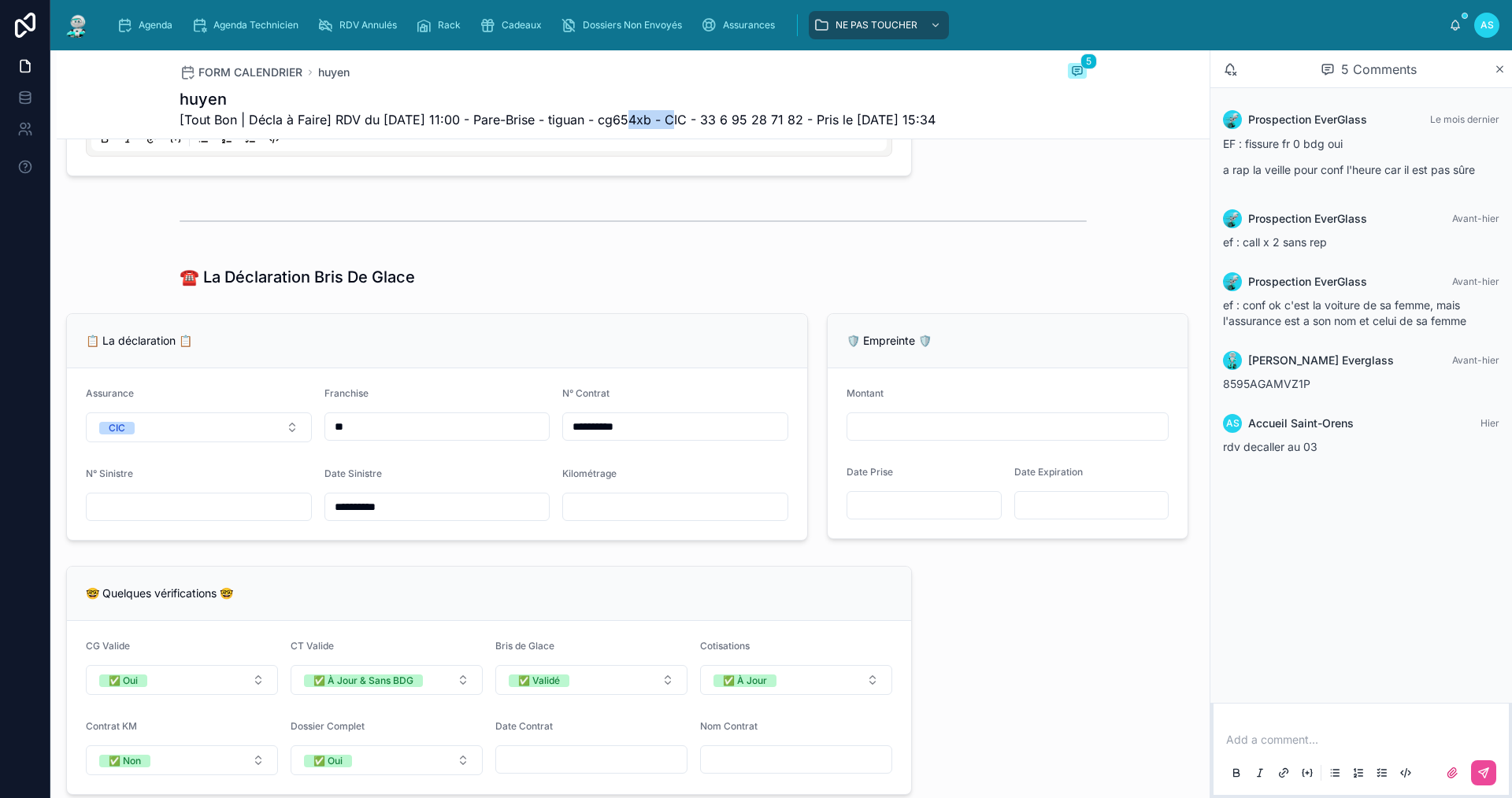
drag, startPoint x: 666, startPoint y: 121, endPoint x: 616, endPoint y: 122, distance: 50.0
click at [616, 122] on span "[Tout Bon | Décla à Faire] RDV du [DATE] 11:00 - Pare-Brise - tiguan - cg654xb …" at bounding box center [556, 119] width 756 height 19
copy span "cg654xb"
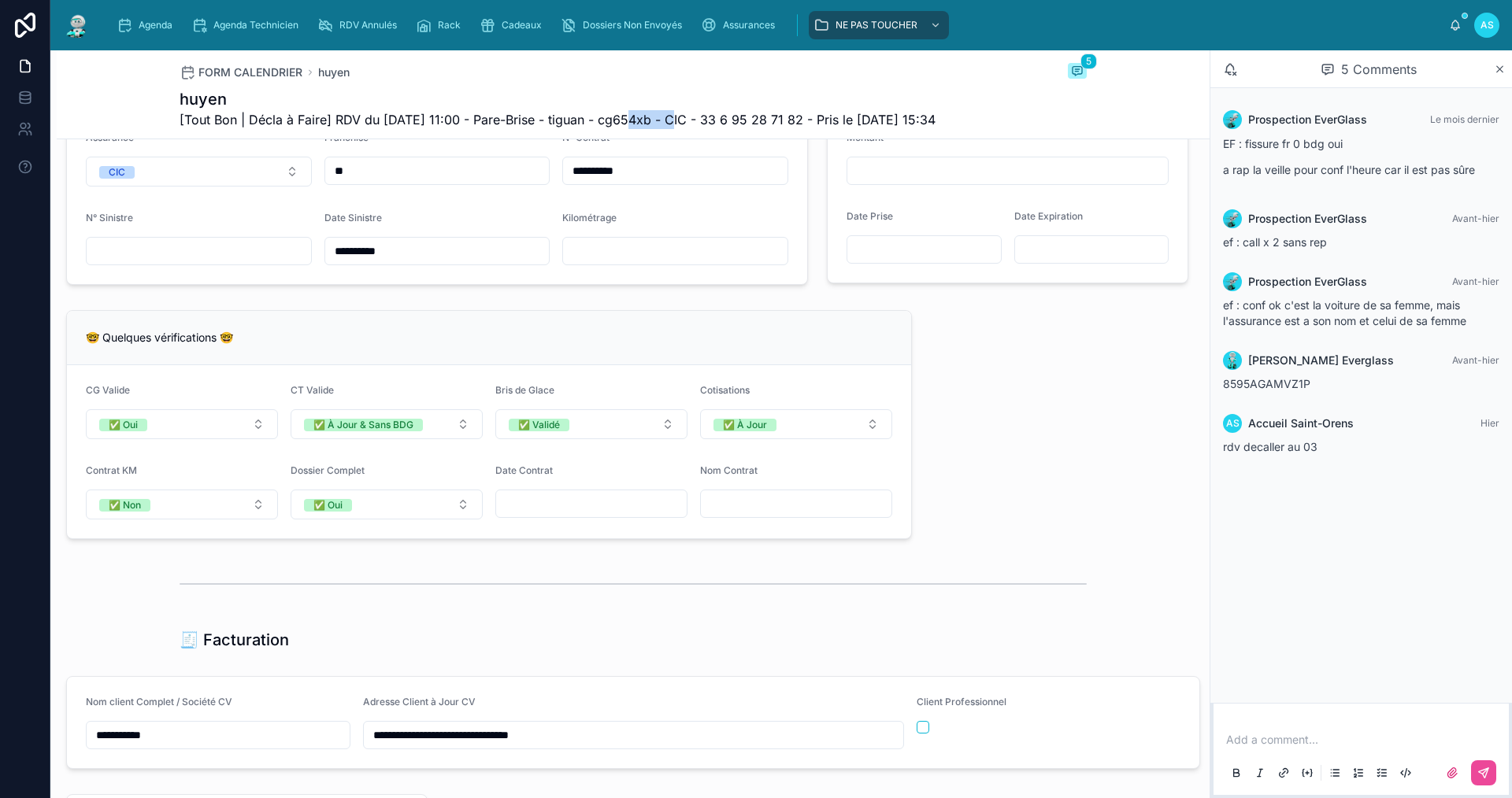
scroll to position [1167, 0]
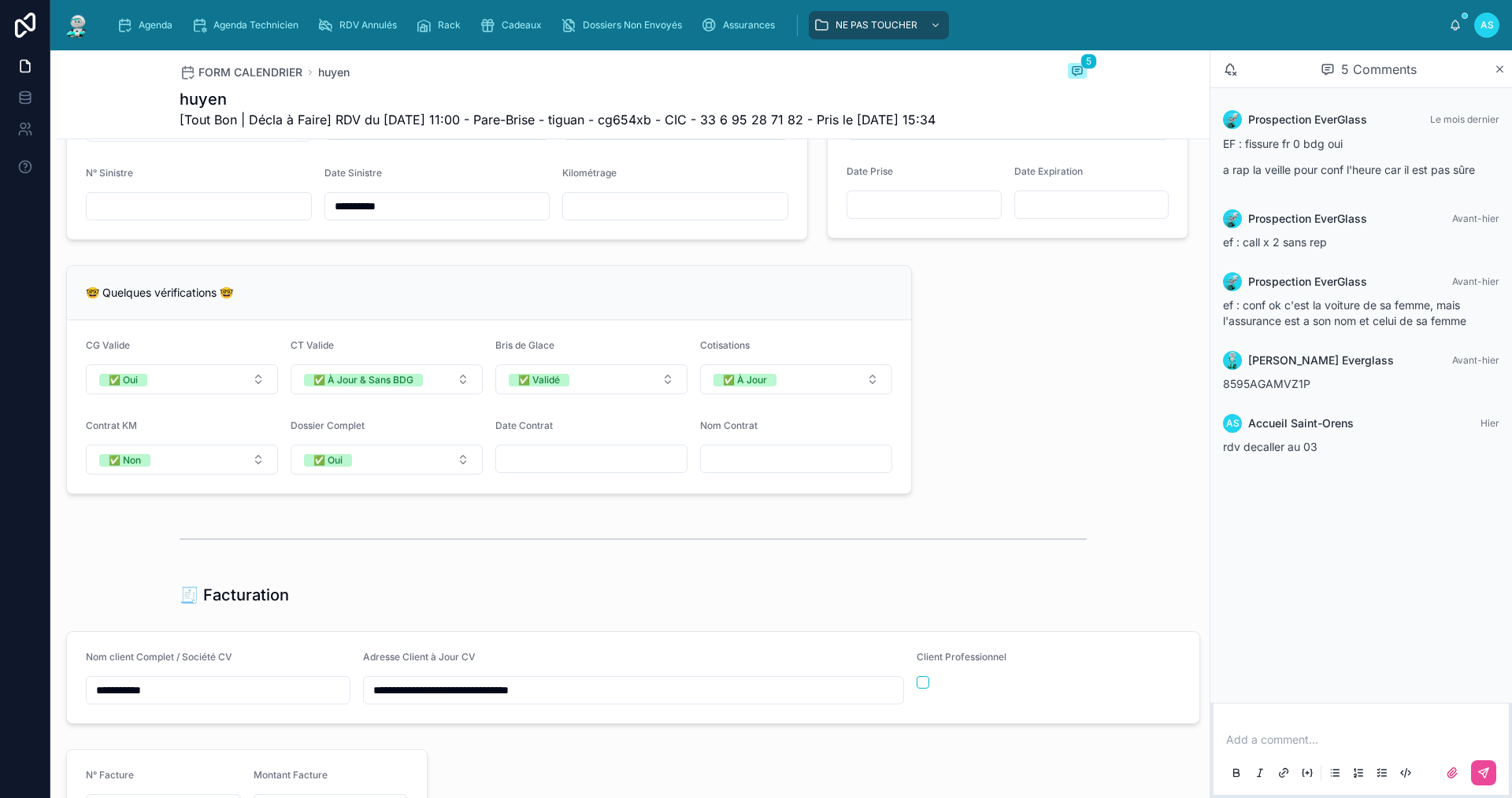
click at [946, 422] on div "**********" at bounding box center [633, 341] width 1153 height 2698
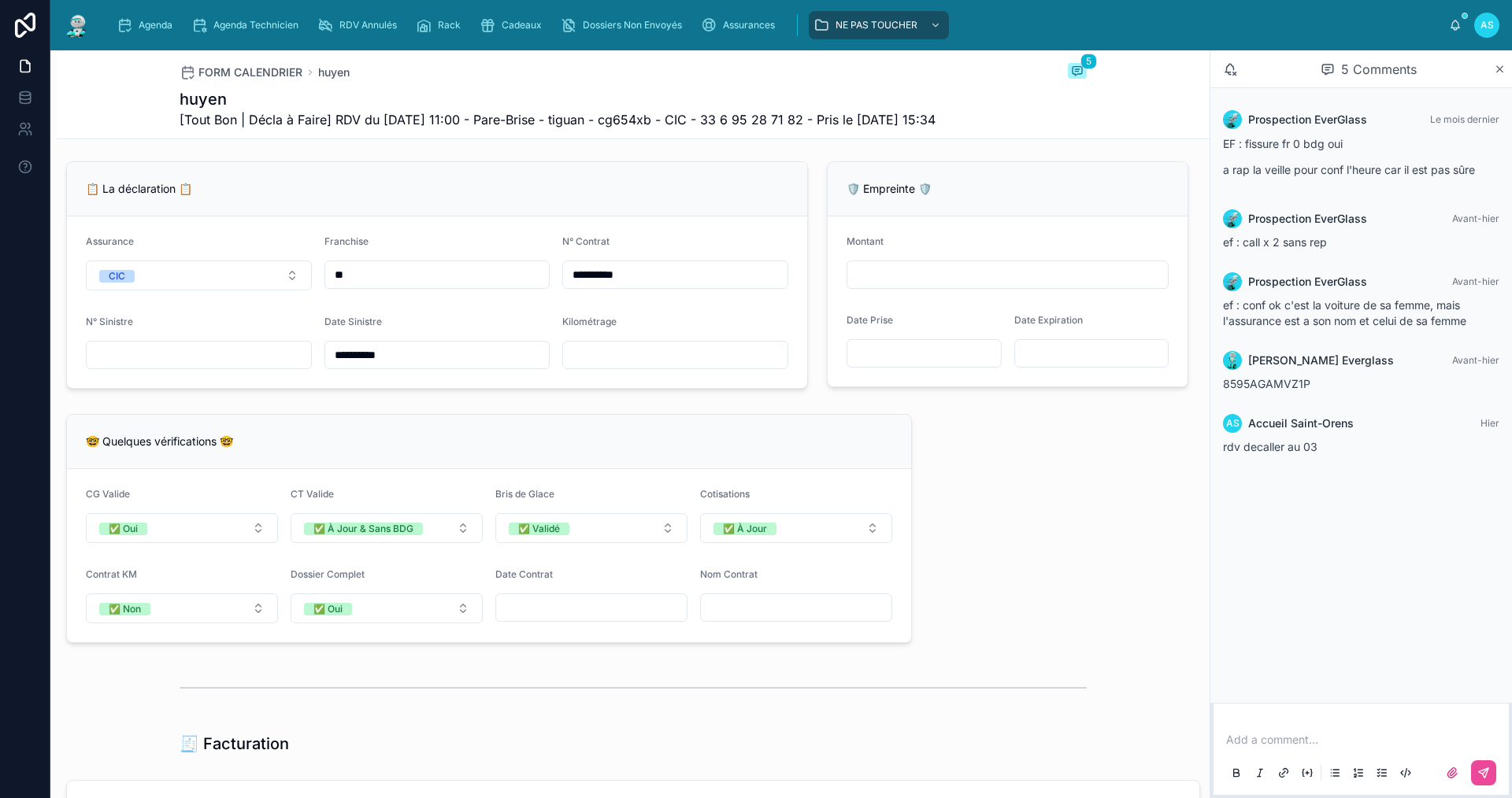
scroll to position [866, 0]
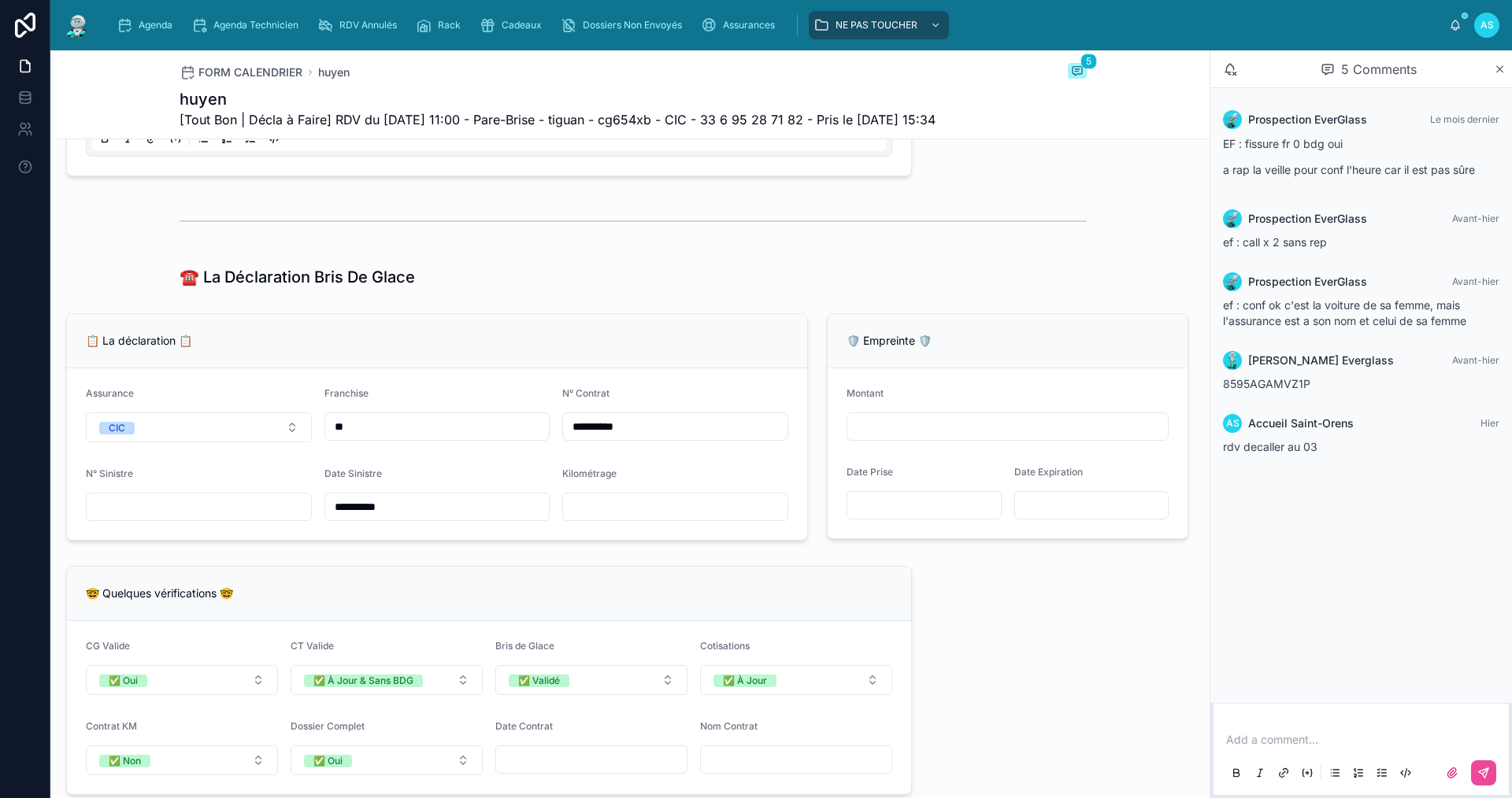
drag, startPoint x: 336, startPoint y: 471, endPoint x: 138, endPoint y: 481, distance: 198.3
click at [138, 481] on form "**********" at bounding box center [437, 454] width 740 height 172
type input "*"
type input "**"
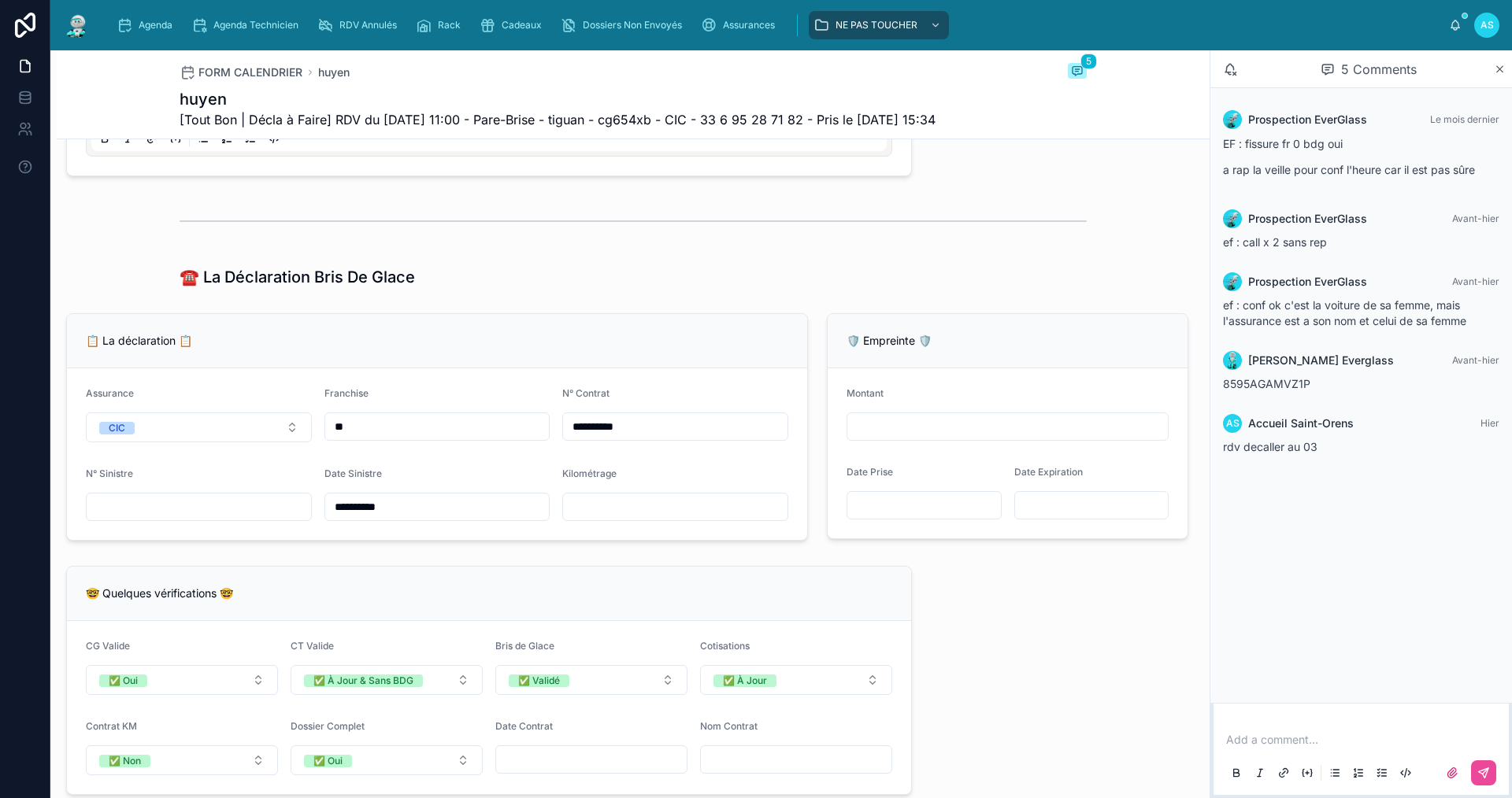
type input "**"
click at [271, 518] on input "text" at bounding box center [198, 507] width 225 height 22
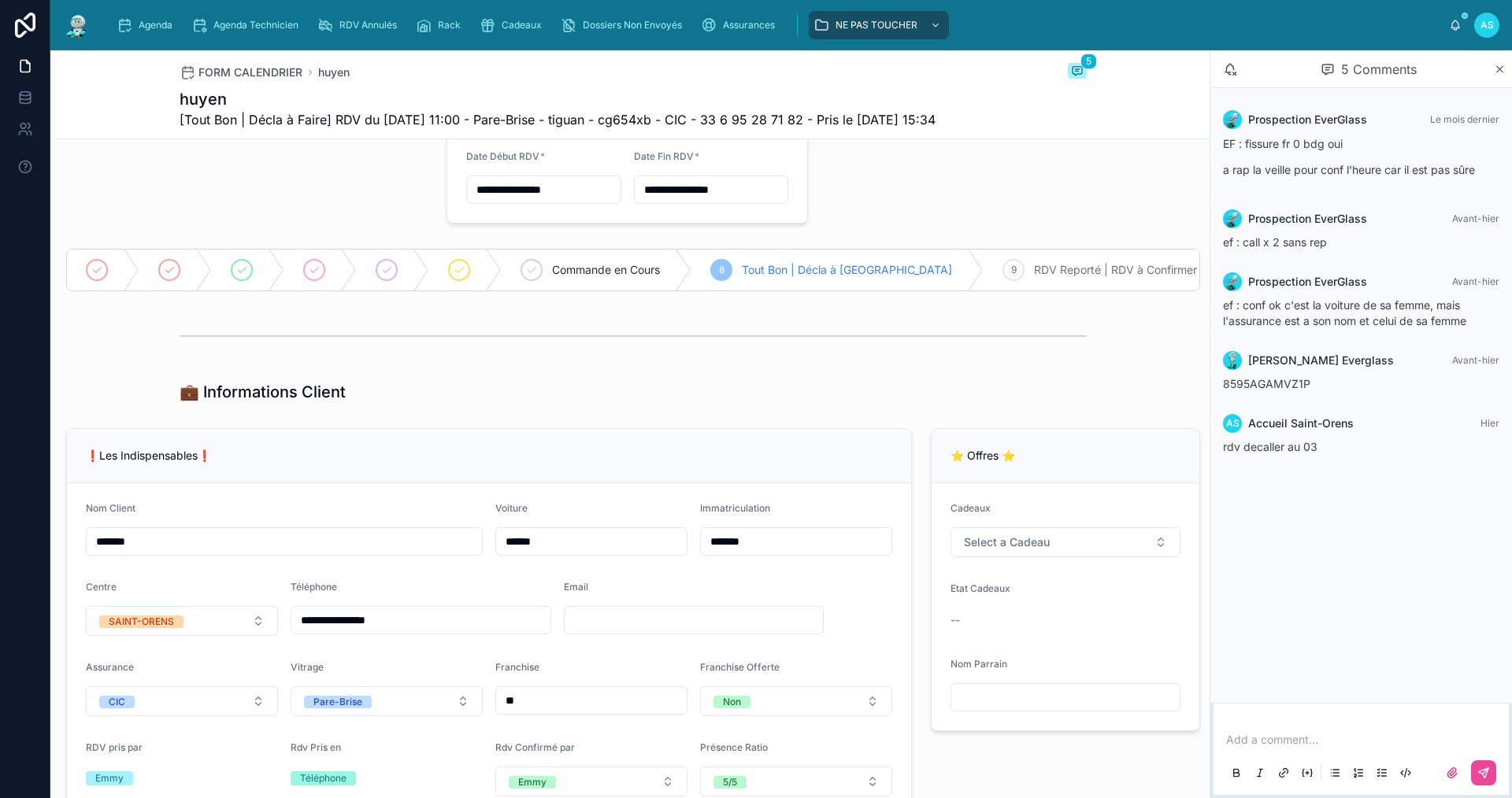
scroll to position [0, 0]
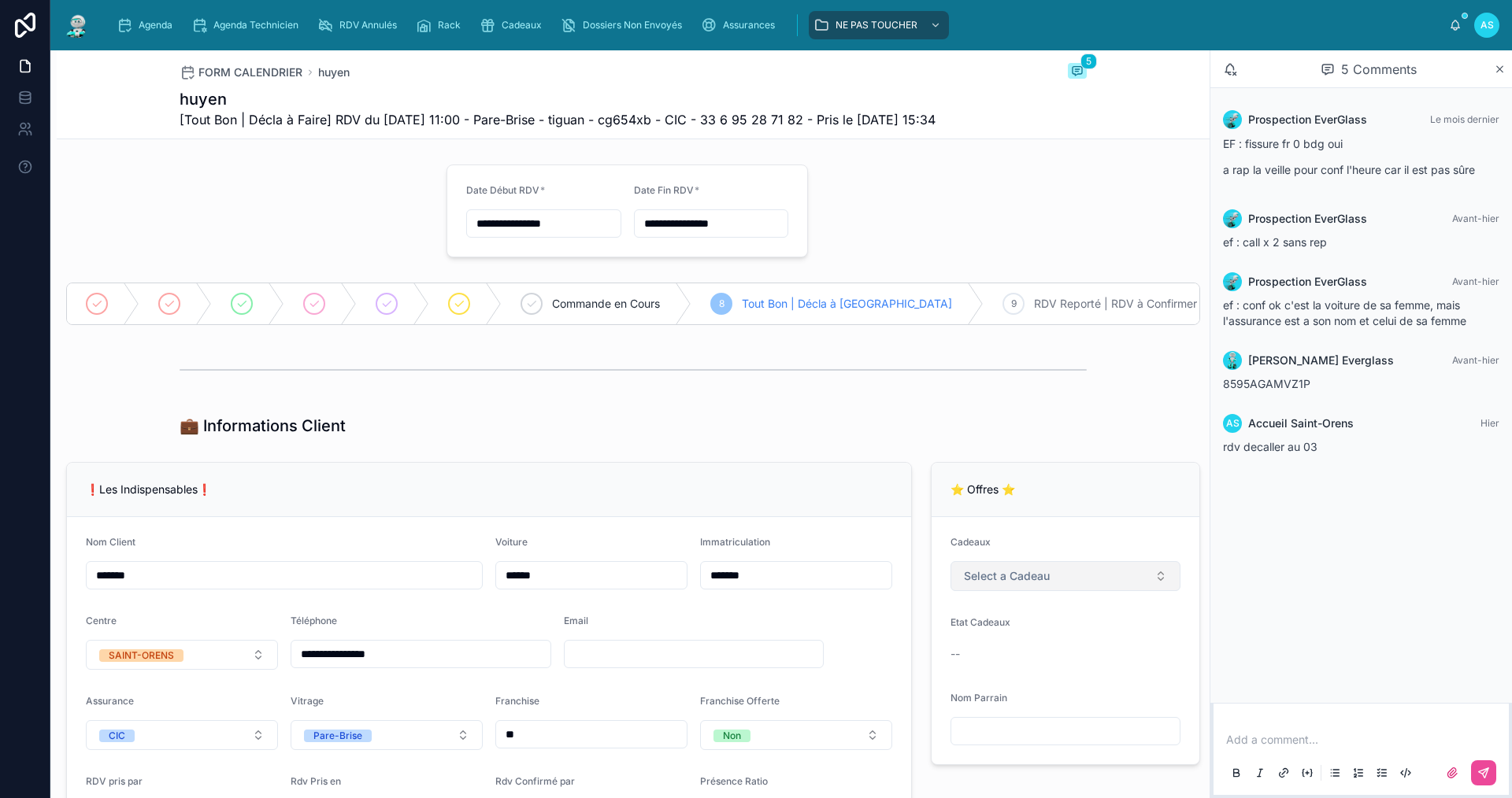
type input "**********"
click at [1030, 584] on span "Select a Cadeau" at bounding box center [1006, 575] width 85 height 15
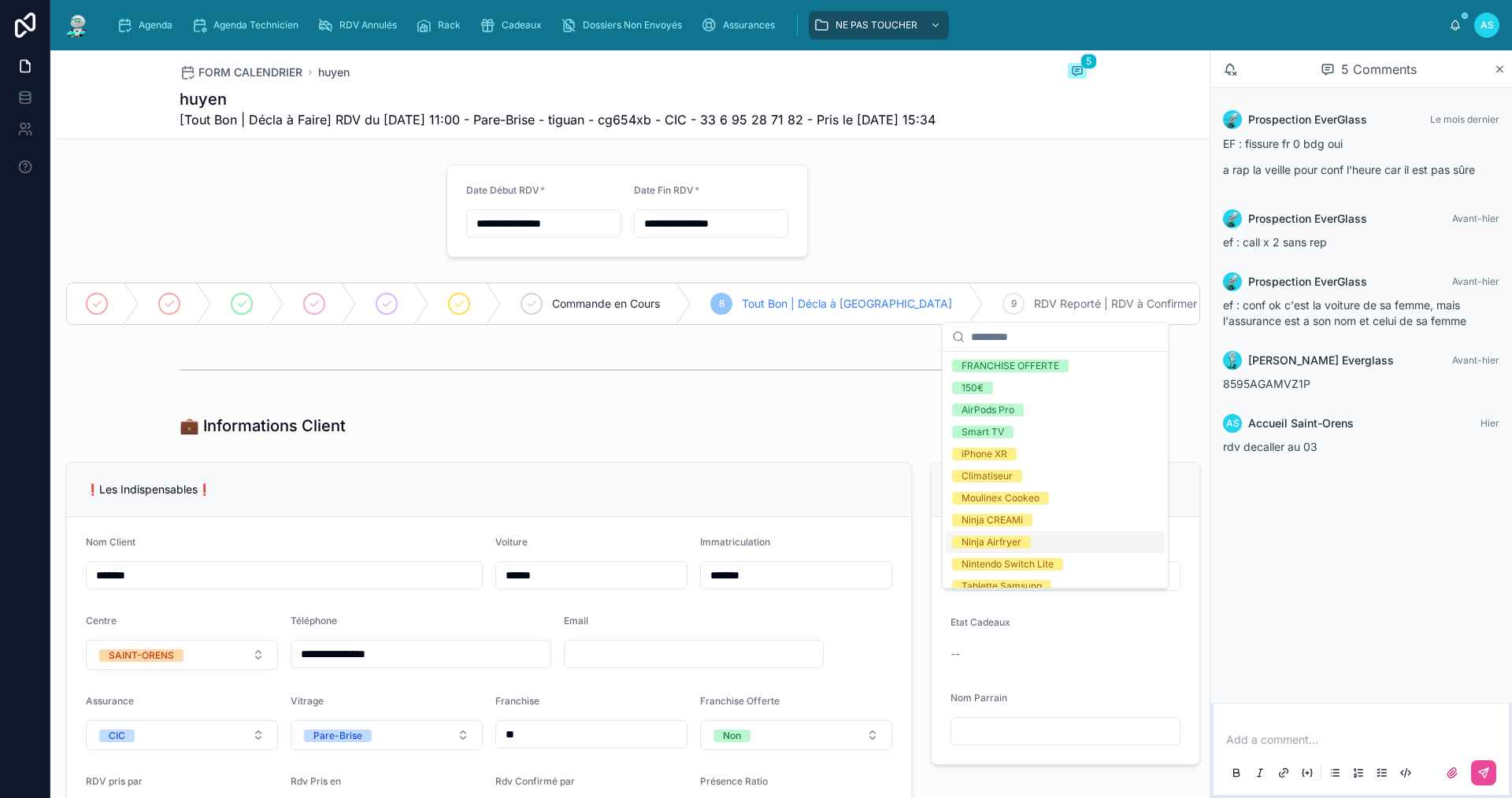
click at [1041, 540] on div "Ninja Airfryer" at bounding box center [1055, 543] width 219 height 22
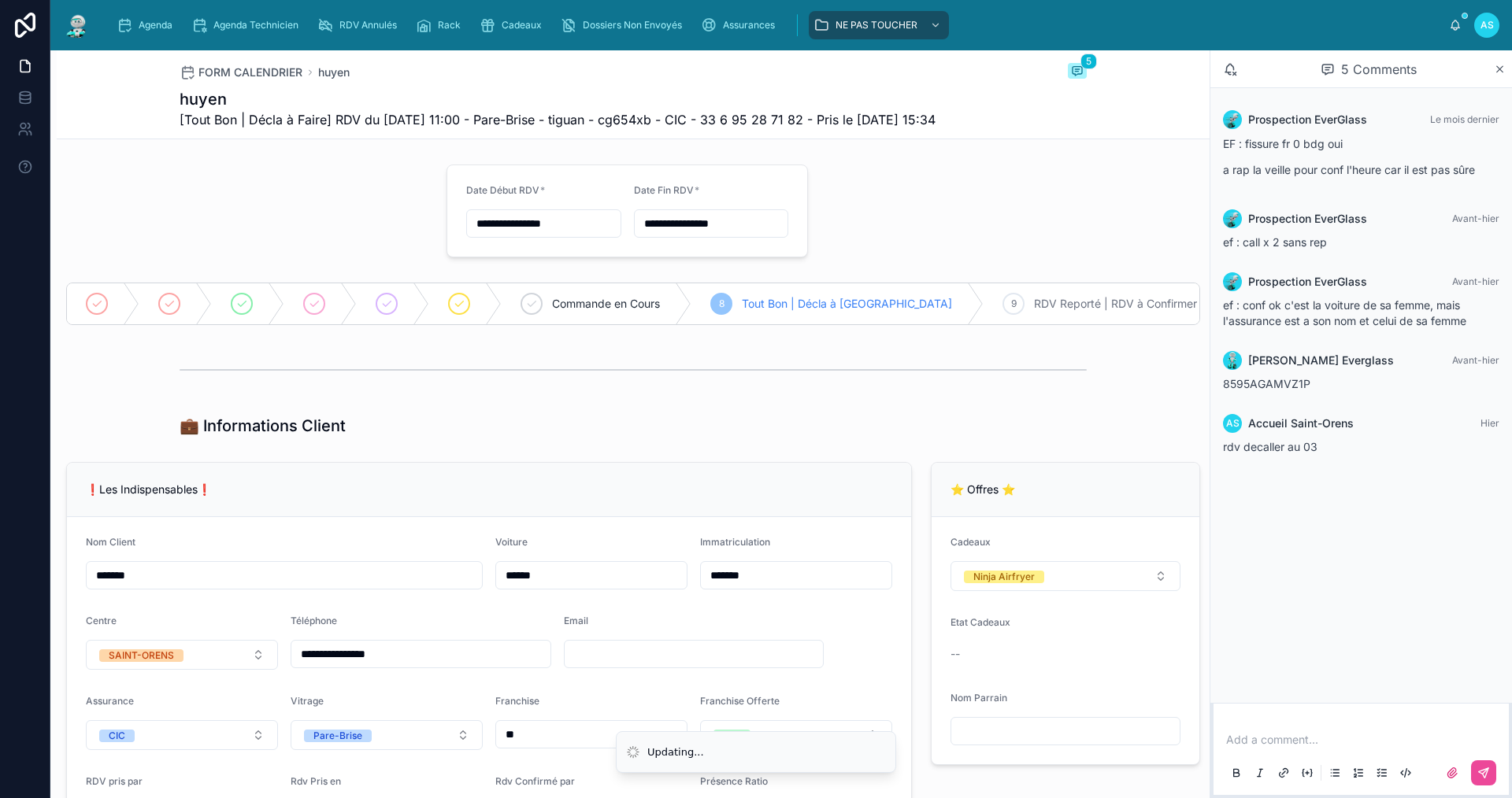
click at [946, 390] on div at bounding box center [633, 369] width 907 height 39
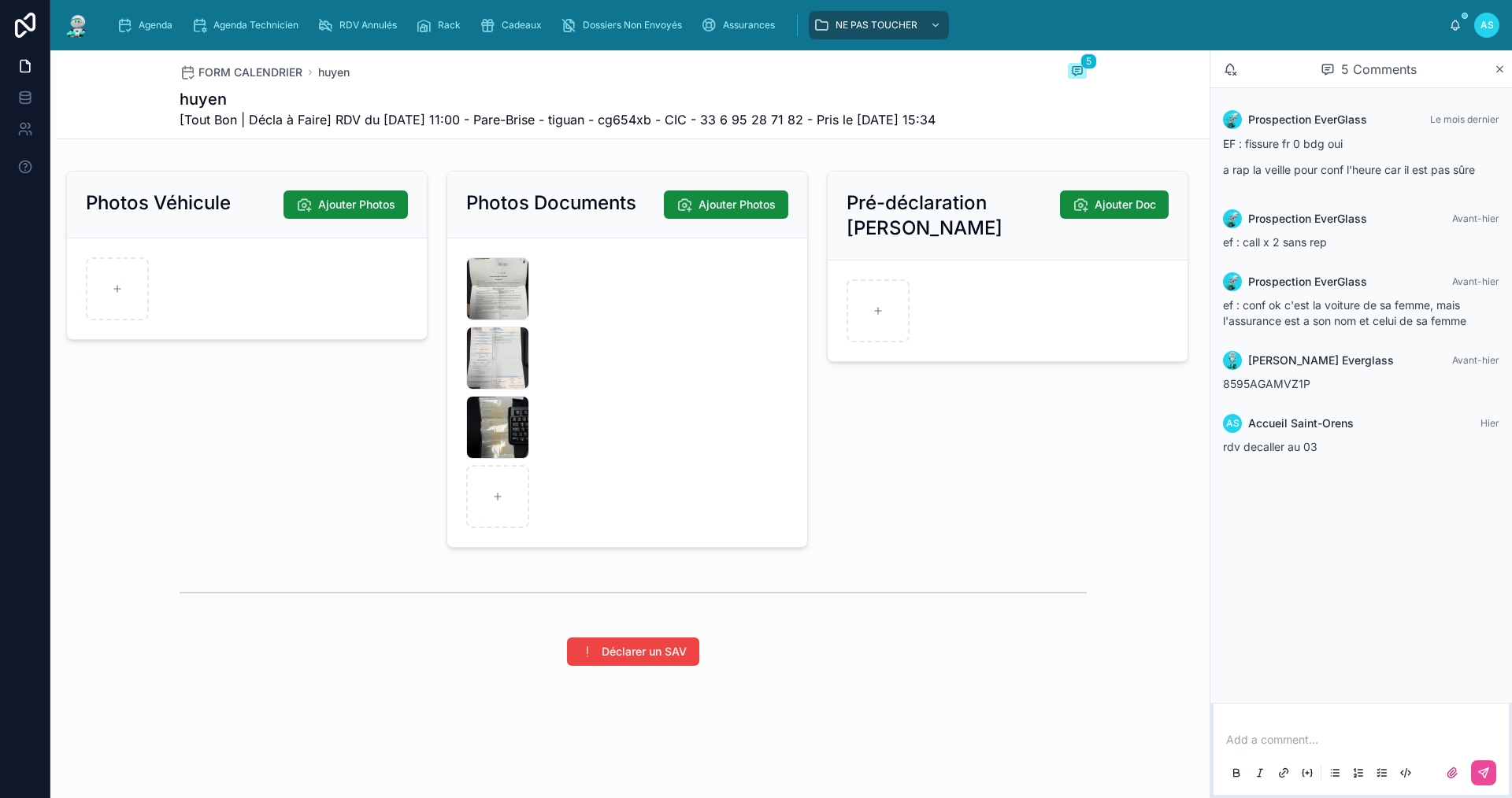
scroll to position [2190, 0]
click at [496, 514] on div at bounding box center [497, 496] width 63 height 63
type input "**********"
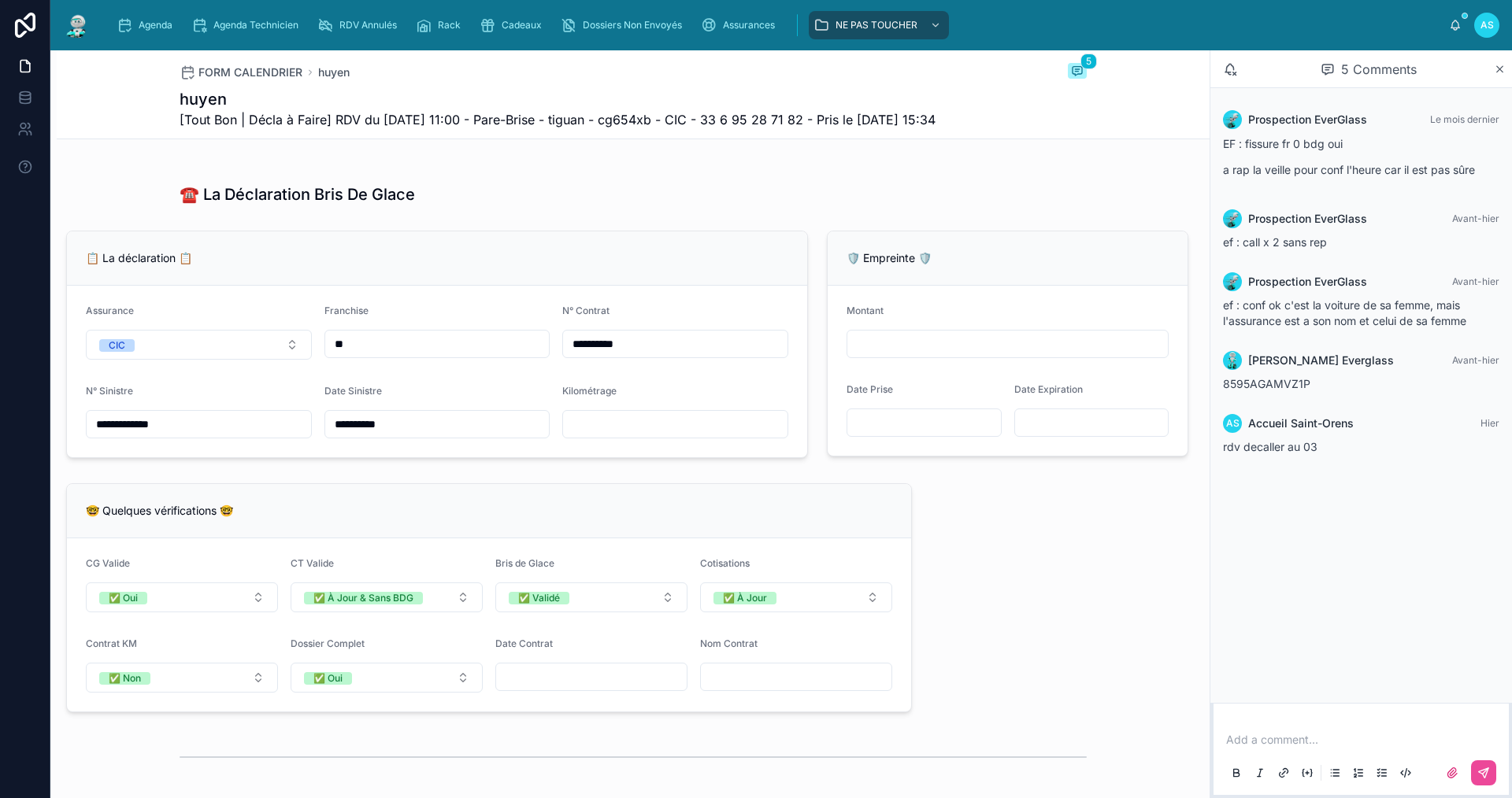
scroll to position [944, 0]
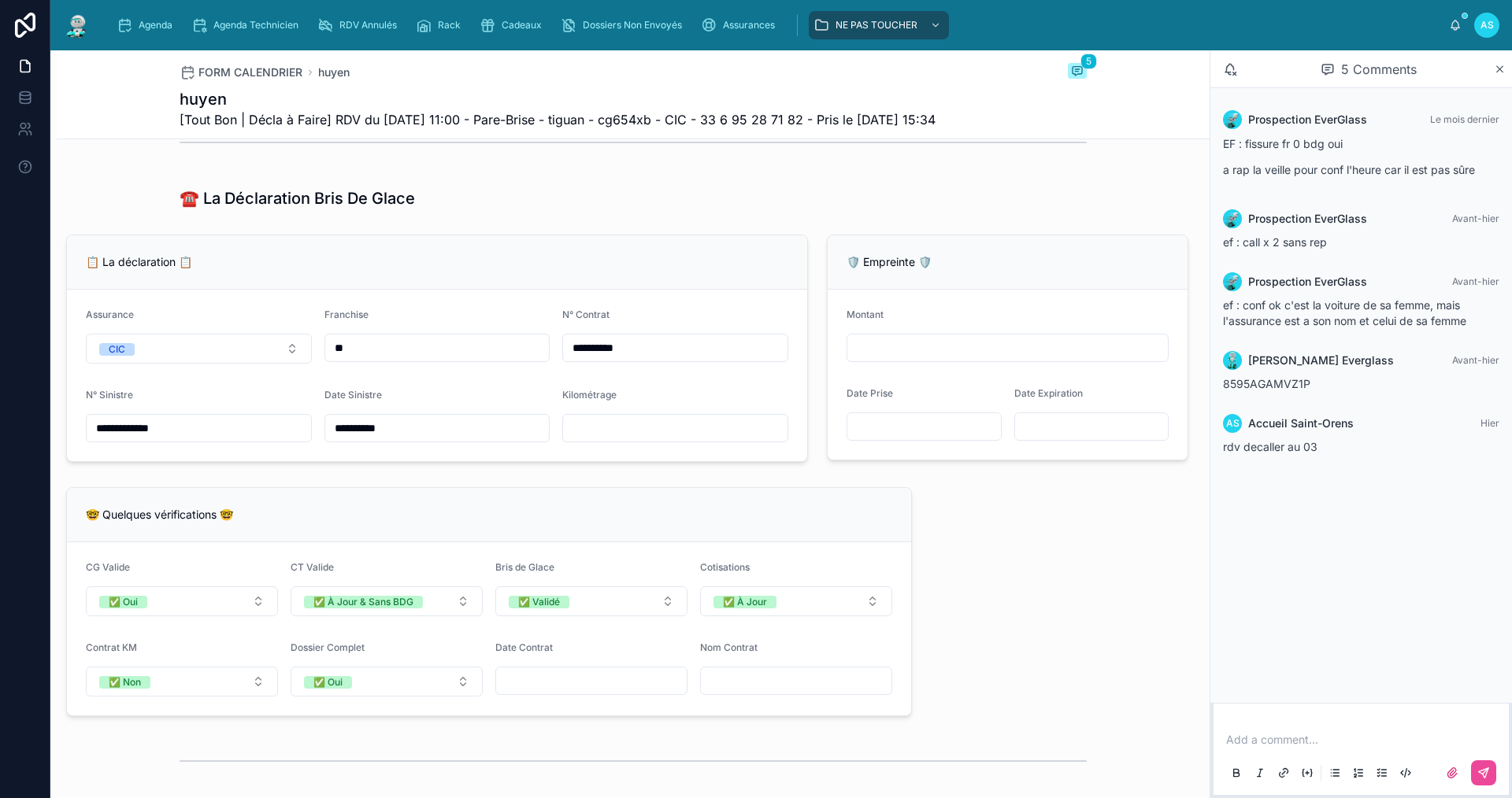
click at [697, 462] on form "**********" at bounding box center [437, 375] width 740 height 172
click at [691, 462] on form "**********" at bounding box center [437, 375] width 740 height 172
click at [686, 439] on input "text" at bounding box center [675, 428] width 225 height 22
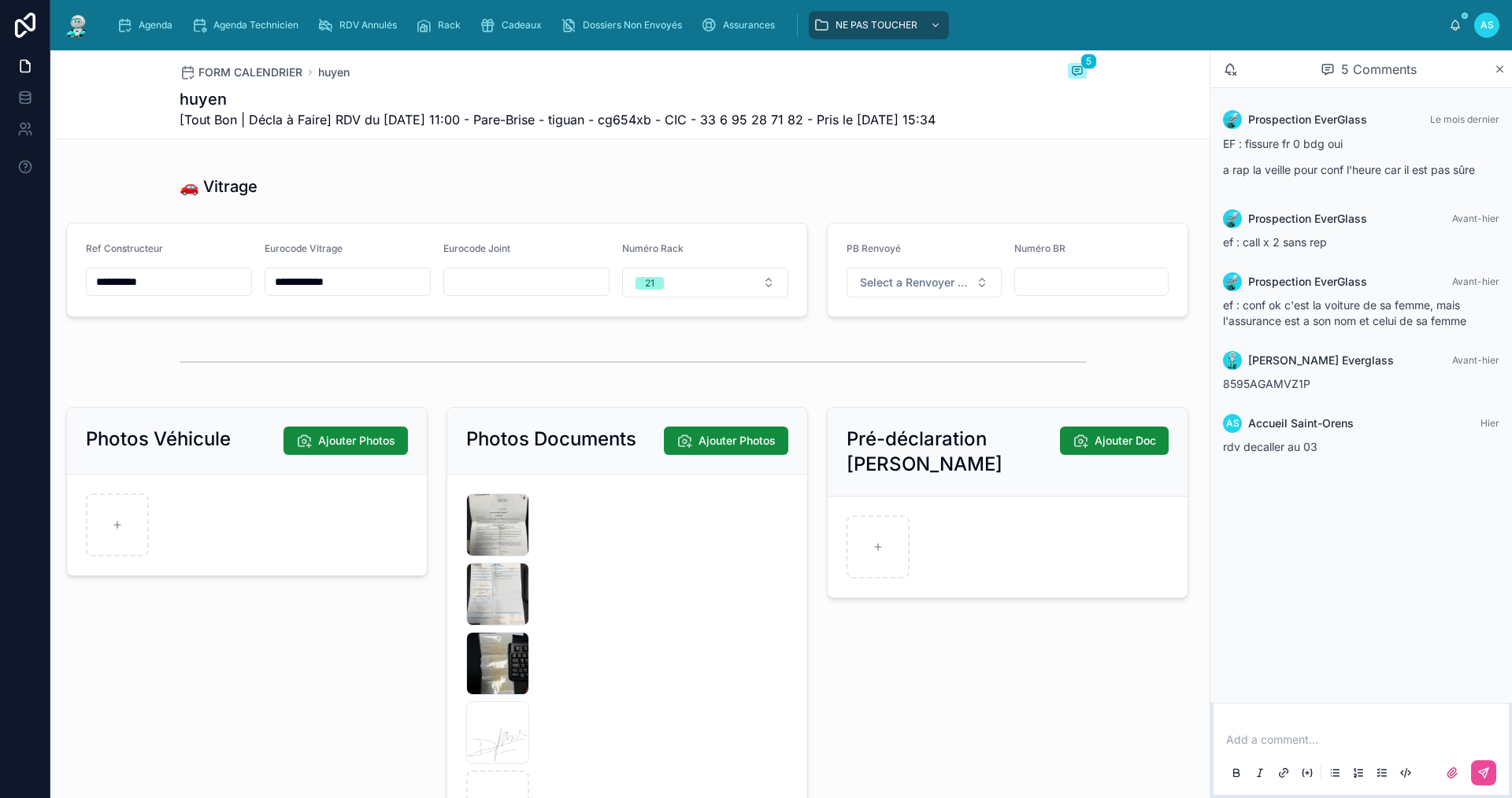
scroll to position [2125, 0]
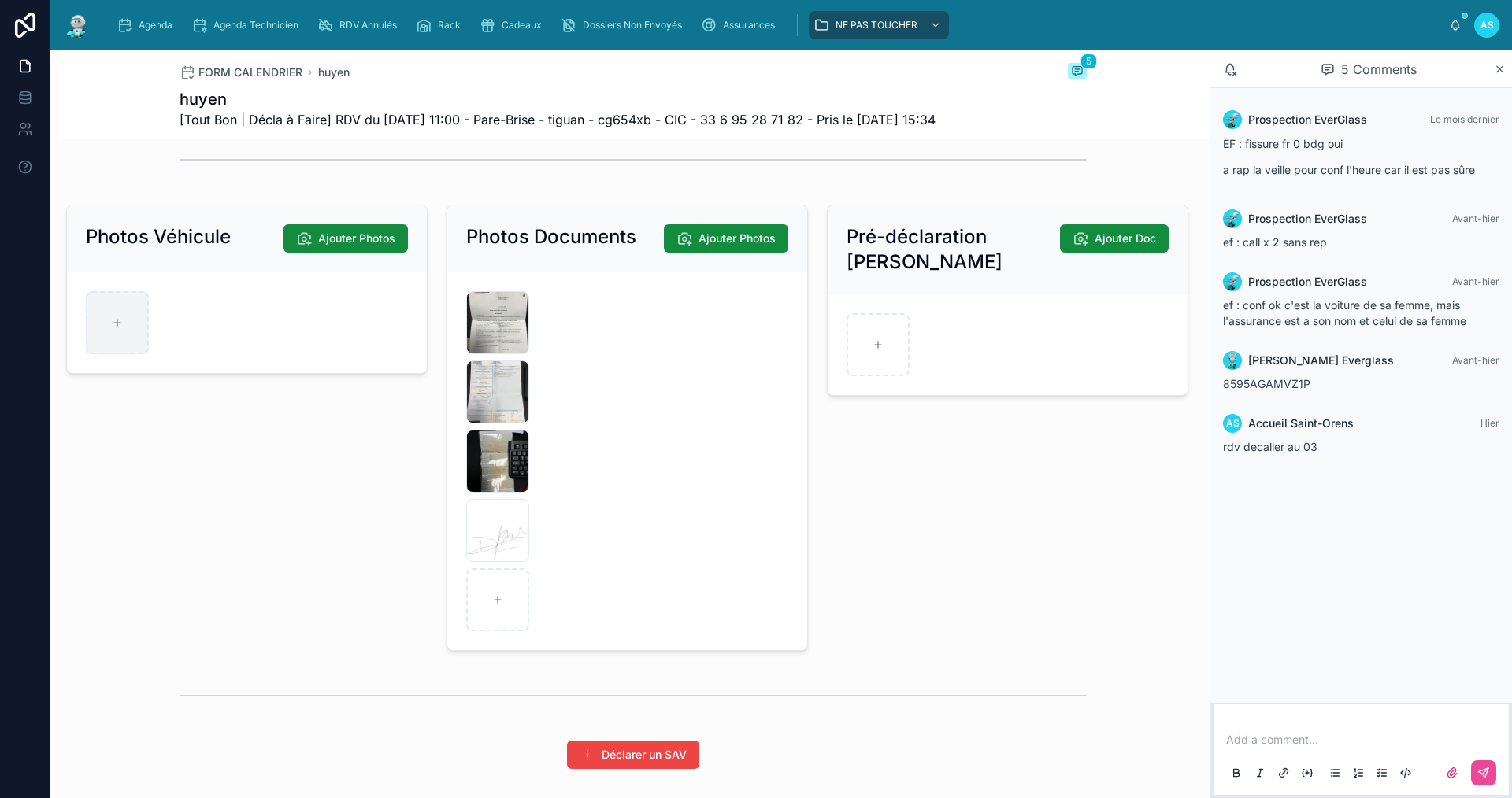
type input "******"
click at [97, 354] on div at bounding box center [116, 322] width 63 height 63
click at [138, 16] on div "Agenda" at bounding box center [147, 25] width 62 height 25
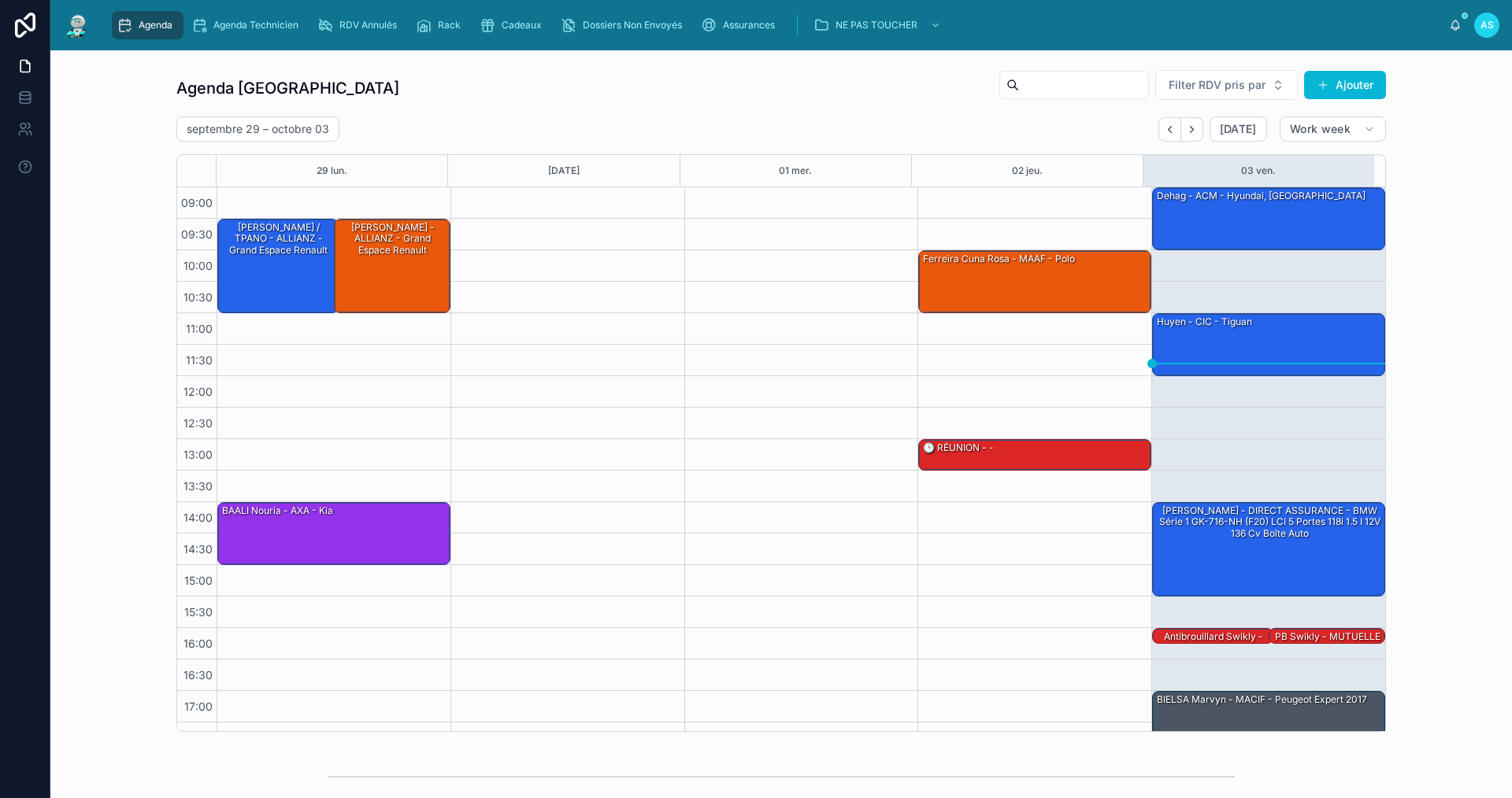
scroll to position [23, 0]
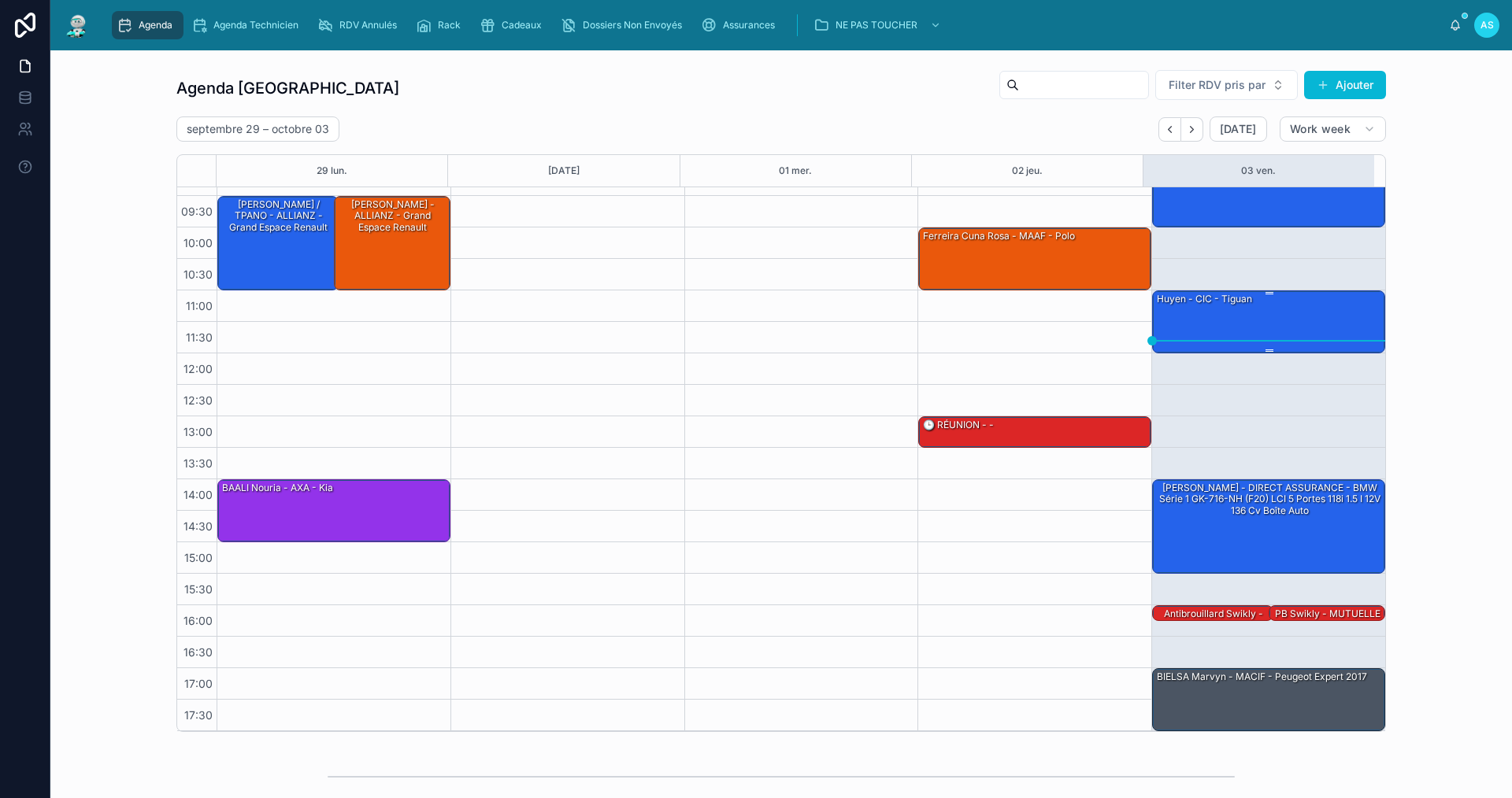
click at [1215, 319] on div "huyen - CIC - tiguan" at bounding box center [1269, 321] width 228 height 60
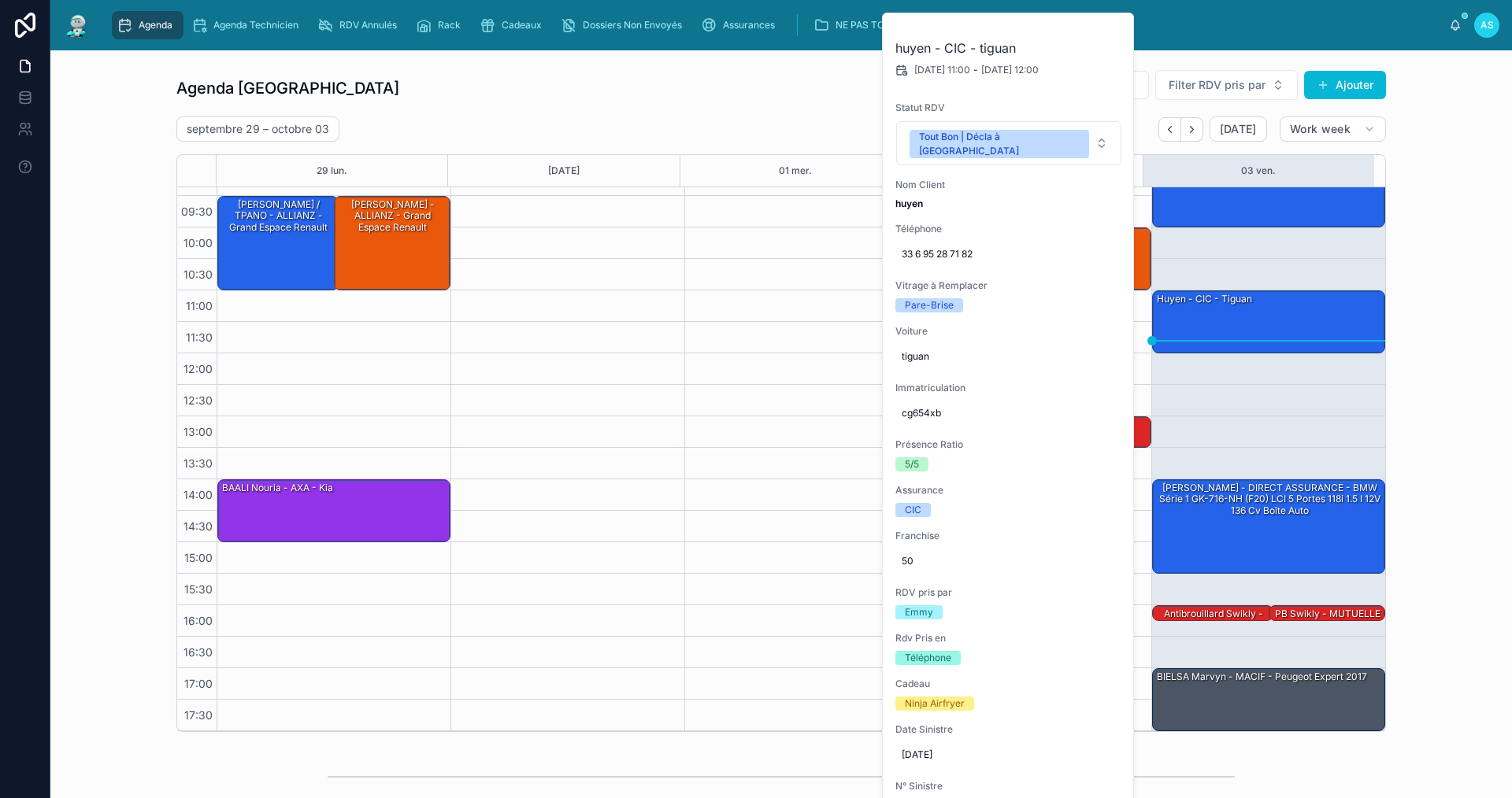
click at [0, 0] on button at bounding box center [0, 0] width 0 height 0
